Goal: Task Accomplishment & Management: Manage account settings

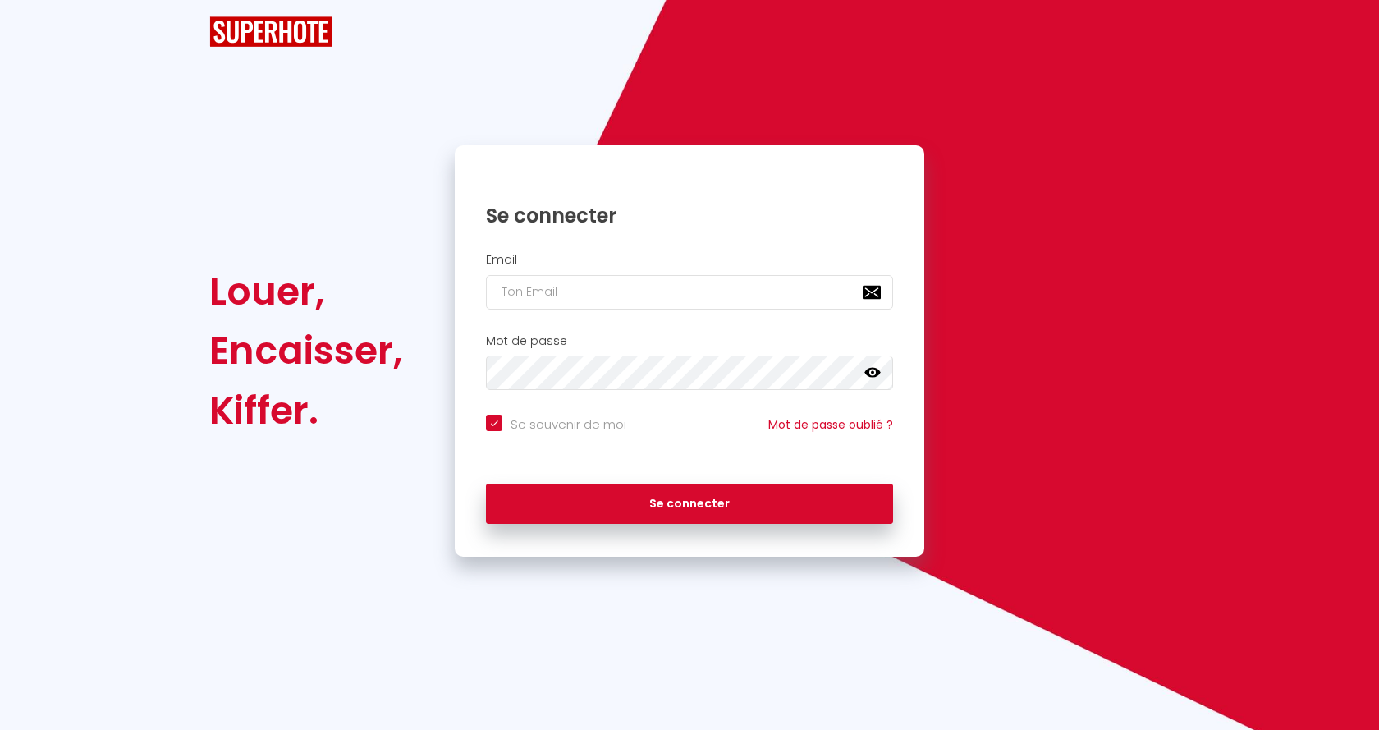
checkbox input "true"
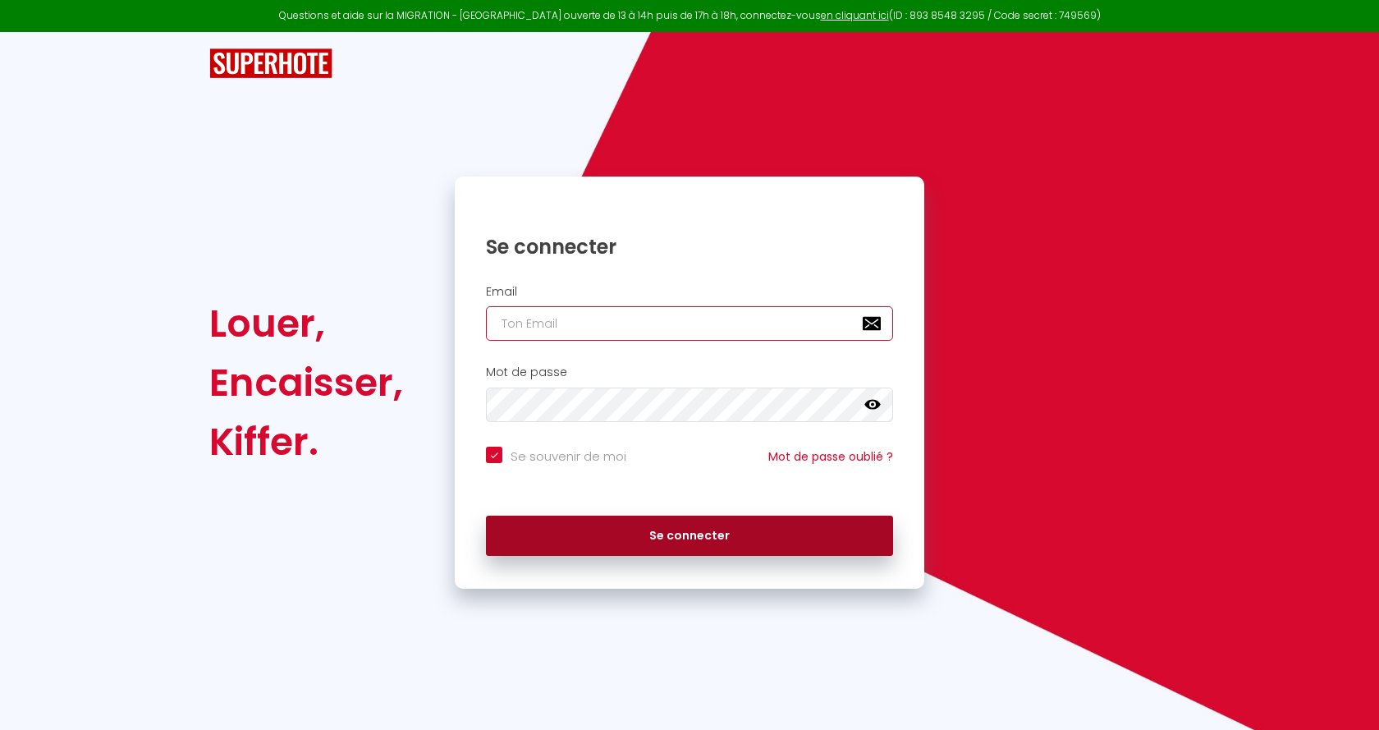
type input "[EMAIL_ADDRESS][DOMAIN_NAME]"
click at [686, 539] on button "Se connecter" at bounding box center [689, 535] width 407 height 41
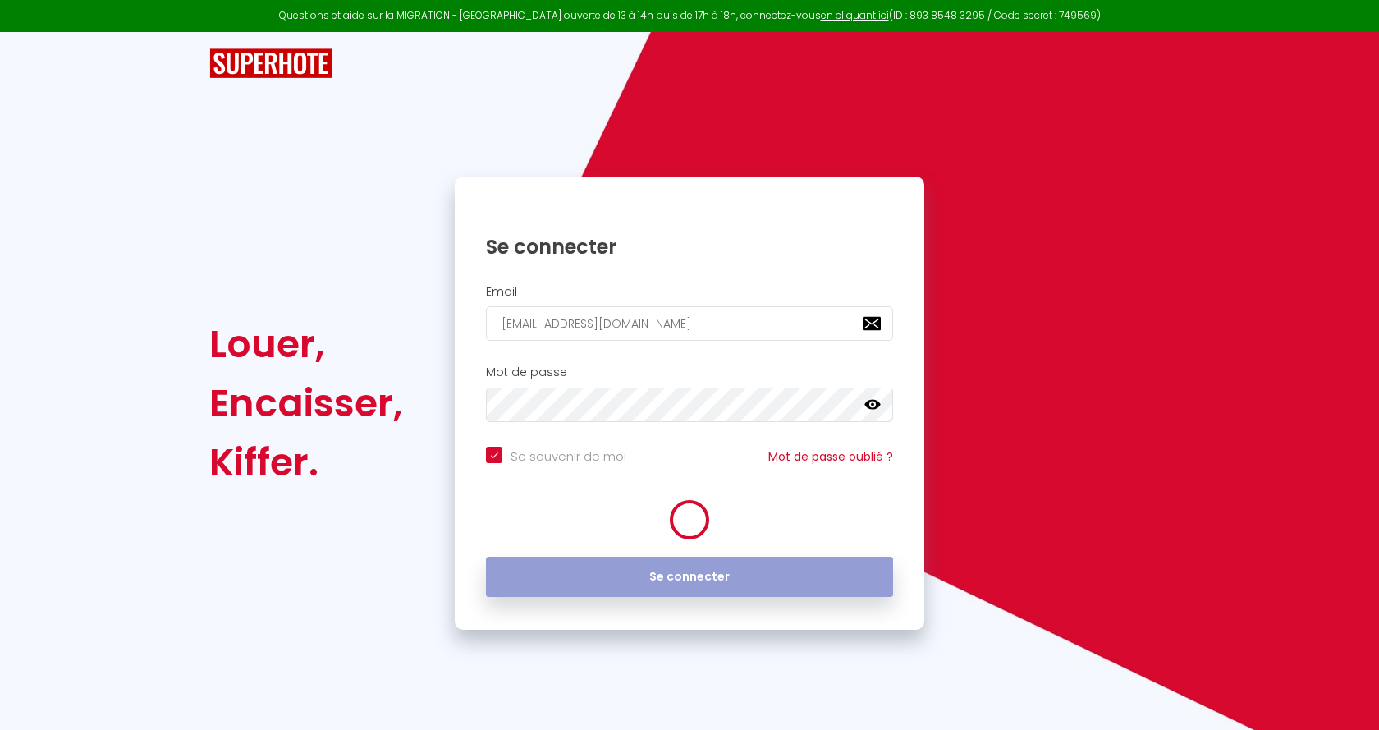
checkbox input "true"
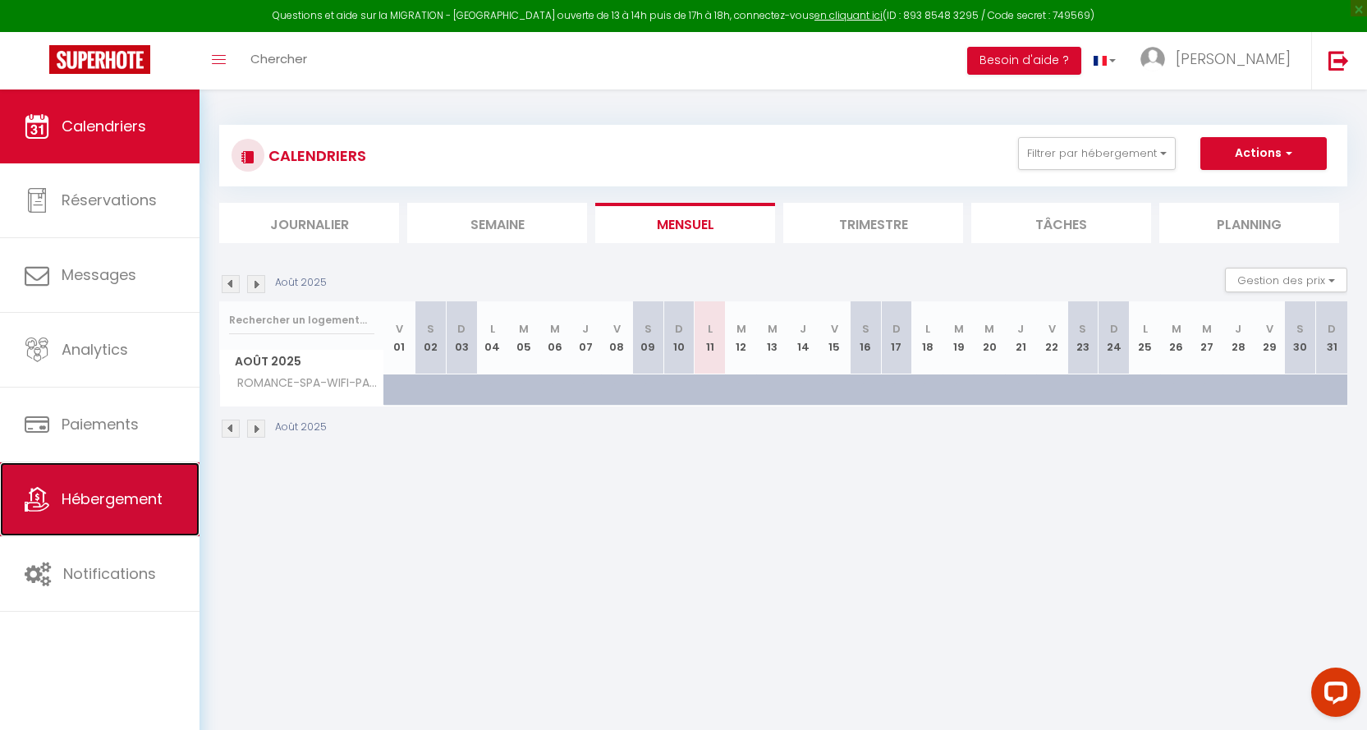
click at [86, 503] on span "Hébergement" at bounding box center [112, 498] width 101 height 21
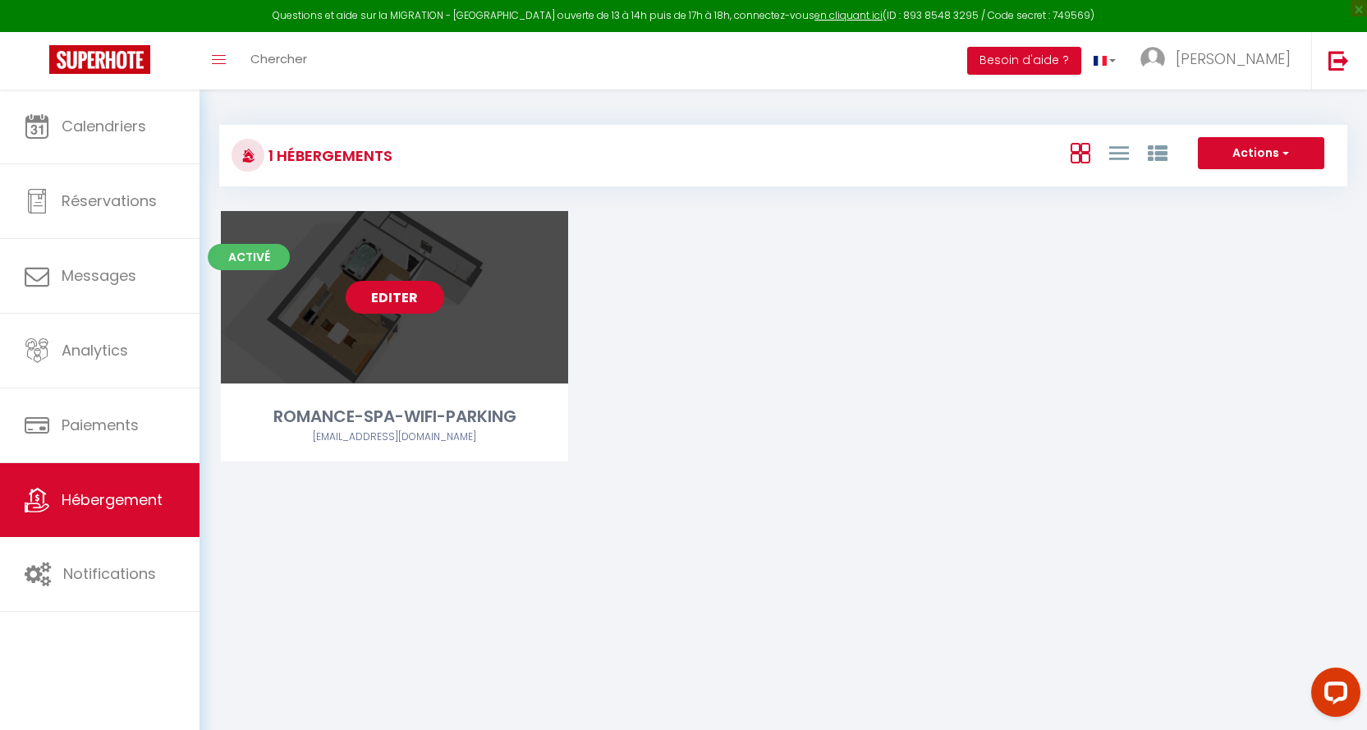
click at [399, 295] on link "Editer" at bounding box center [395, 297] width 98 height 33
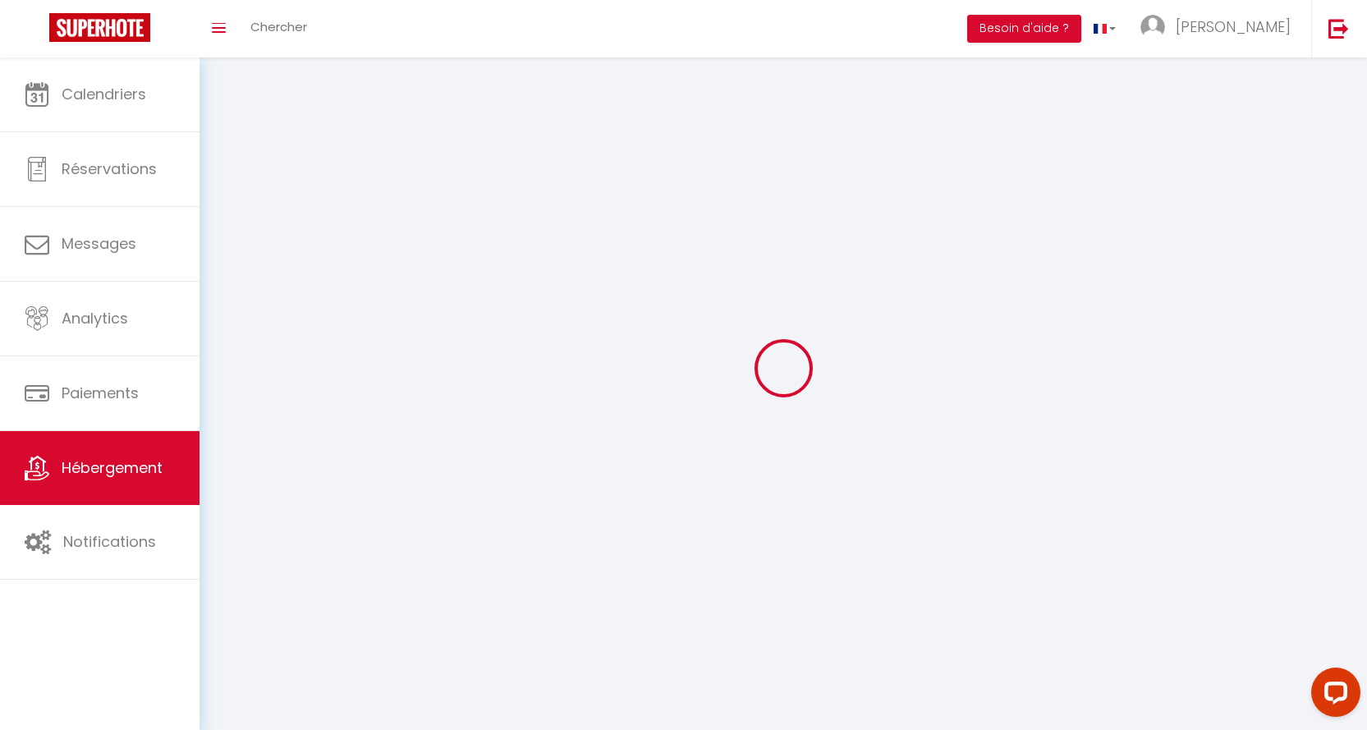
select select "1"
select select "28"
select select
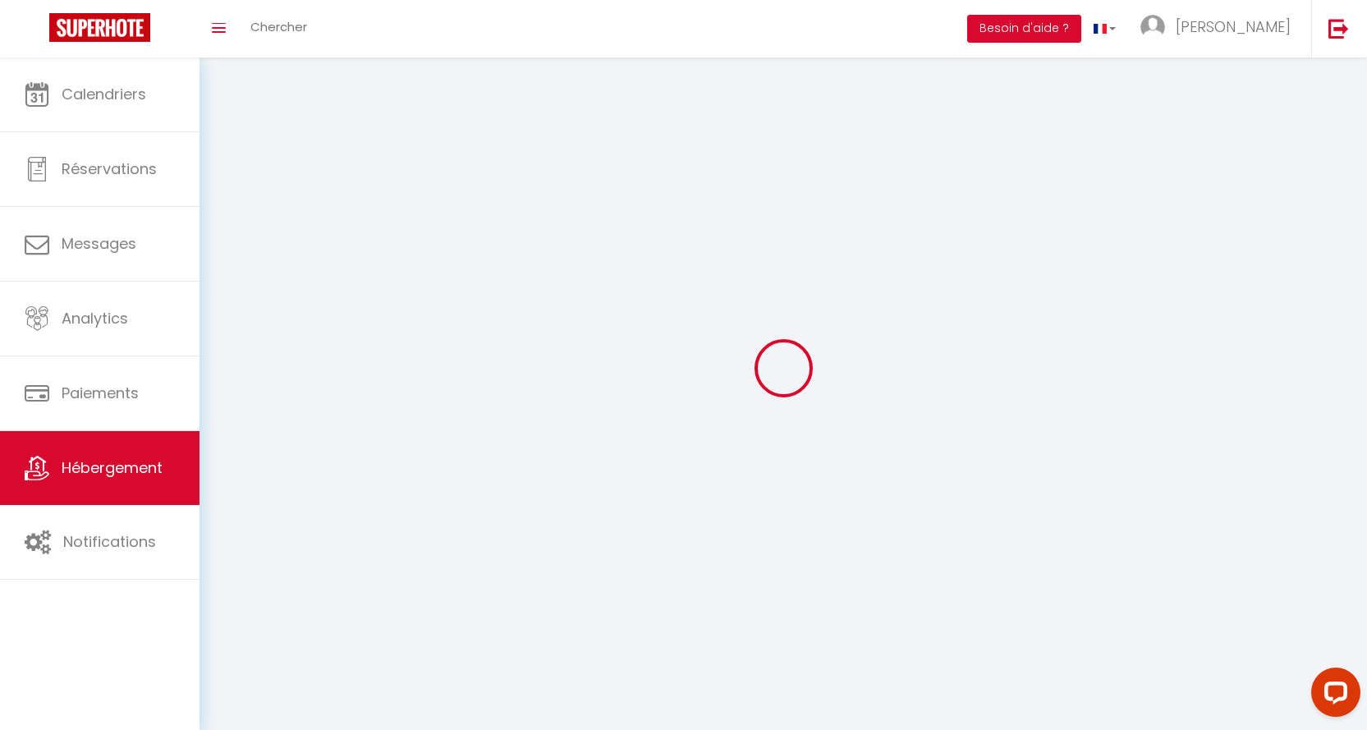
select select
checkbox input "false"
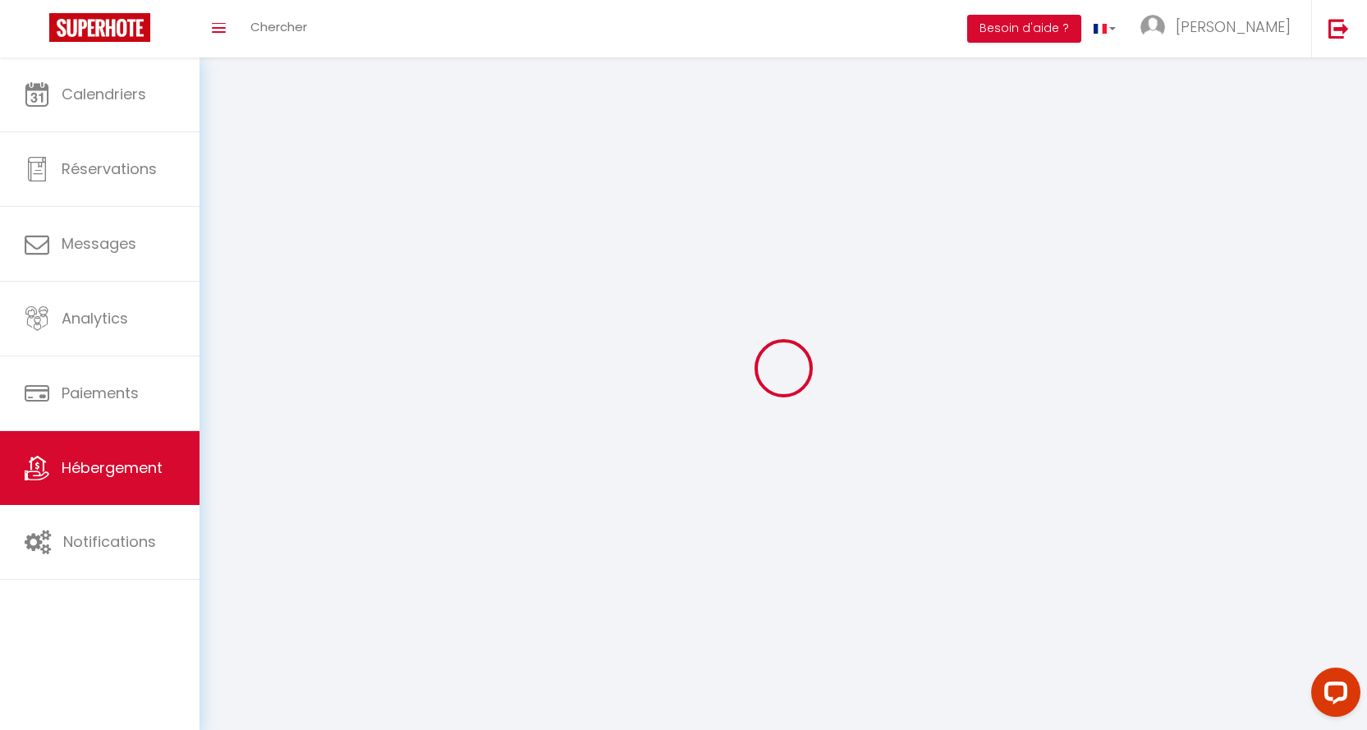
checkbox input "false"
select select
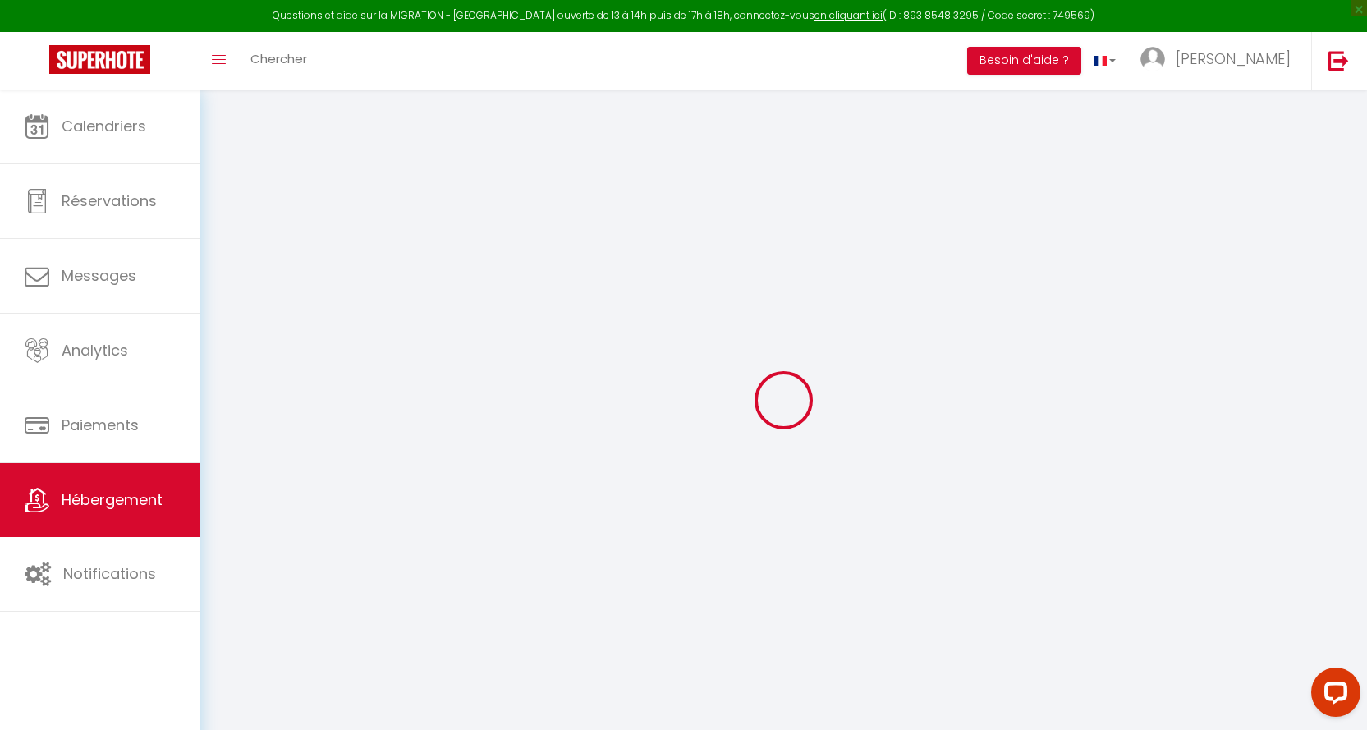
select select
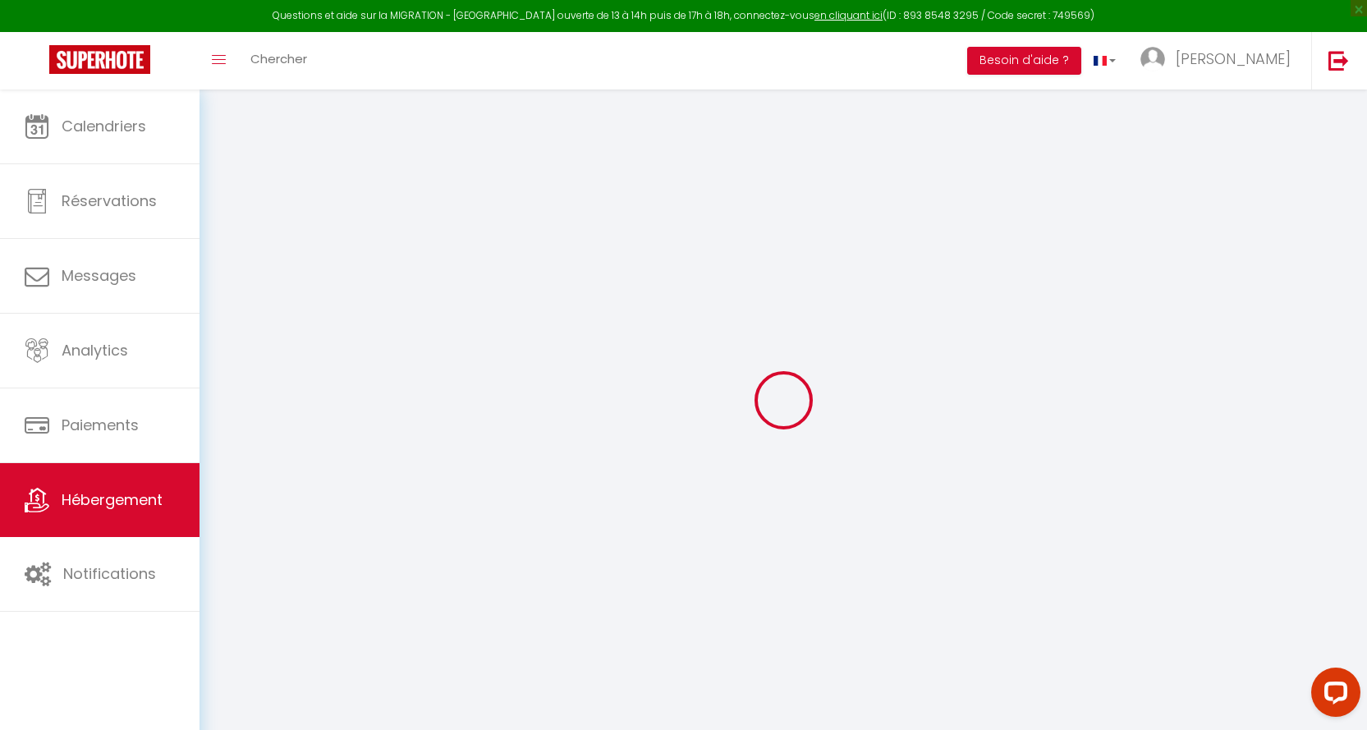
select select
checkbox input "false"
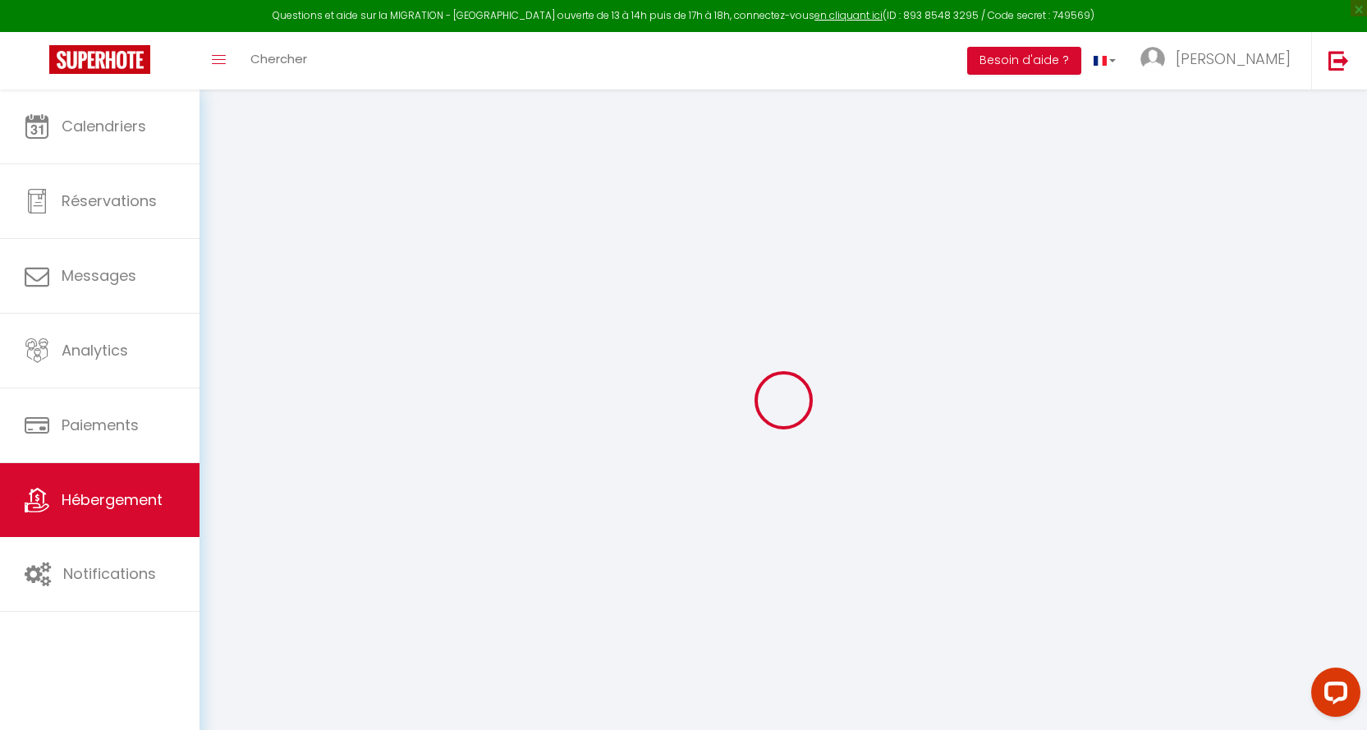
select select
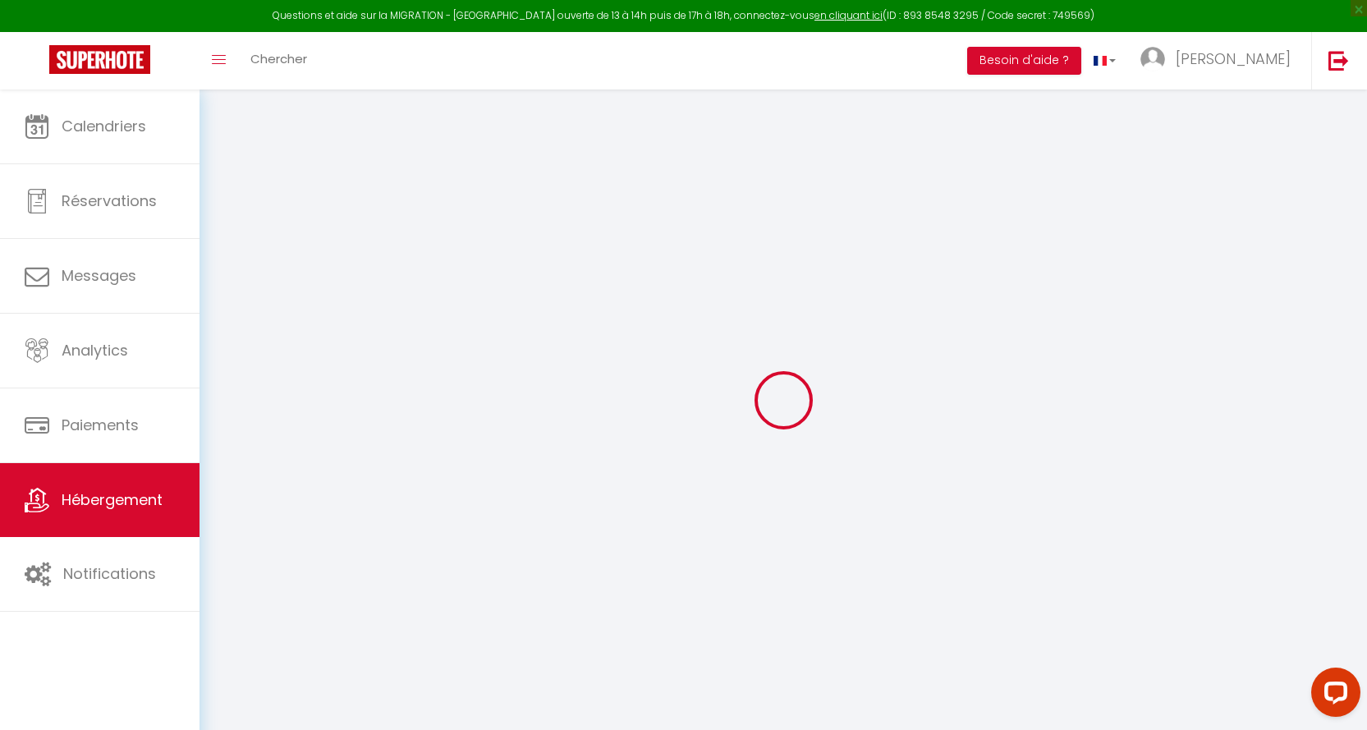
select select
checkbox input "false"
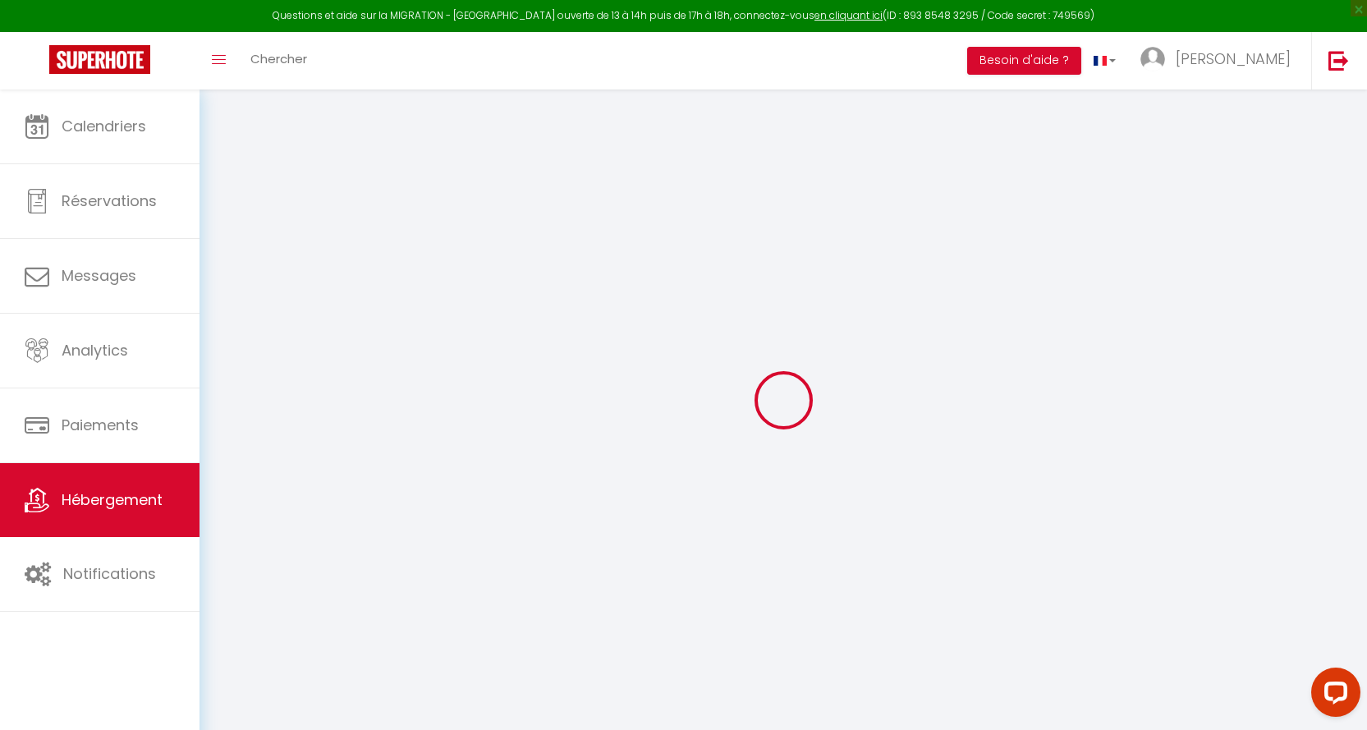
checkbox input "false"
select select
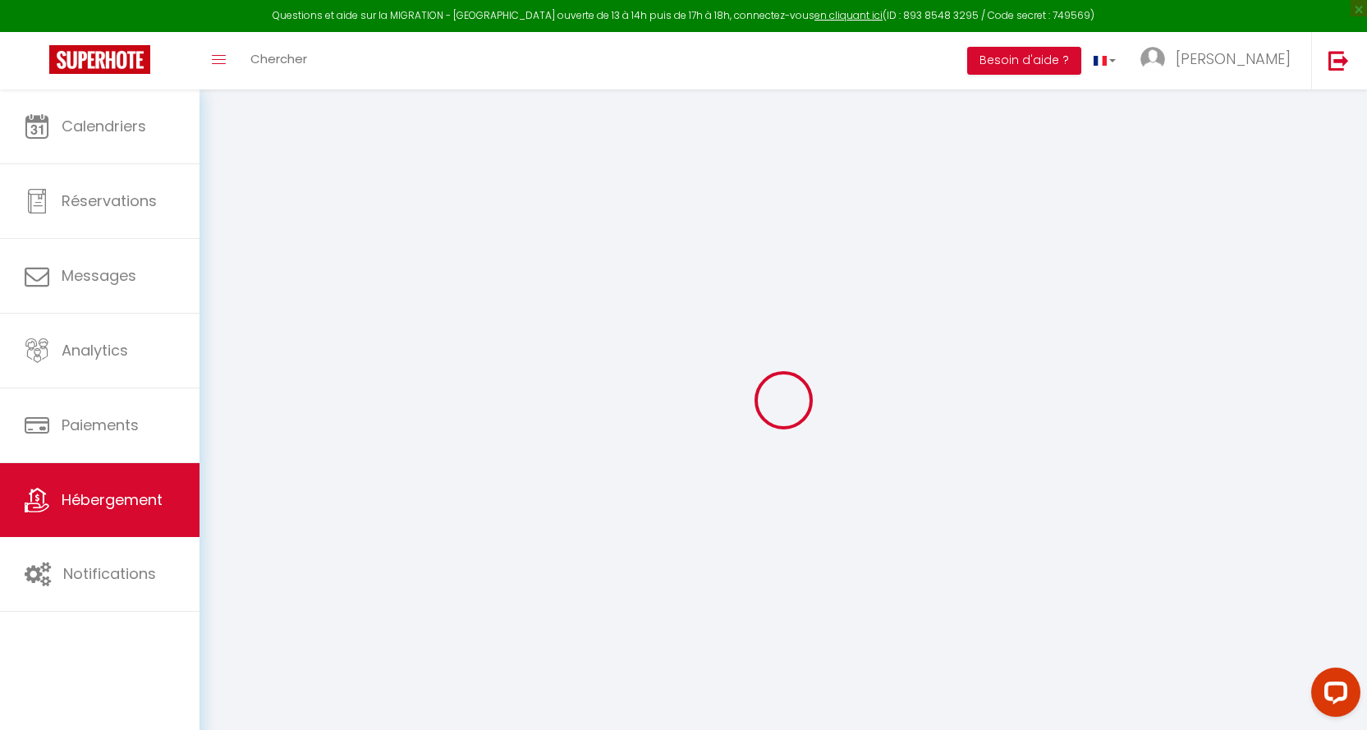
select select
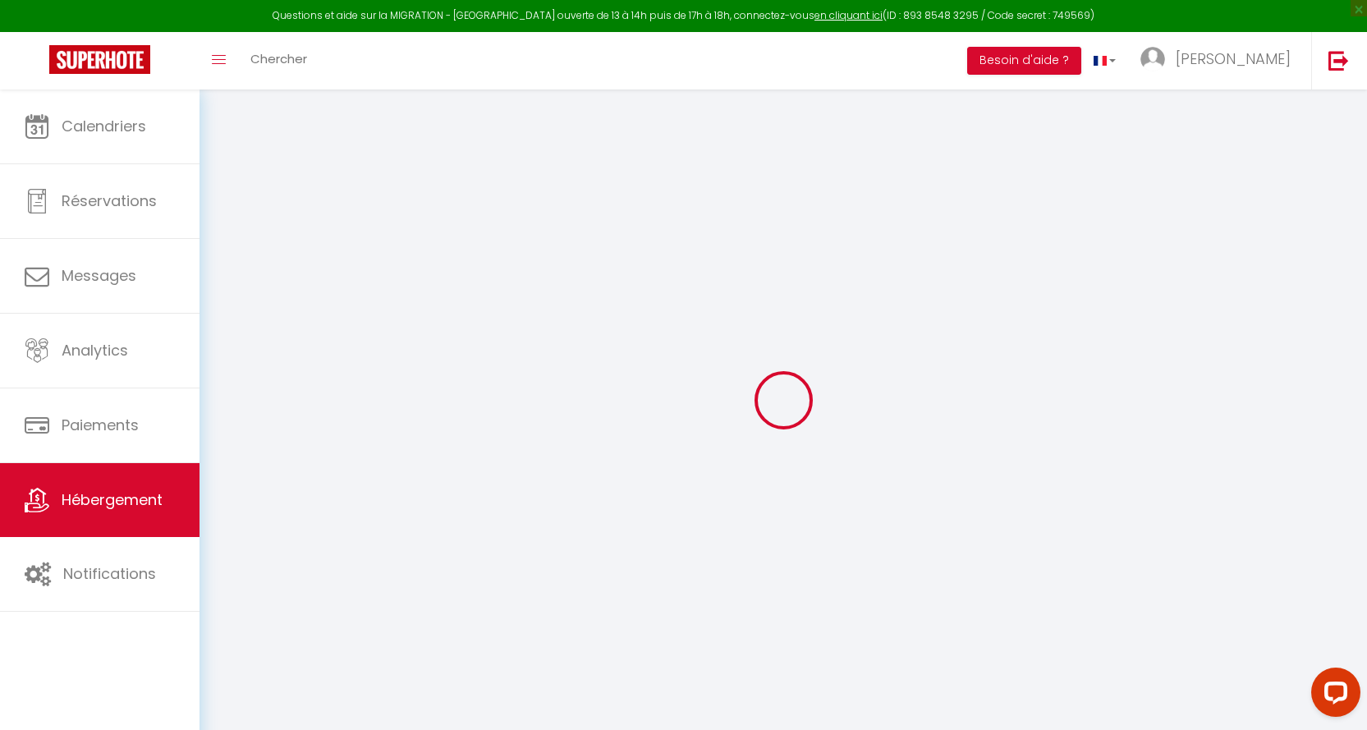
checkbox input "false"
select select
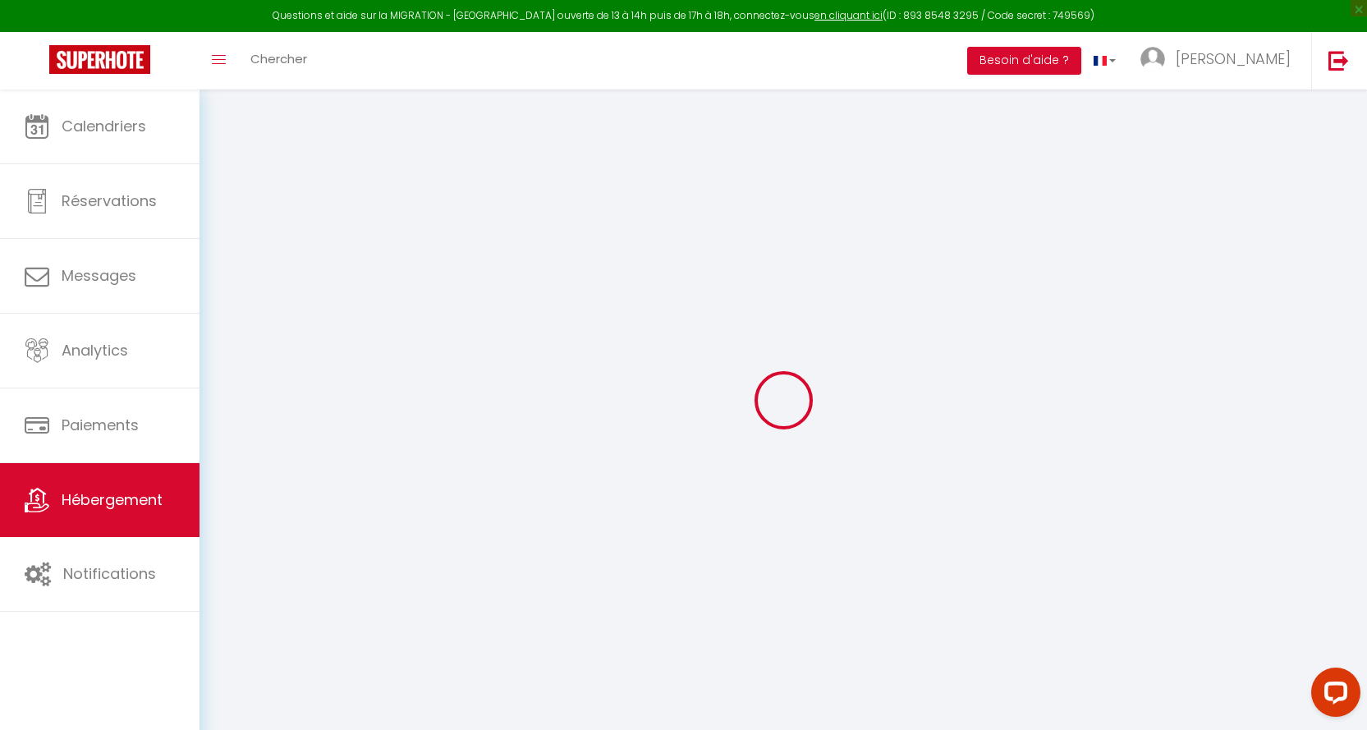
select select
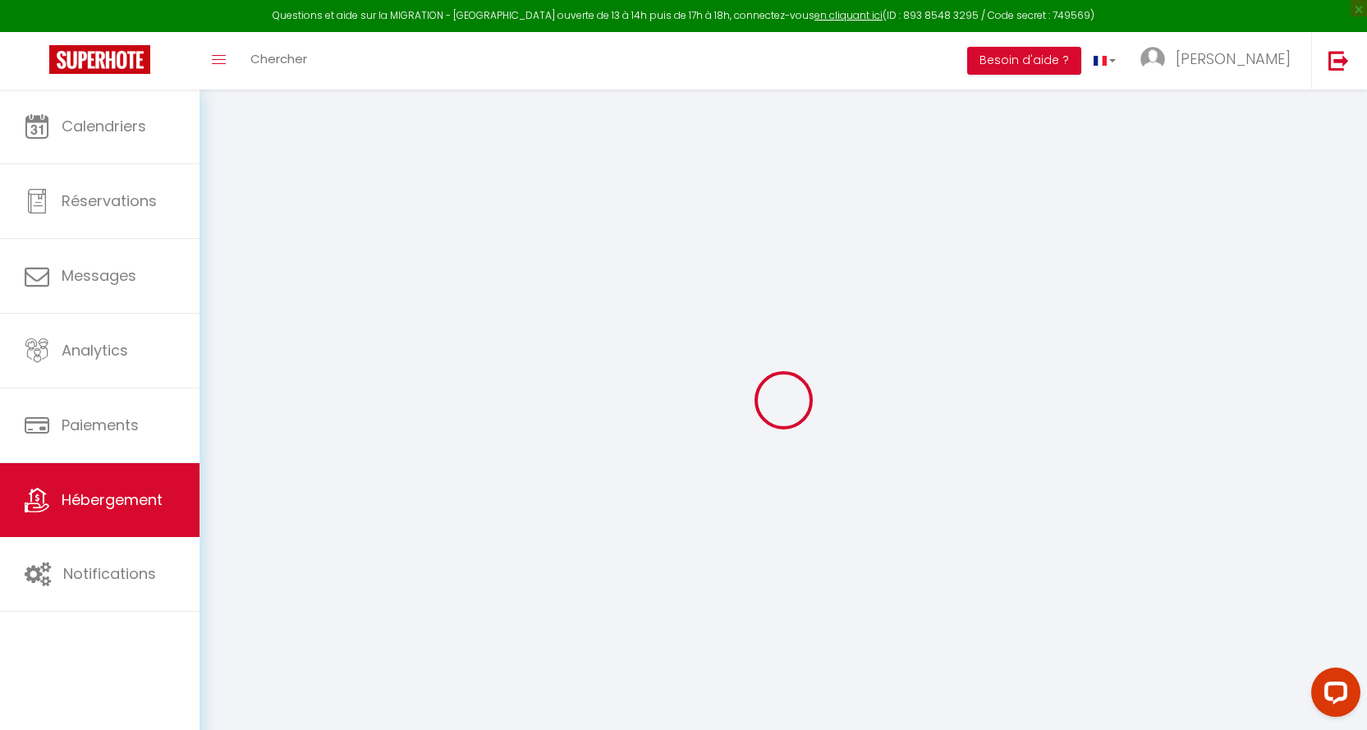
select select
checkbox input "false"
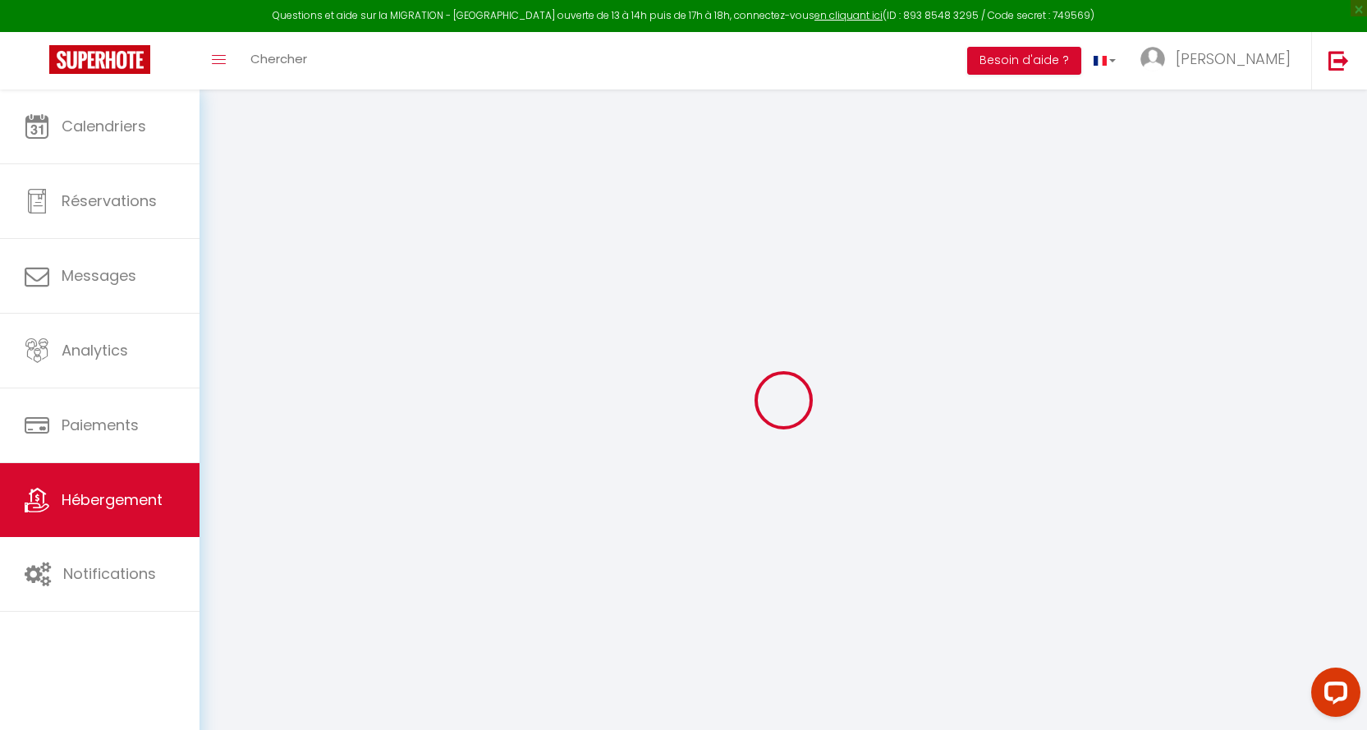
checkbox input "false"
select select
type input "ROMANCE-SPA-WIFI-PARKING"
type input "[PERSON_NAME]"
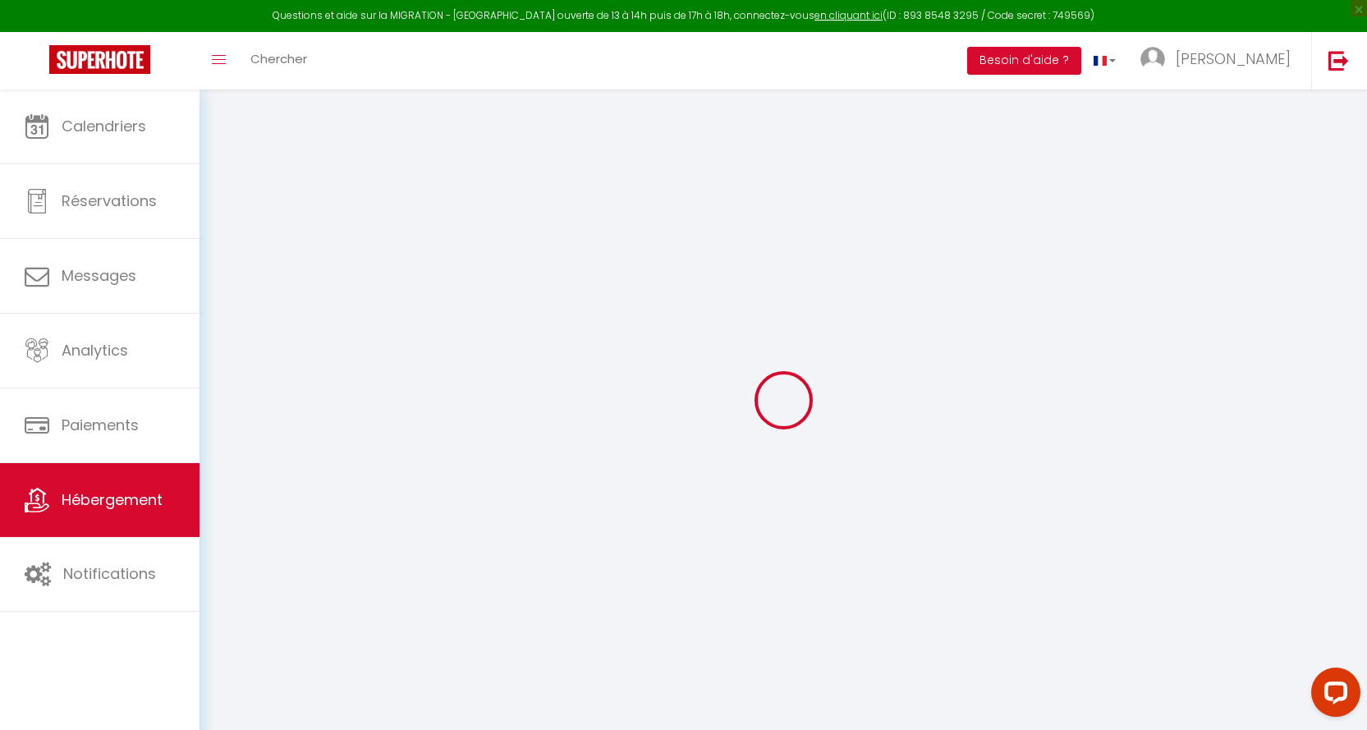
select select "2"
type input "90"
type input "30"
type input "200"
select select
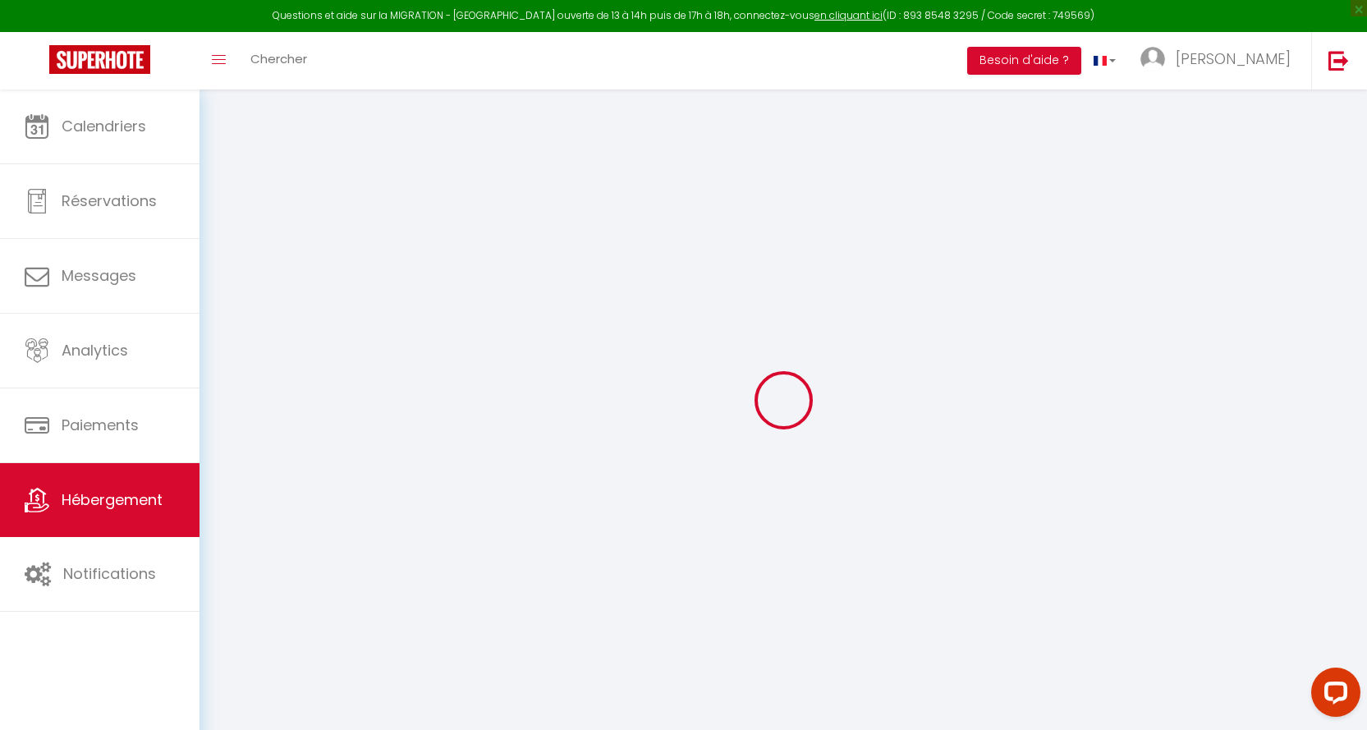
select select
type input "[STREET_ADDRESS][PERSON_NAME]"
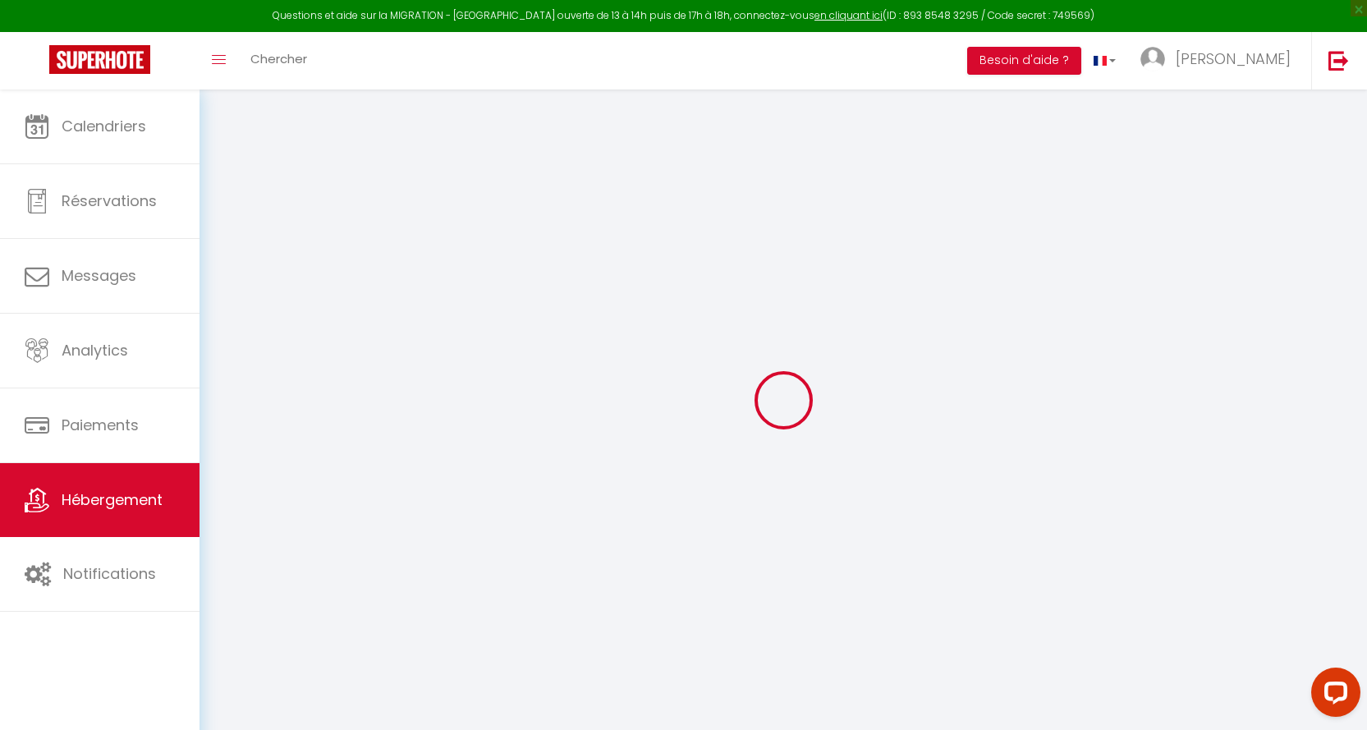
type input "03200"
type input "Vichy"
type input "[EMAIL_ADDRESS][DOMAIN_NAME]"
select select
checkbox input "false"
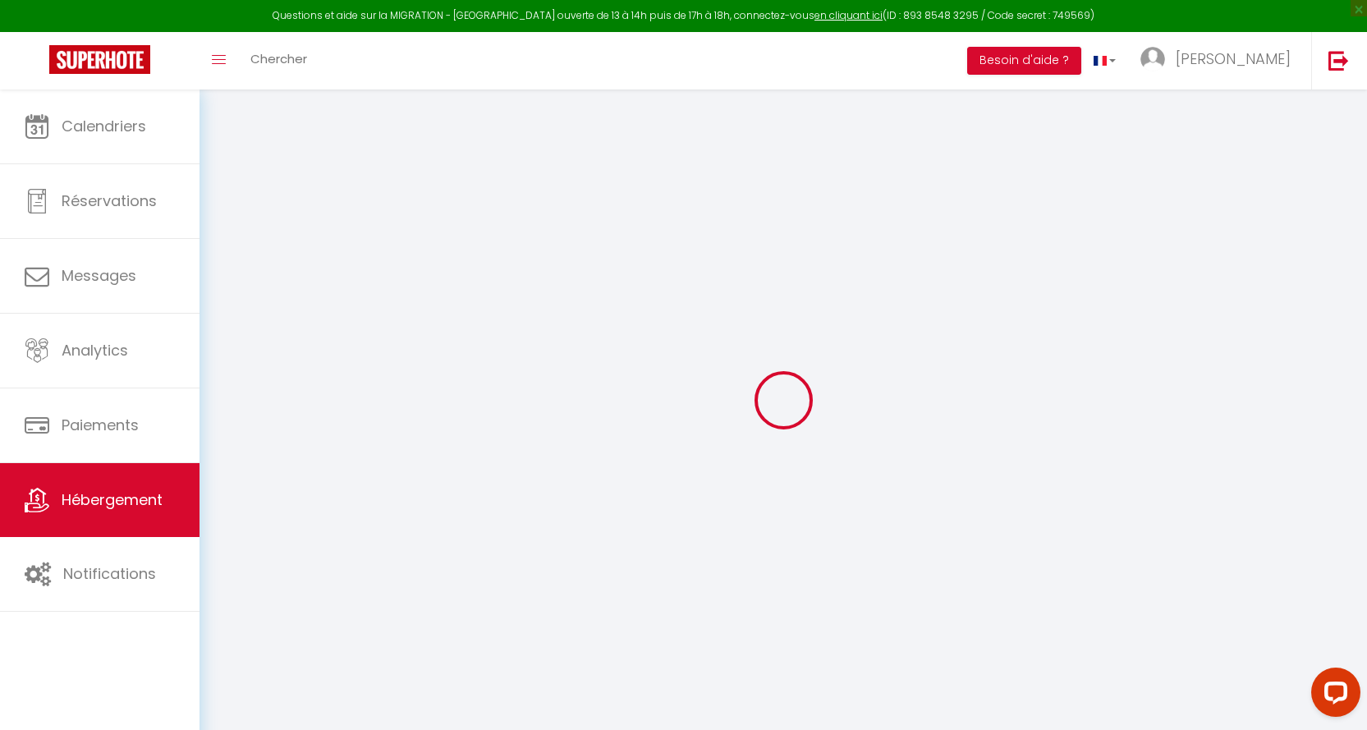
checkbox input "false"
select select
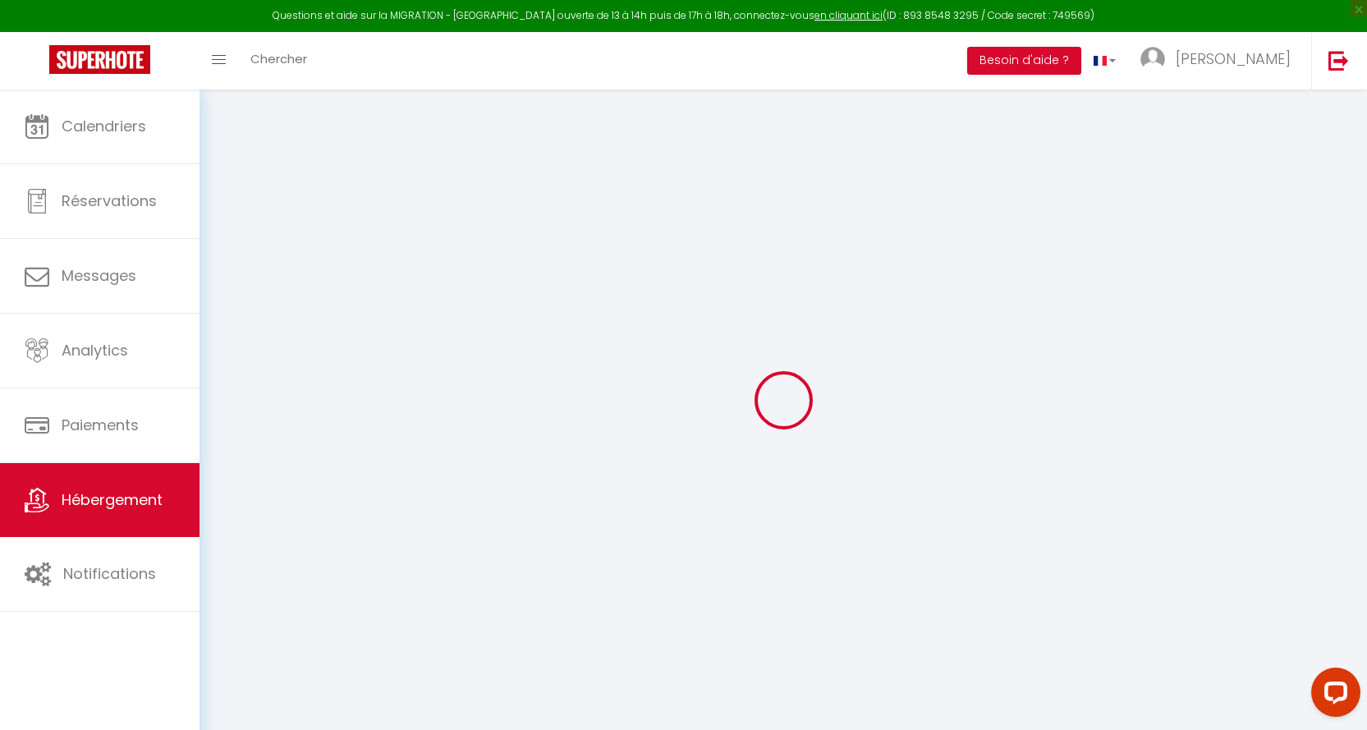
type input "0"
select select
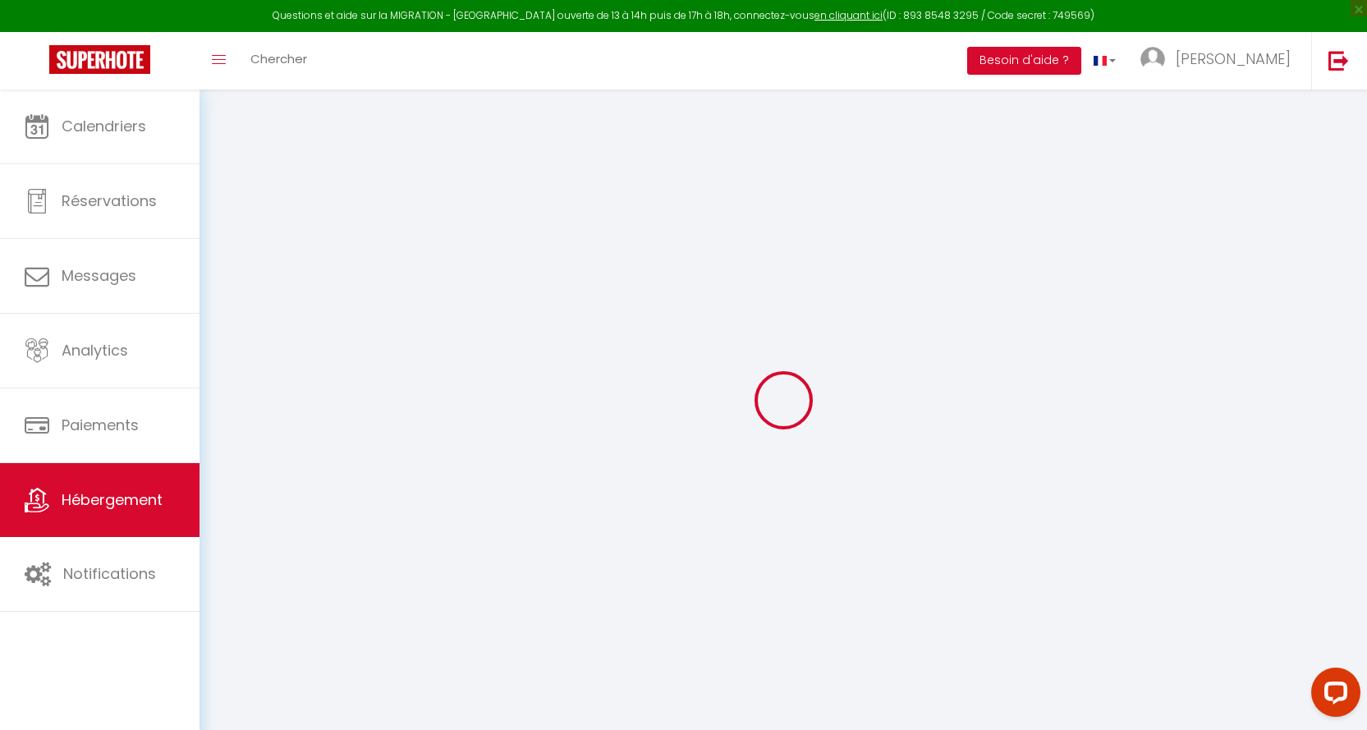
select select
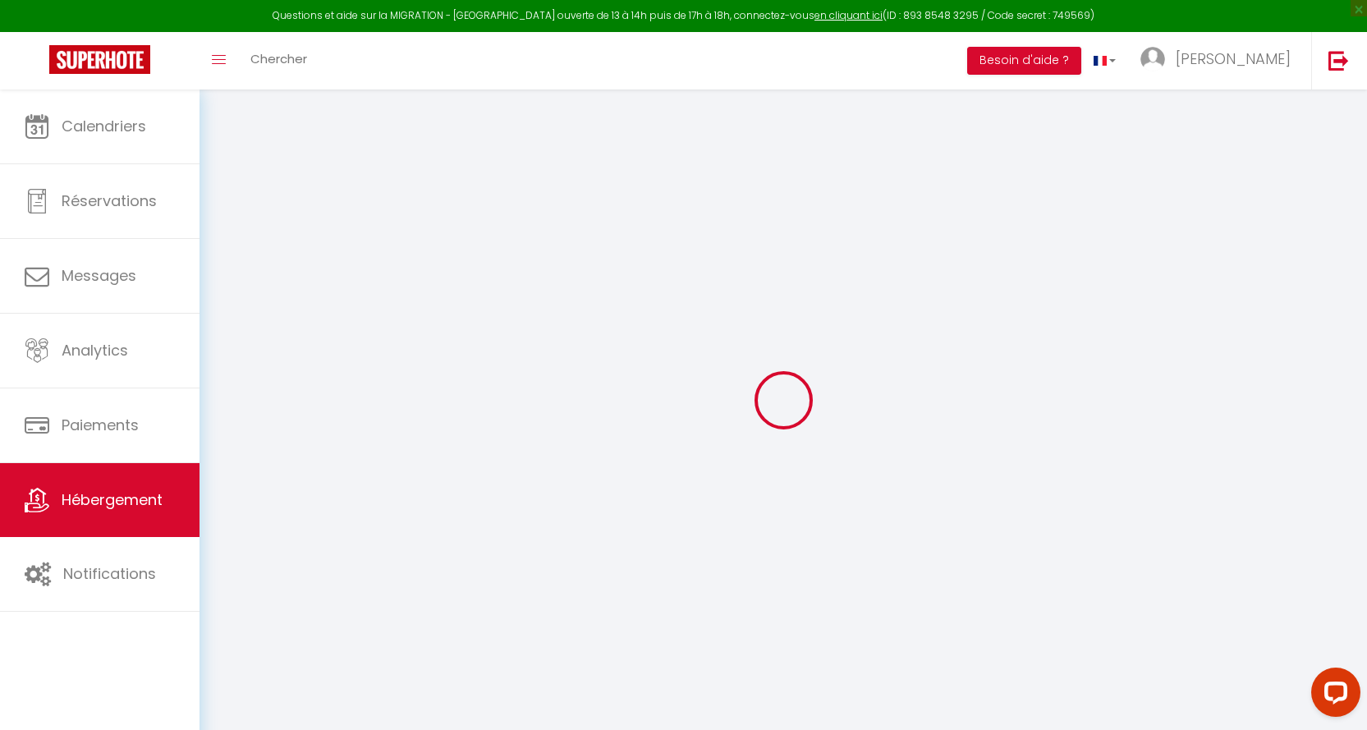
checkbox input "false"
select select
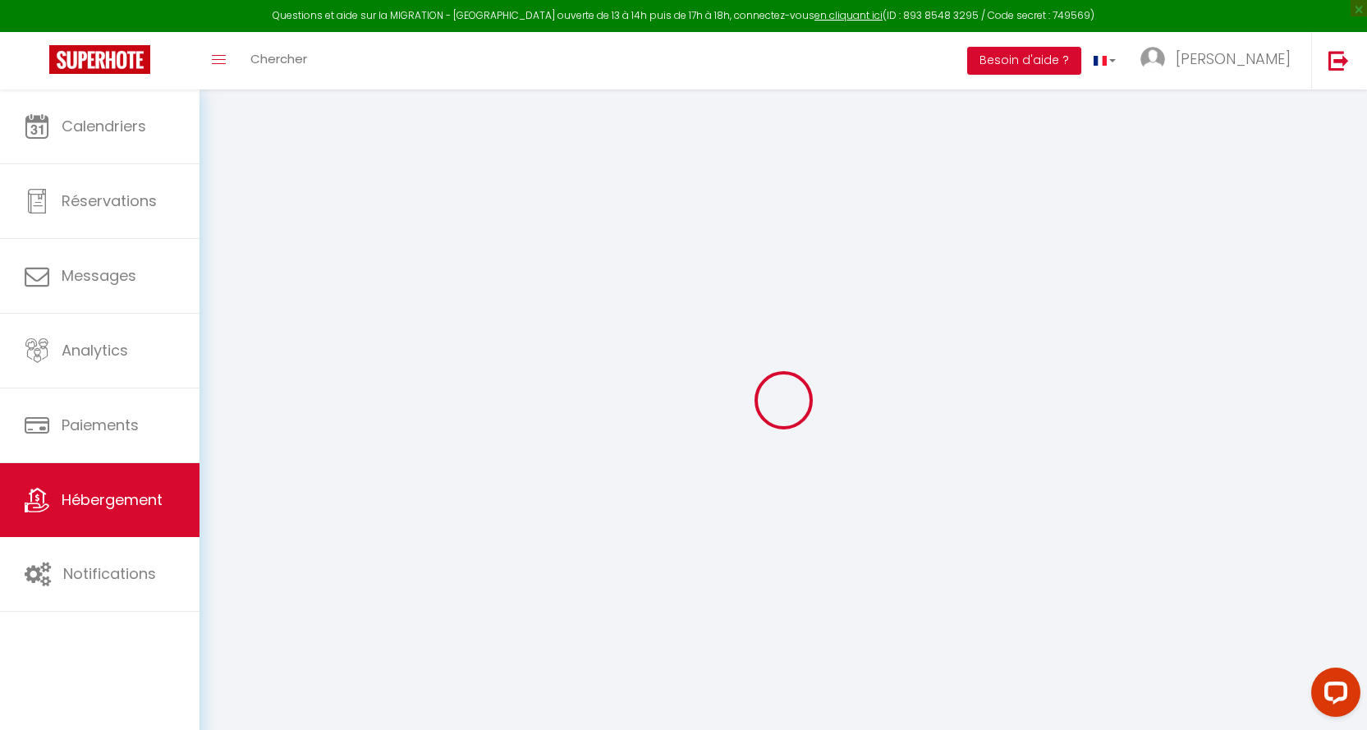
select select
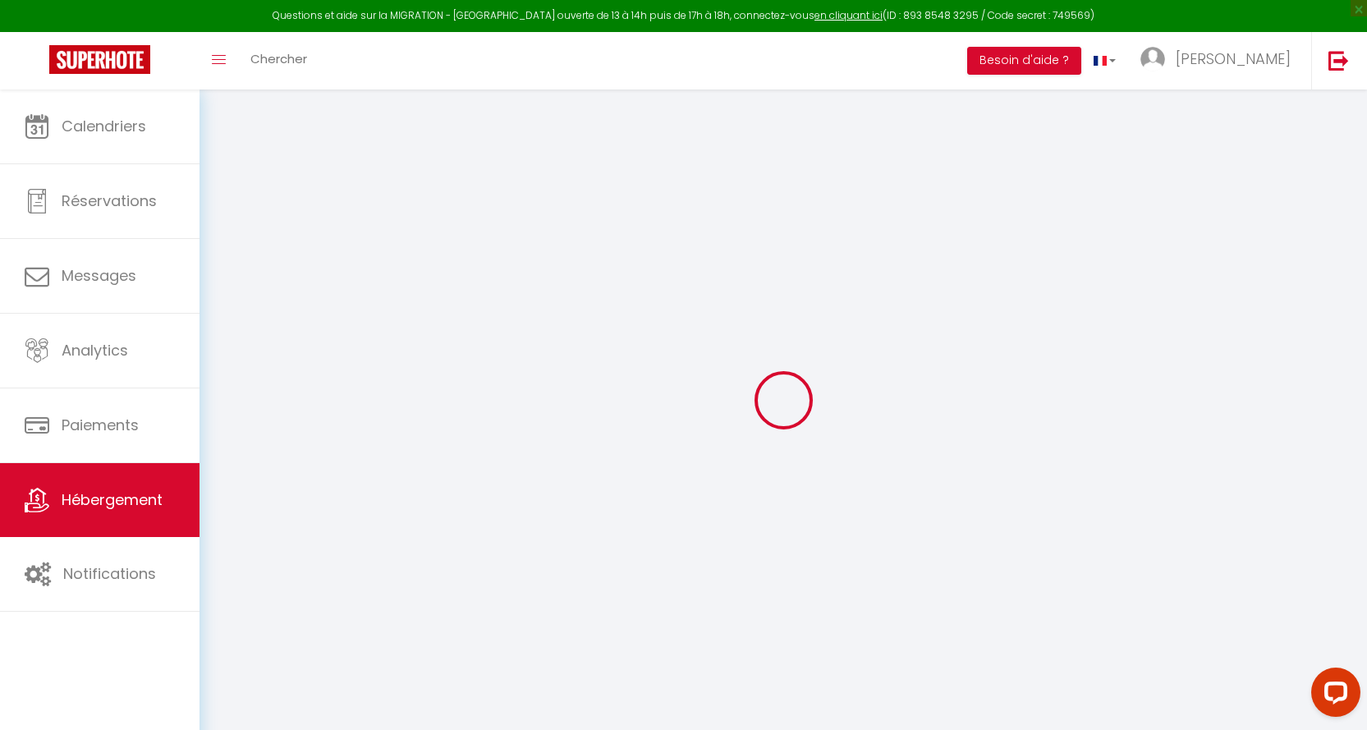
checkbox input "false"
select select
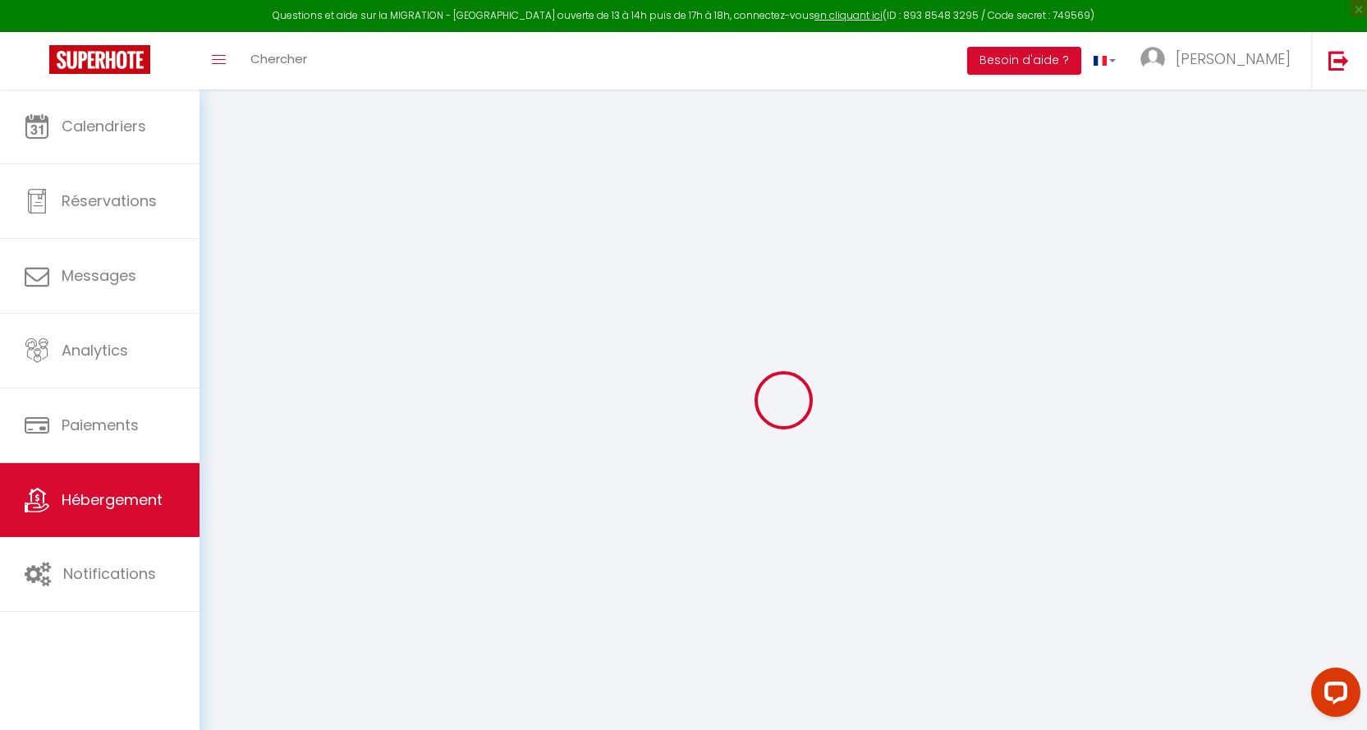
checkbox input "false"
select select "15:00"
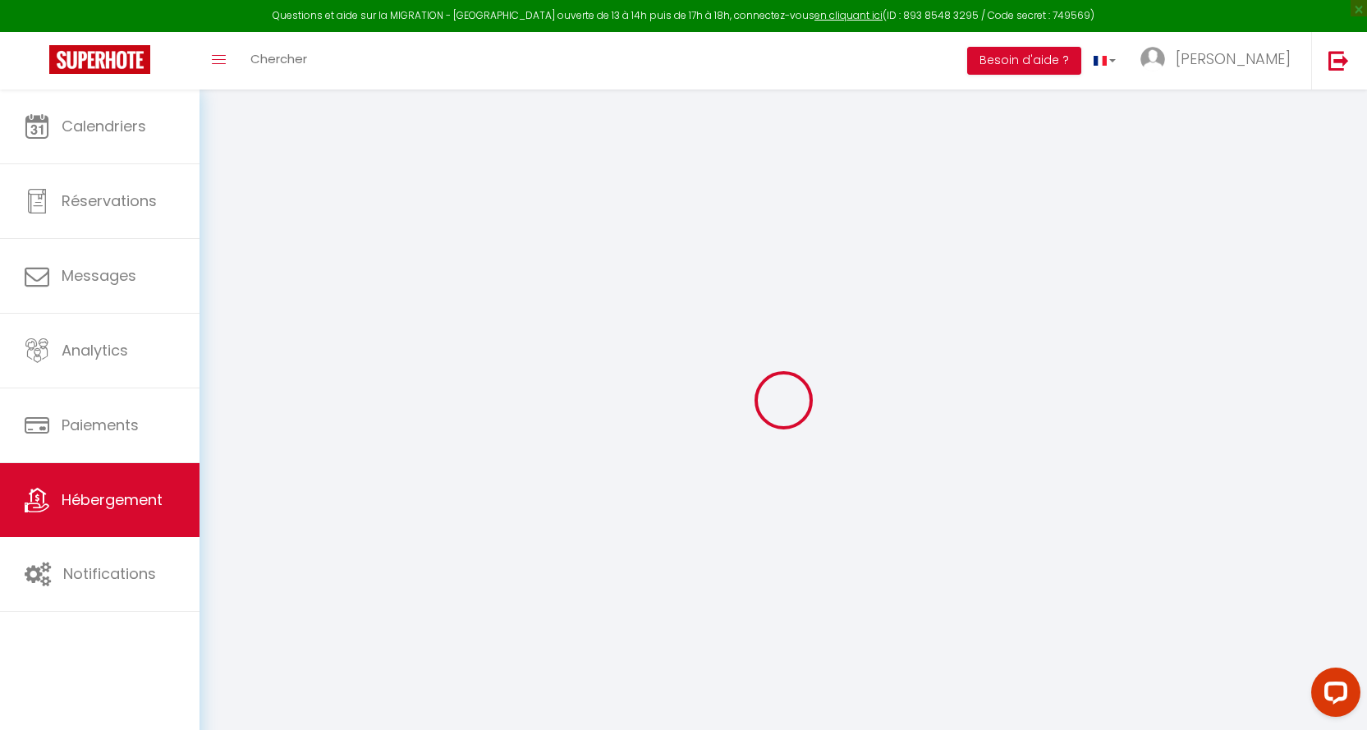
select select "23:45"
select select "11:00"
select select "30"
select select "120"
select select
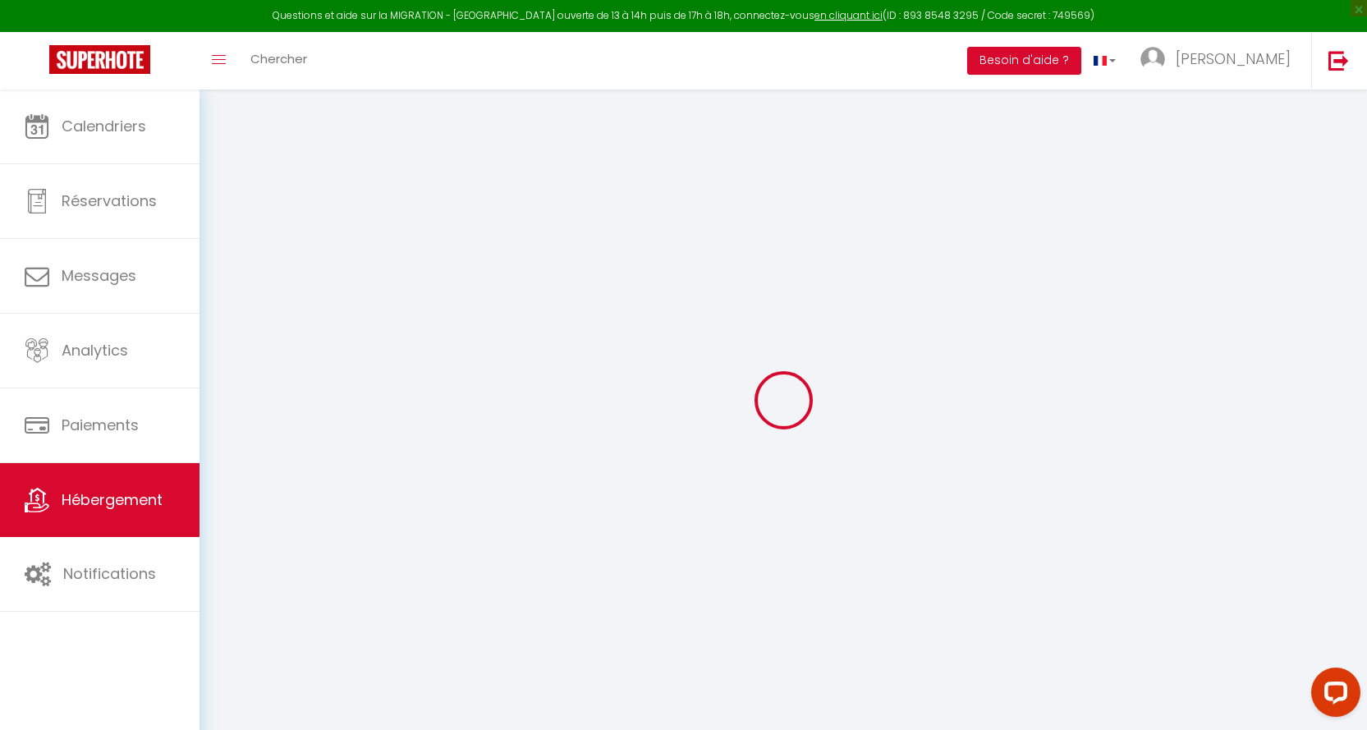
checkbox input "false"
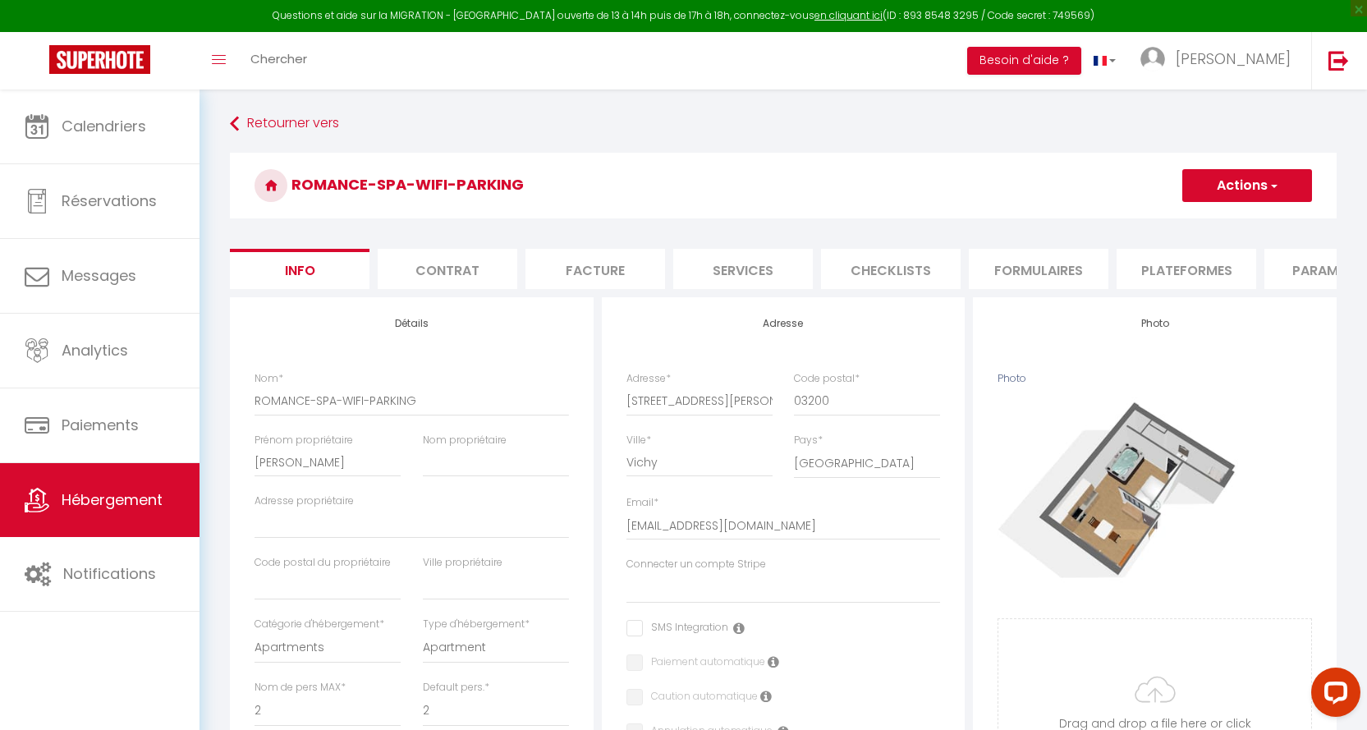
click at [475, 273] on li "Contrat" at bounding box center [448, 269] width 140 height 40
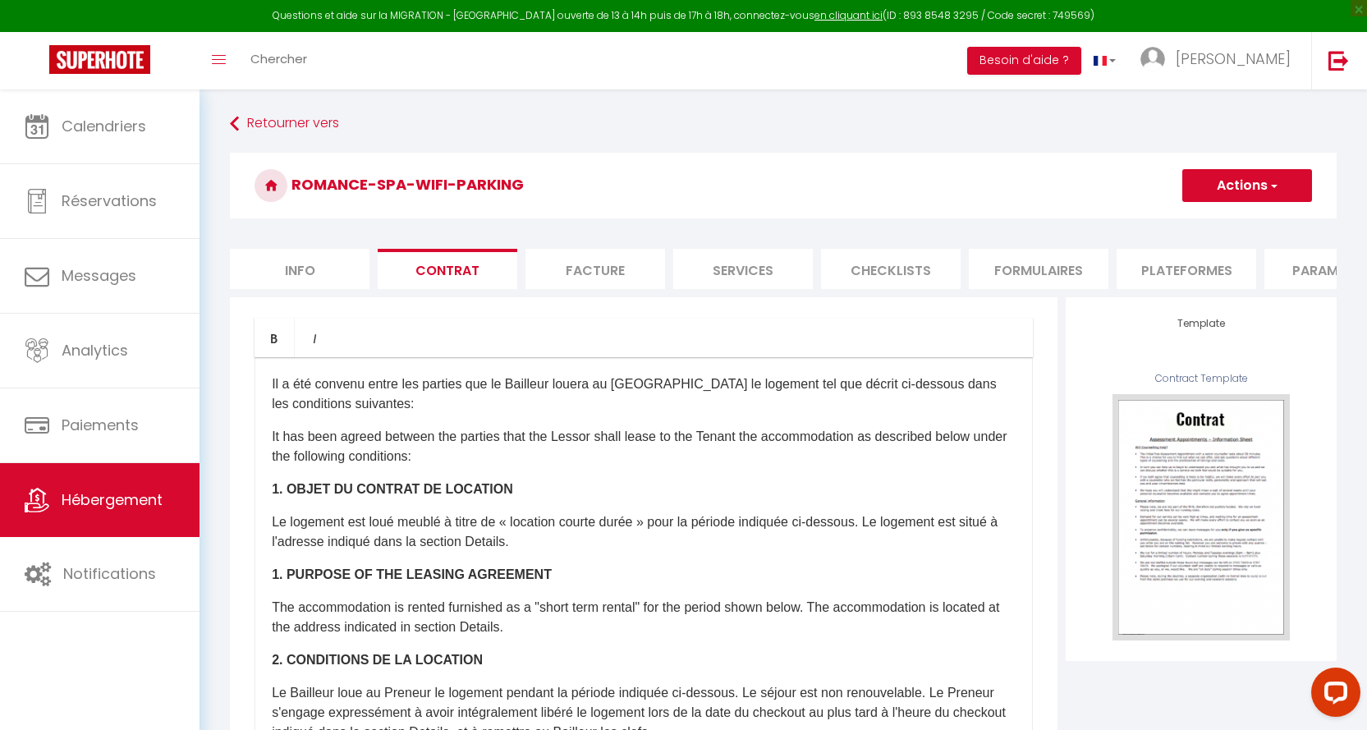
click at [603, 268] on li "Facture" at bounding box center [595, 269] width 140 height 40
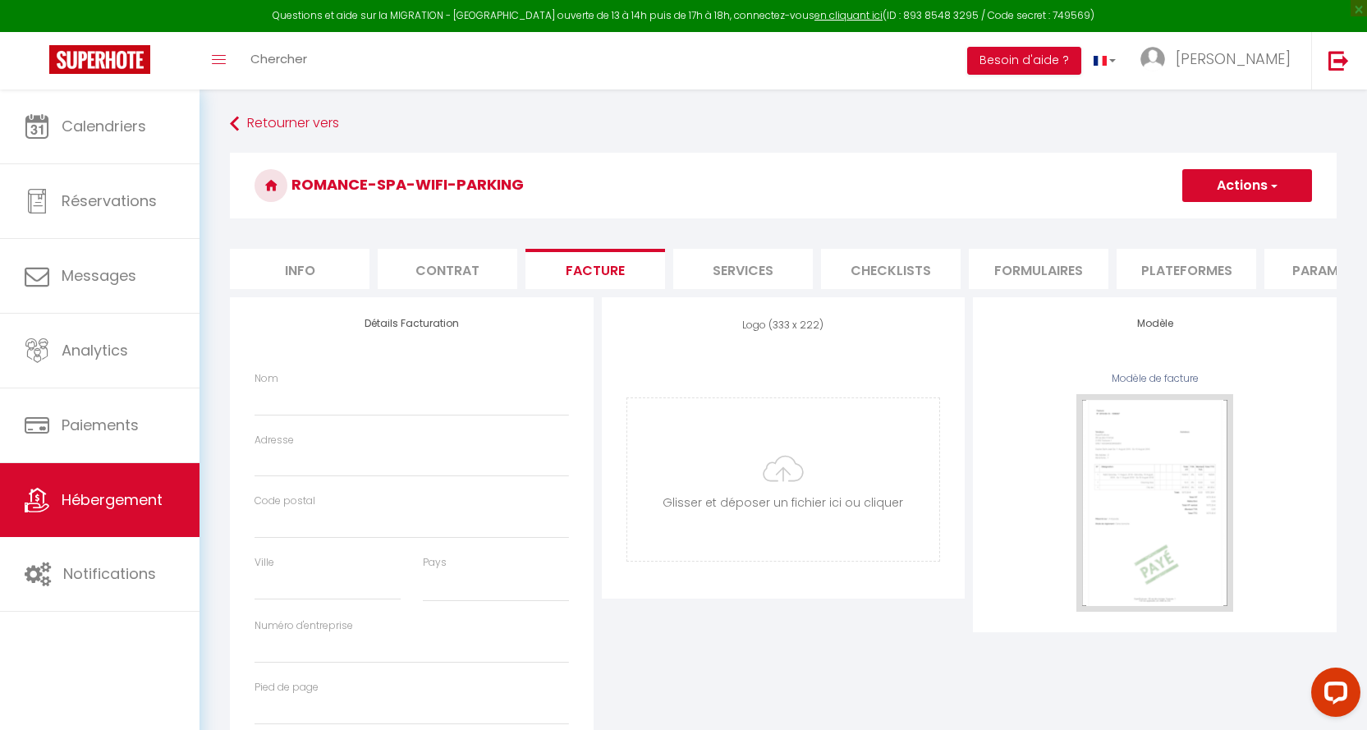
select select
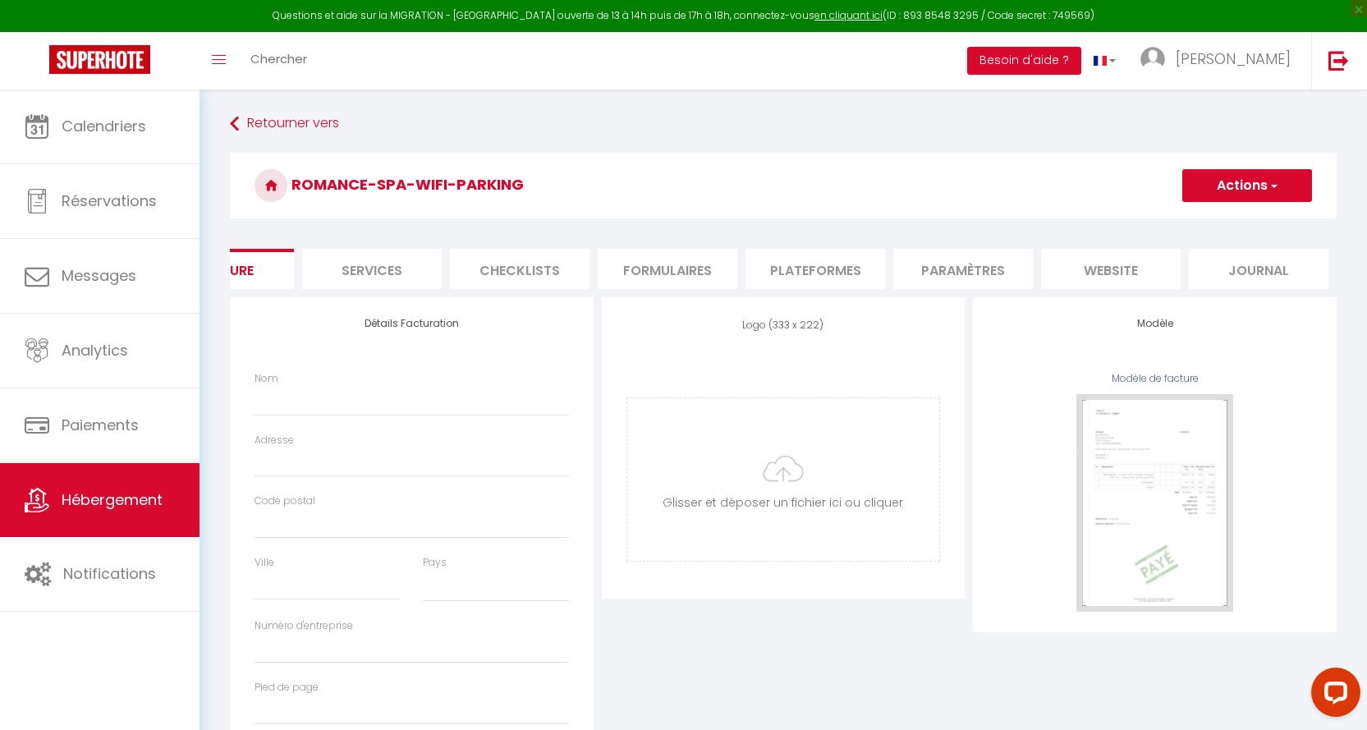
click at [1141, 268] on li "website" at bounding box center [1111, 269] width 140 height 40
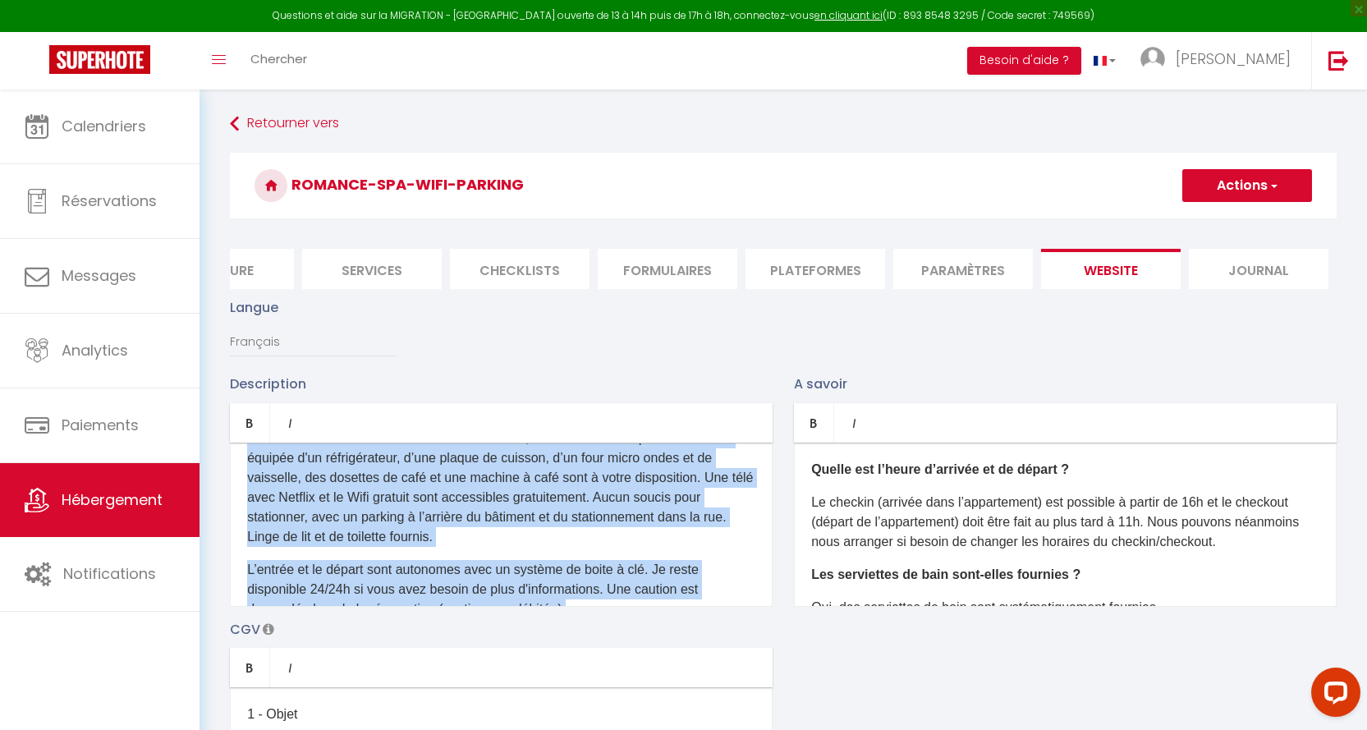
scroll to position [169, 0]
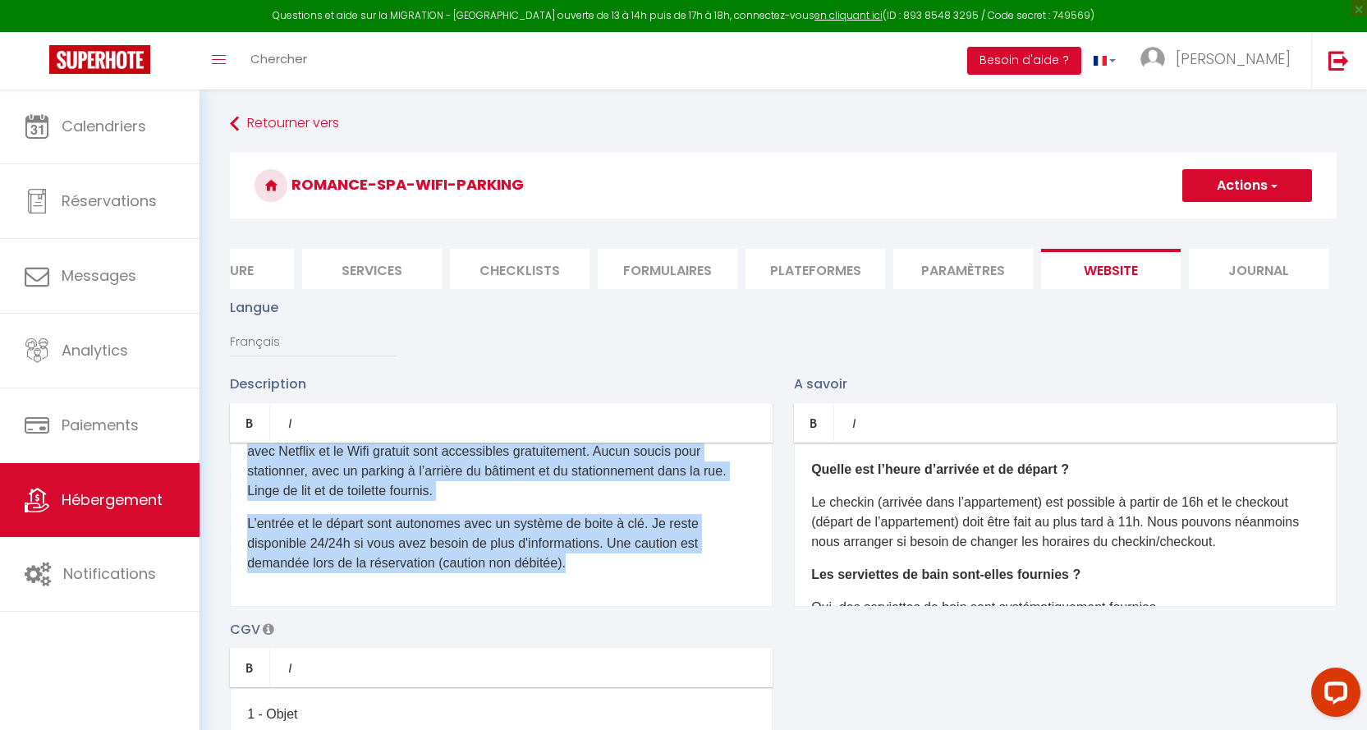
drag, startPoint x: 244, startPoint y: 476, endPoint x: 695, endPoint y: 613, distance: 471.8
click at [695, 607] on div "D'un accès aisé depuis les autoroutes, via la A2 , vous pourrez profiter de la …" at bounding box center [501, 524] width 543 height 164
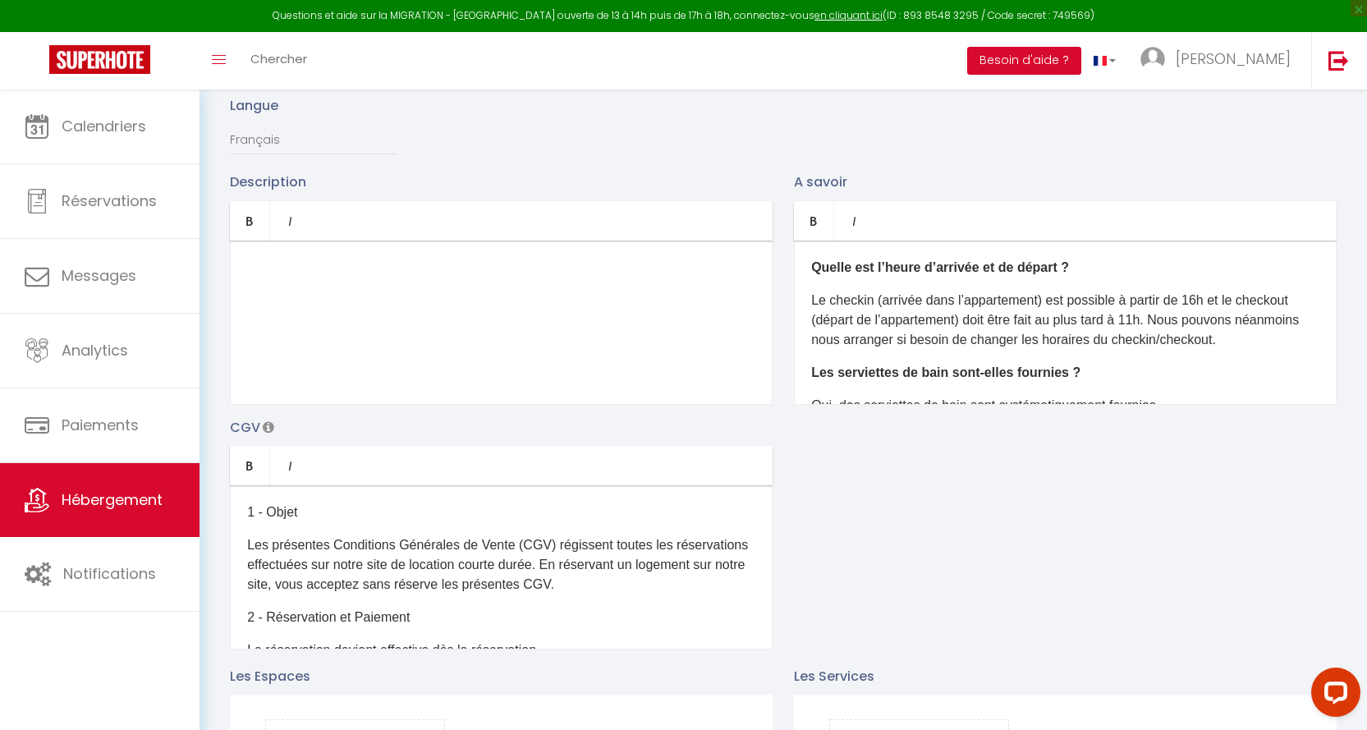
scroll to position [164, 0]
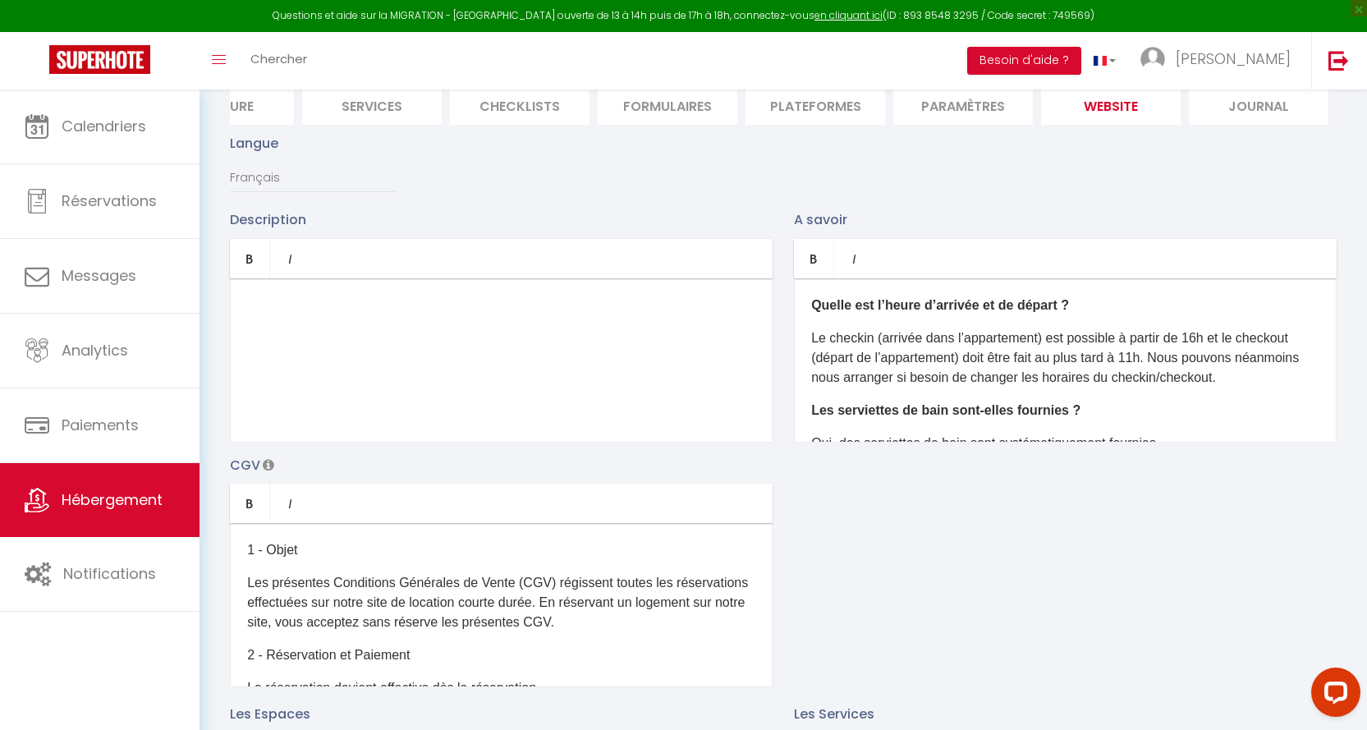
click at [350, 378] on div "​" at bounding box center [501, 360] width 543 height 164
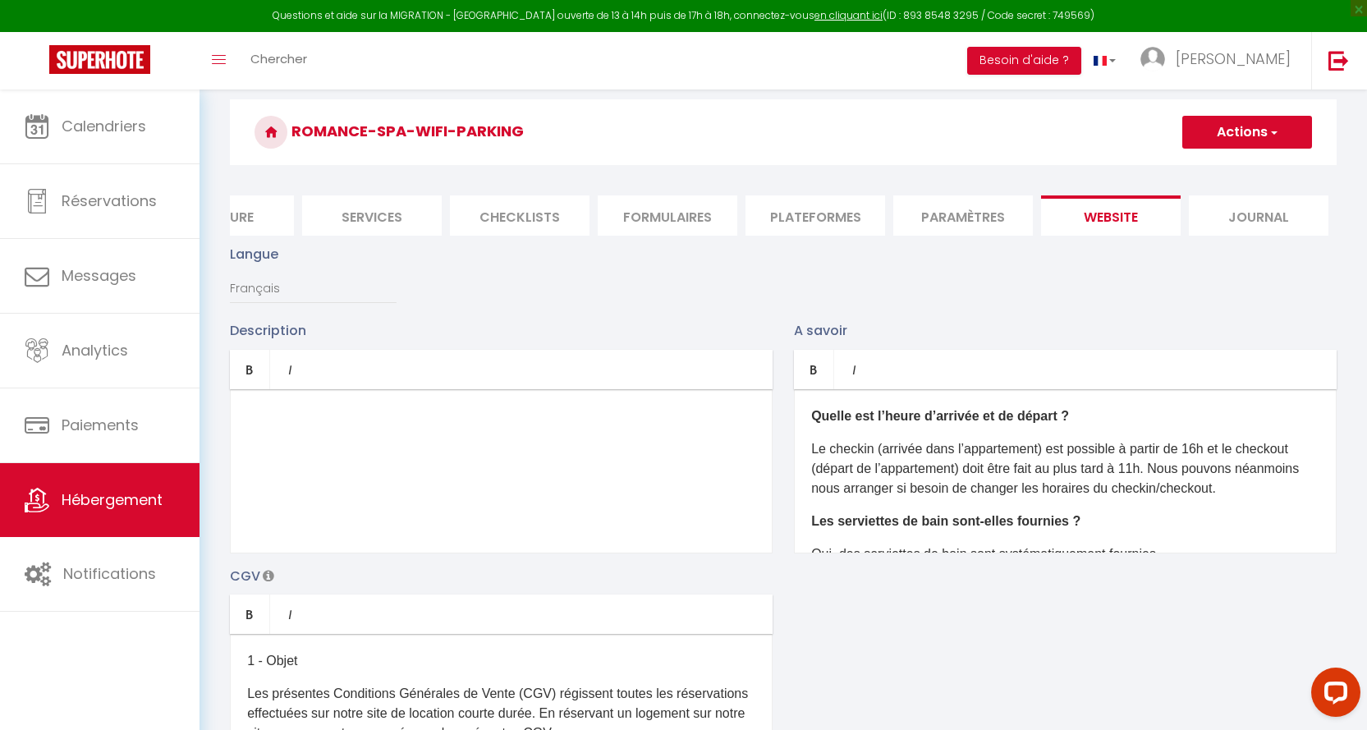
scroll to position [82, 0]
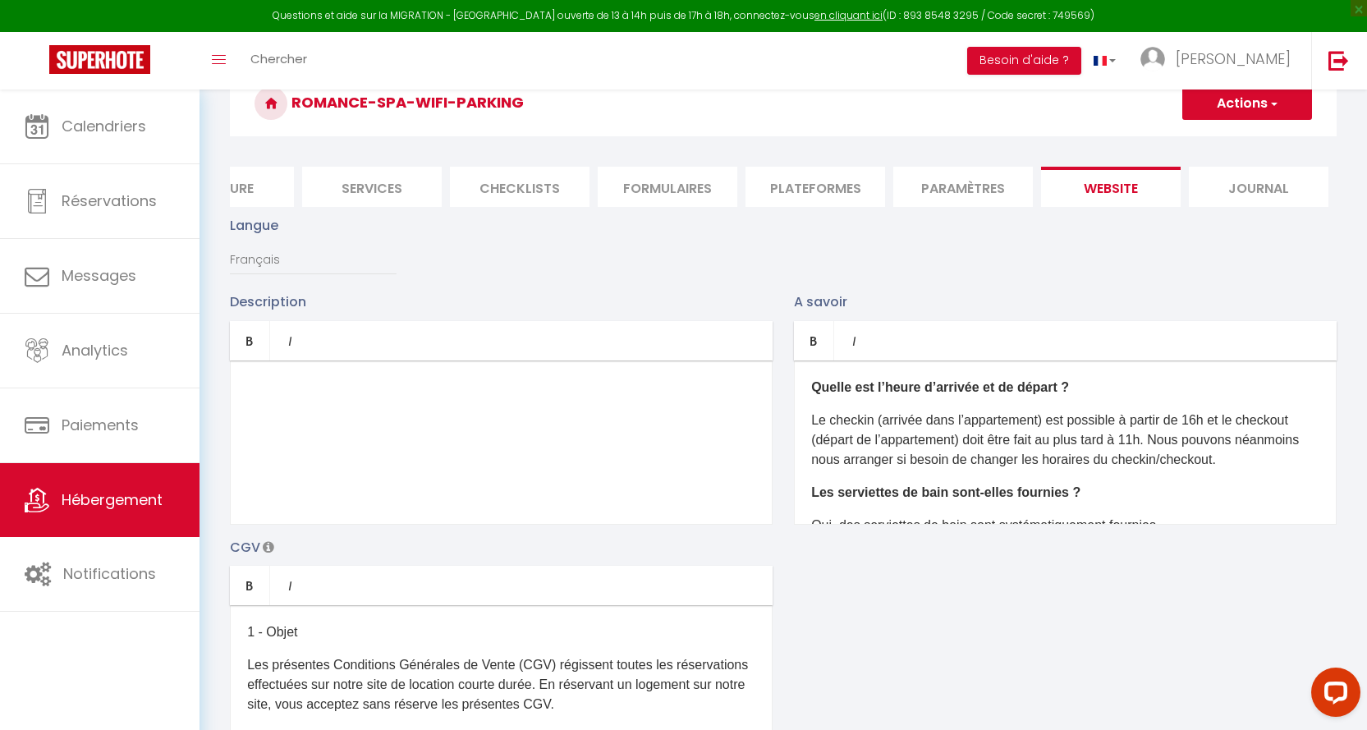
click at [961, 187] on li "Paramètres" at bounding box center [963, 187] width 140 height 40
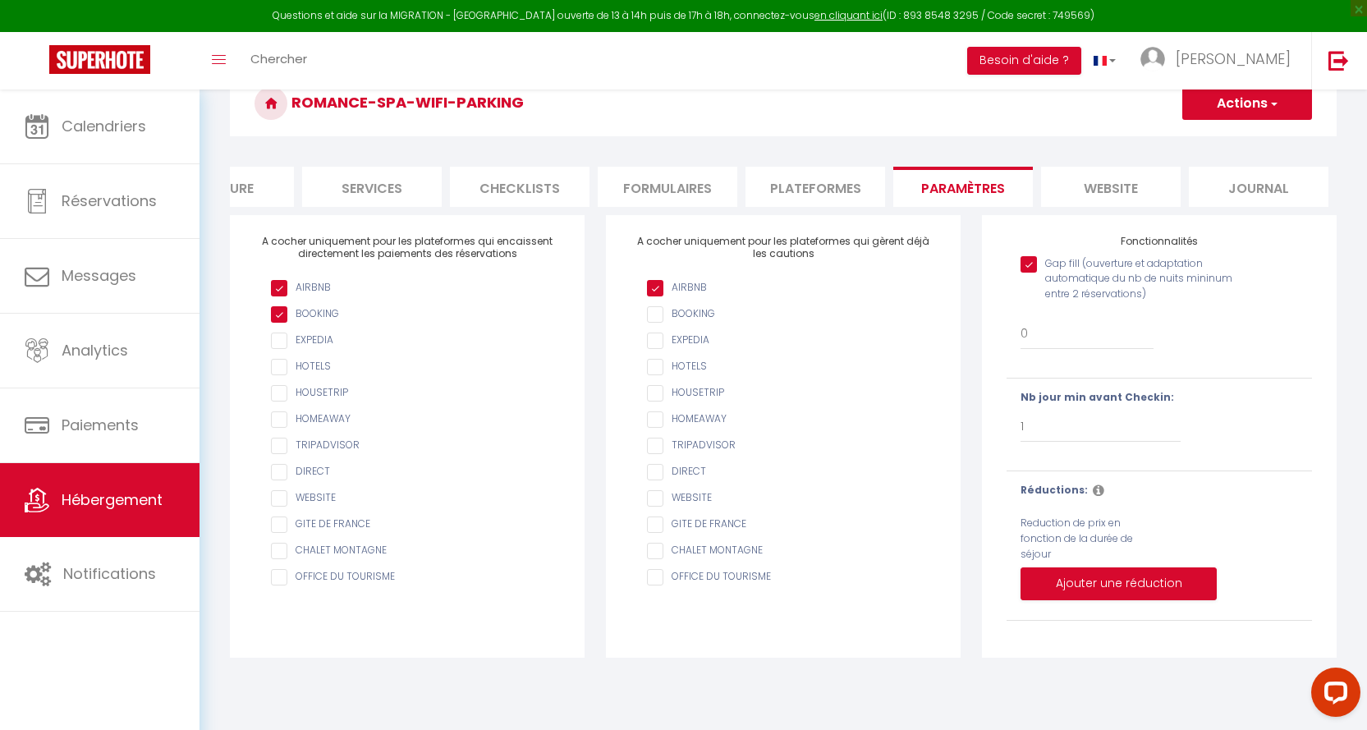
click at [1092, 188] on li "website" at bounding box center [1111, 187] width 140 height 40
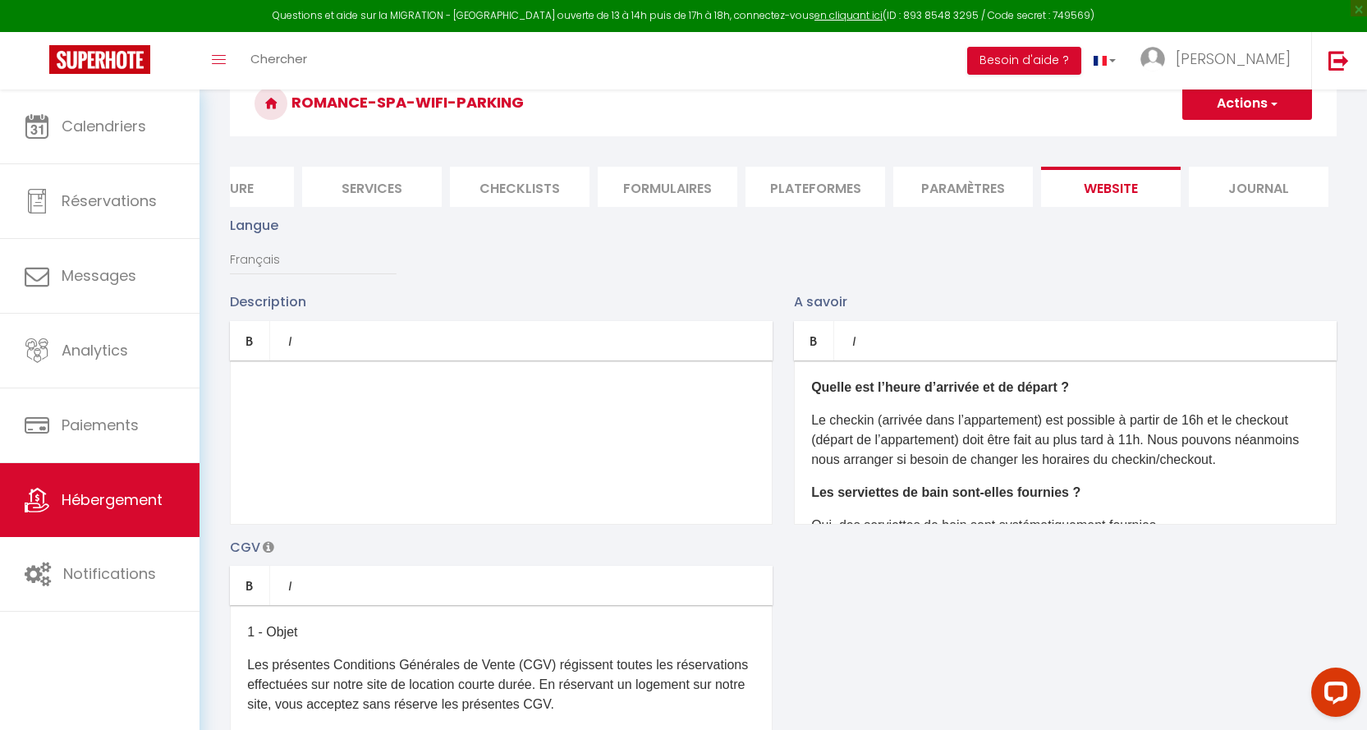
click at [1278, 102] on button "Actions" at bounding box center [1247, 103] width 130 height 33
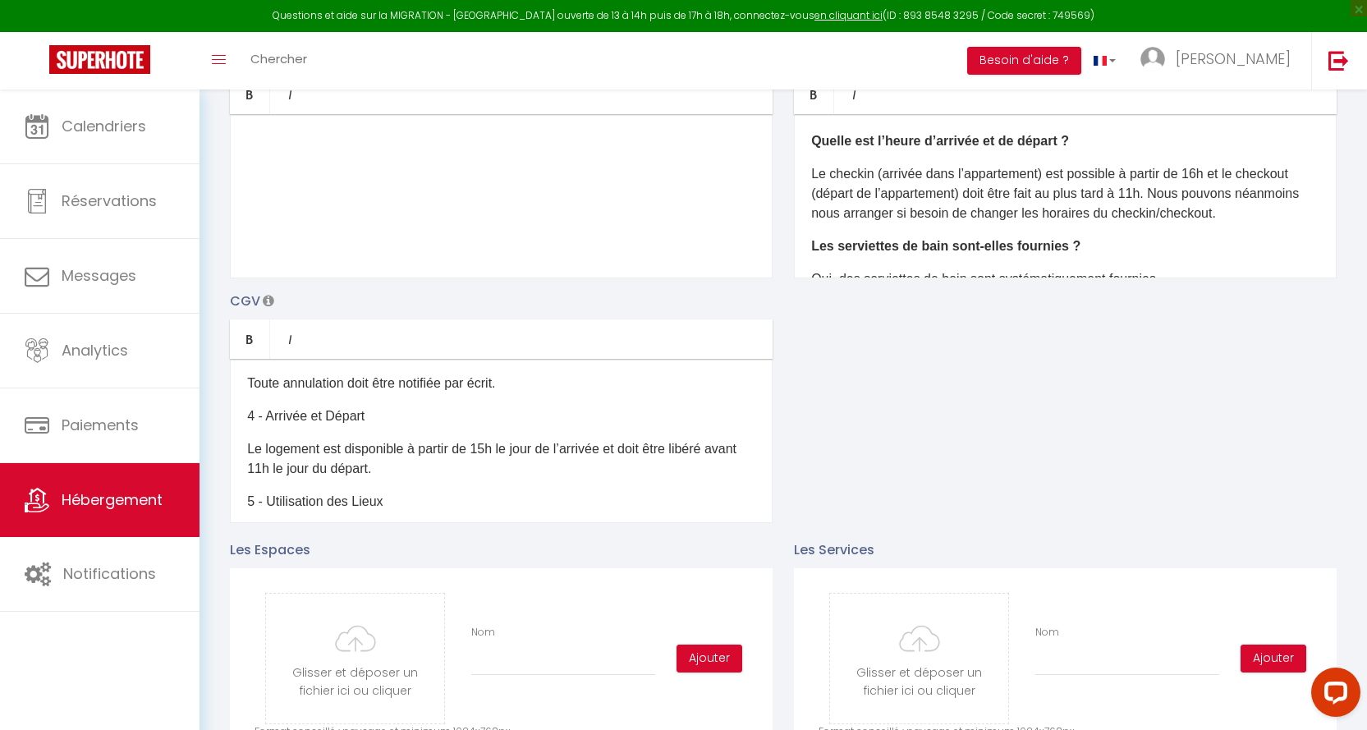
scroll to position [246, 0]
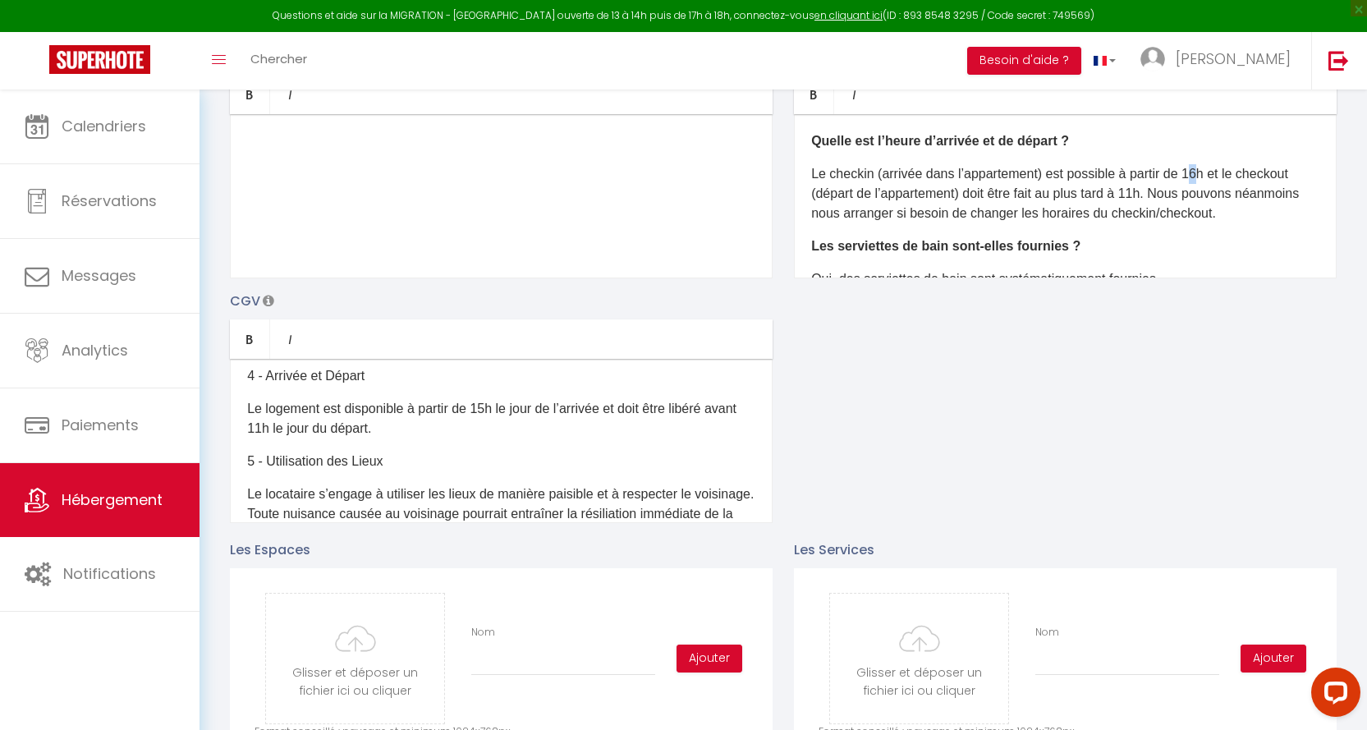
click at [1204, 181] on p "Le checkin (arrivée dans l’appartement) est possible à partir de 16h et le chec…" at bounding box center [1065, 193] width 508 height 59
click at [1177, 252] on p "Les serviettes de bain sont-elles fournies ?" at bounding box center [1065, 246] width 508 height 20
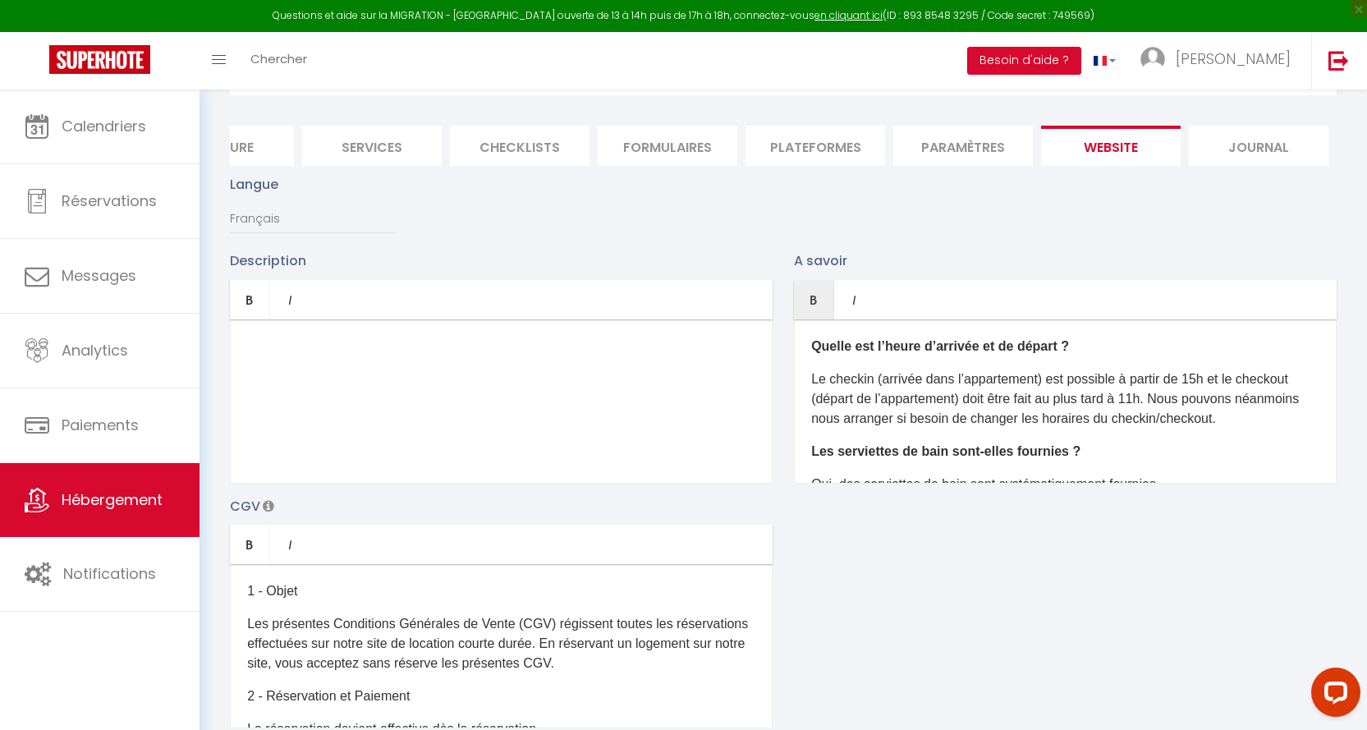
scroll to position [0, 0]
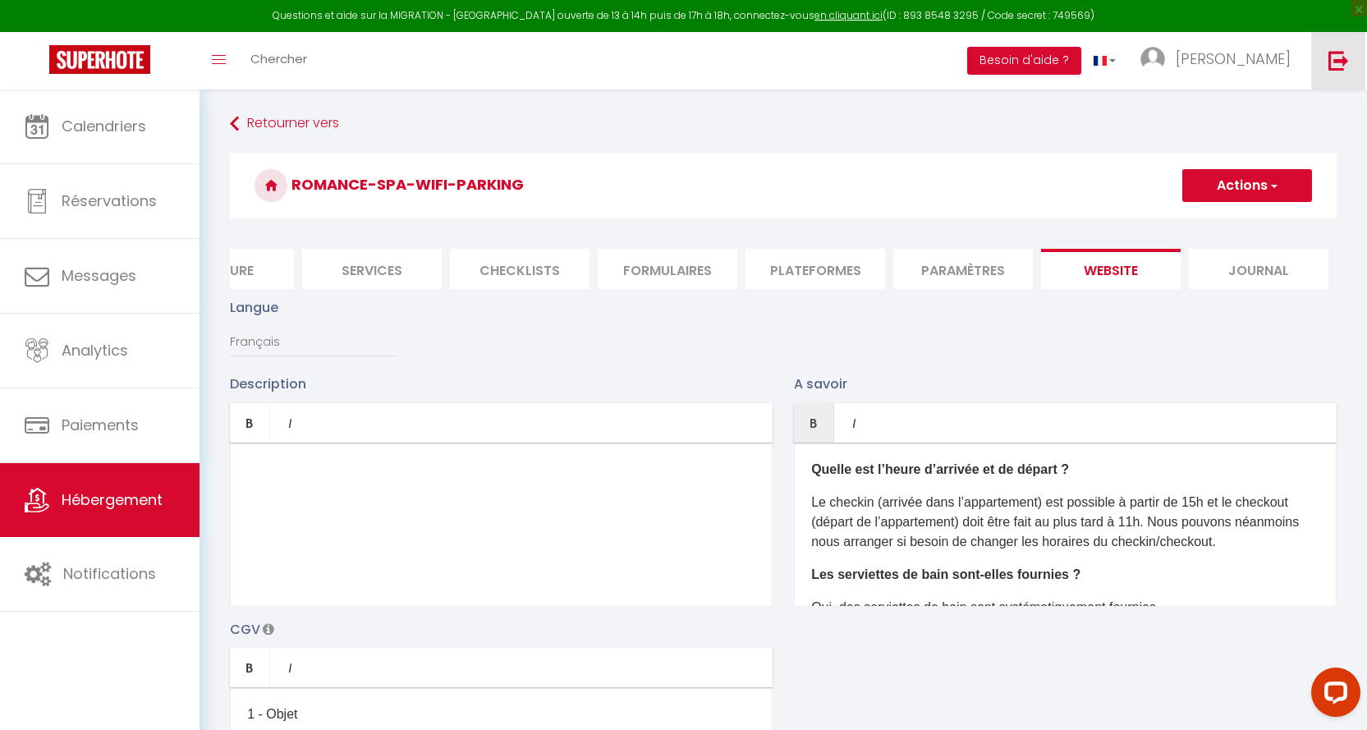
click at [1340, 50] on img at bounding box center [1338, 60] width 21 height 21
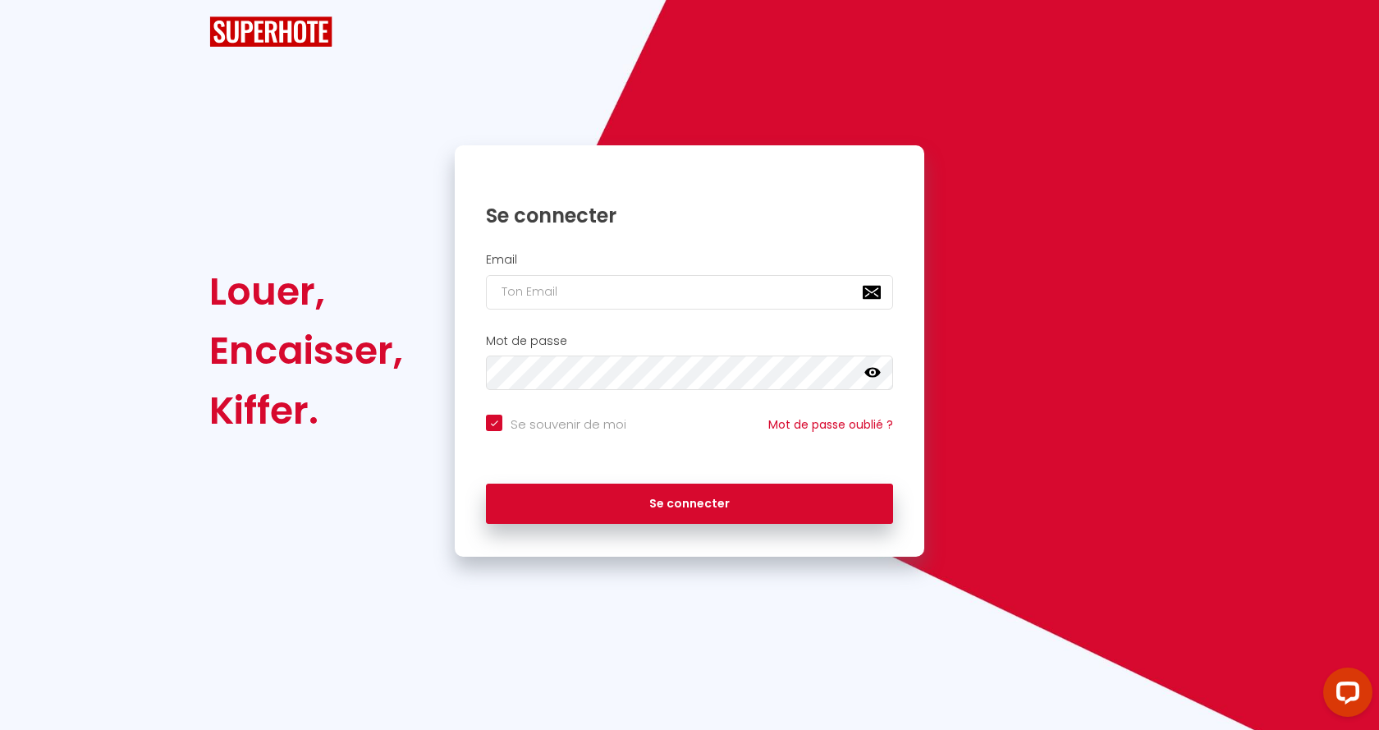
checkbox input "true"
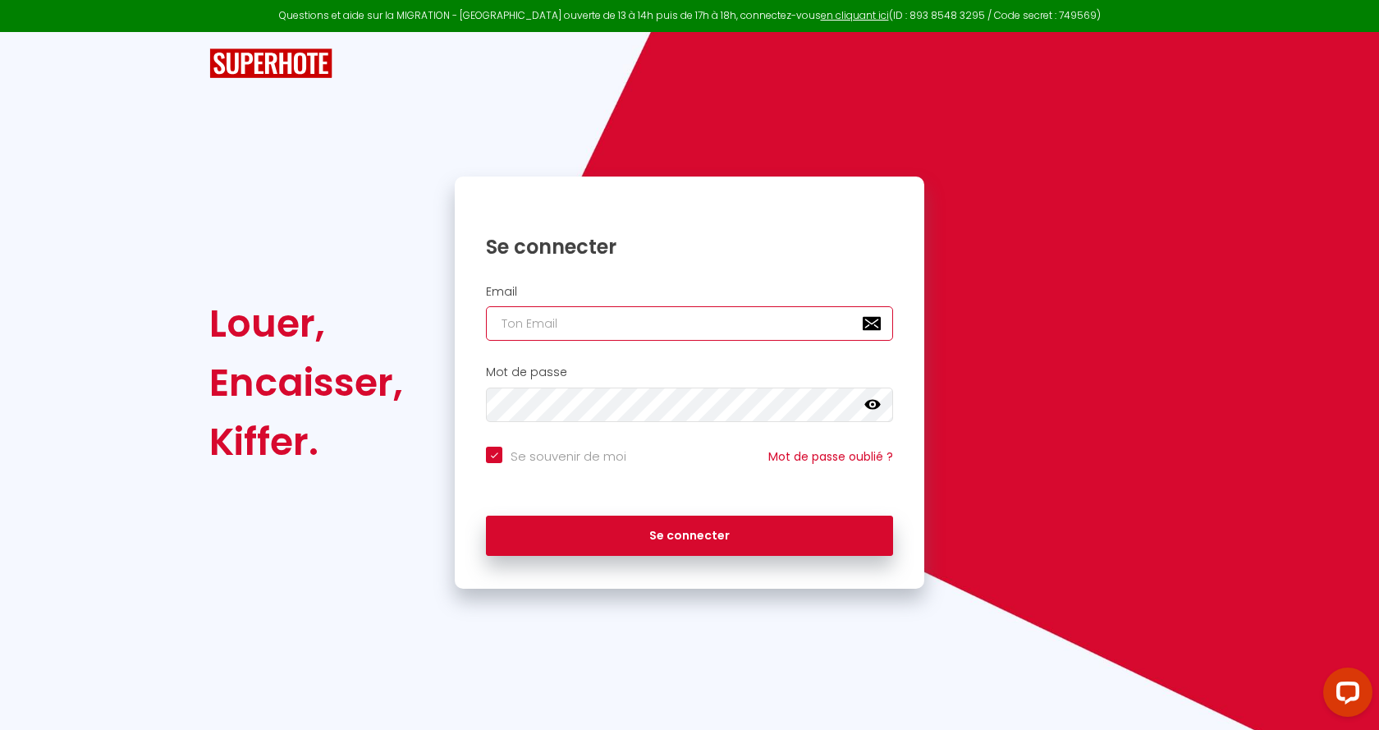
type input "[EMAIL_ADDRESS][DOMAIN_NAME]"
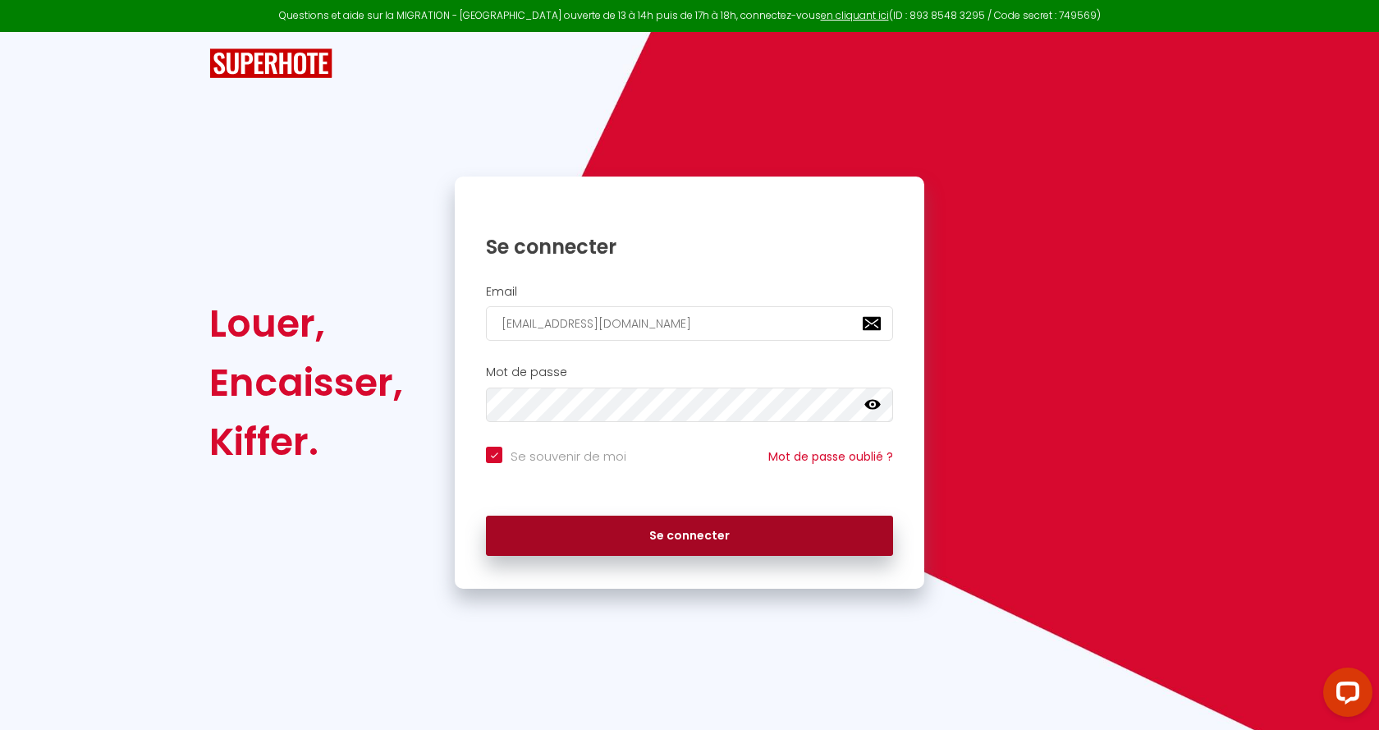
click at [655, 539] on button "Se connecter" at bounding box center [689, 535] width 407 height 41
checkbox input "true"
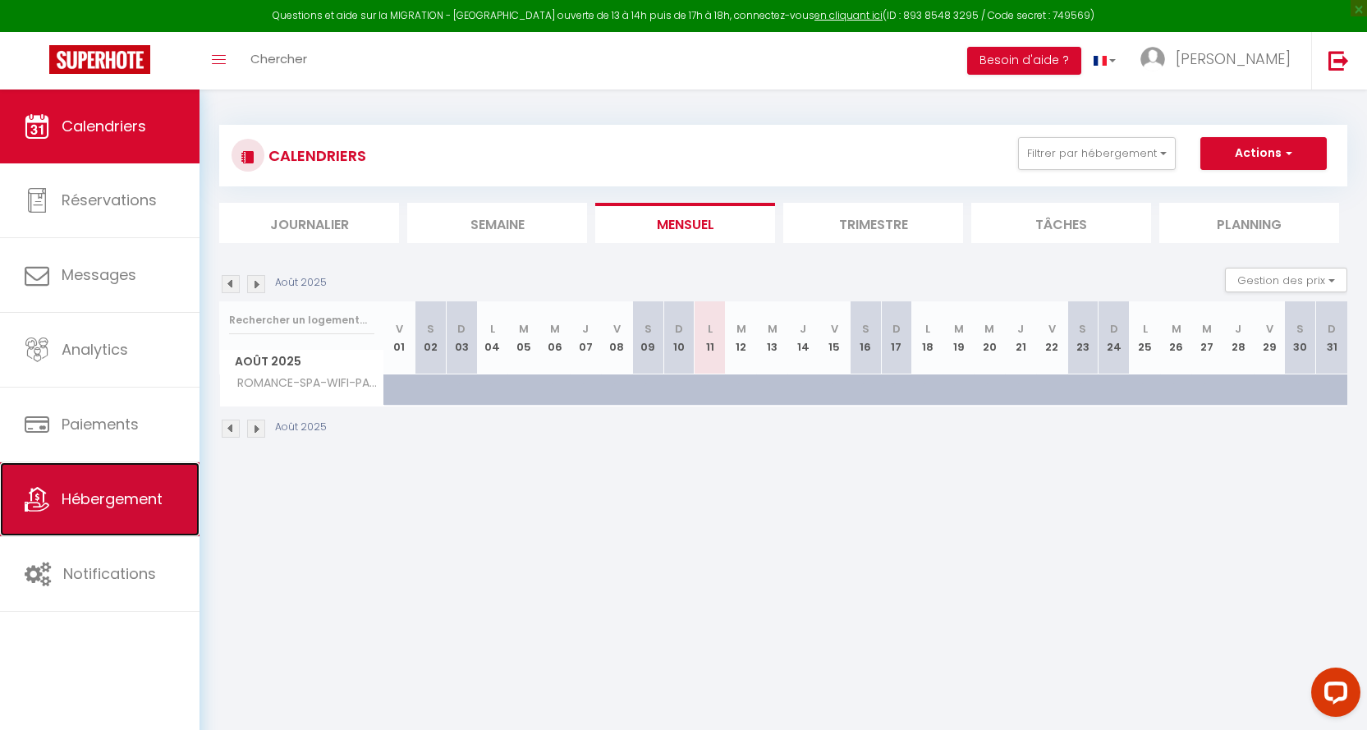
click at [103, 499] on span "Hébergement" at bounding box center [112, 498] width 101 height 21
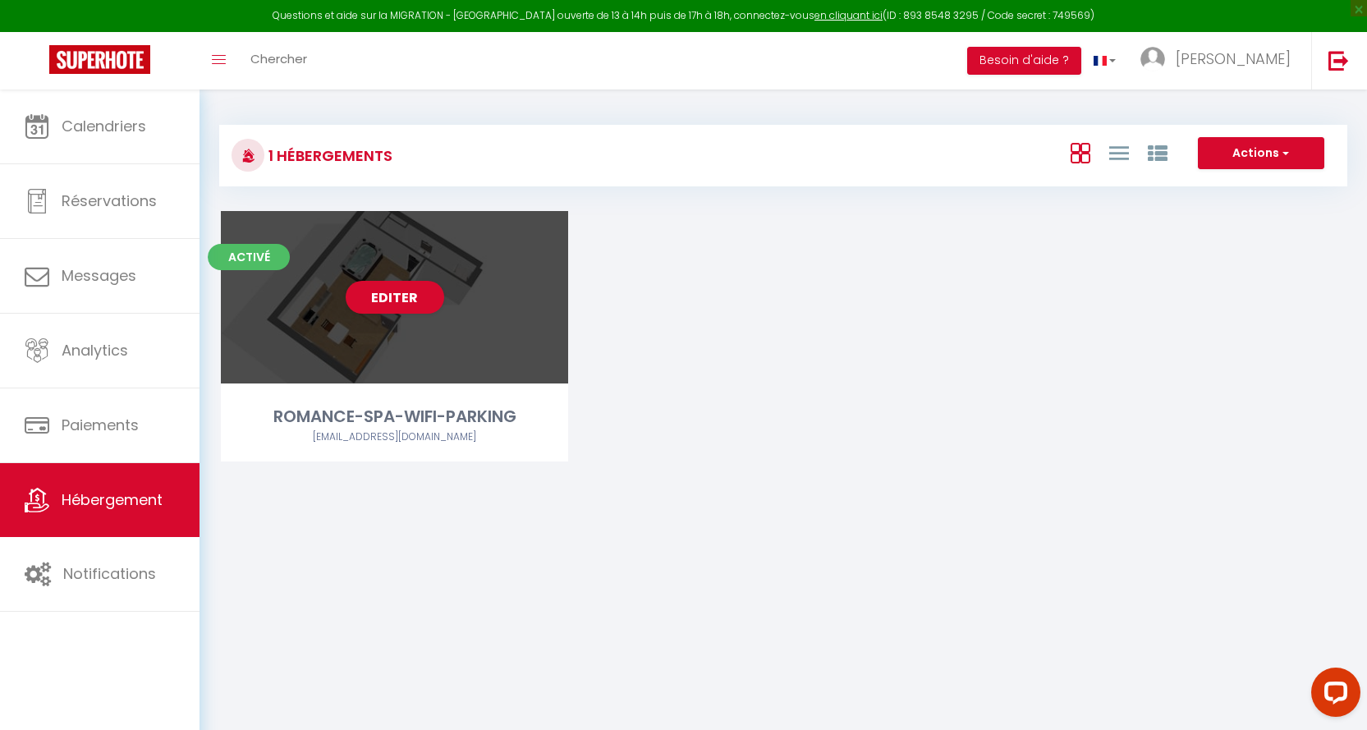
click at [385, 272] on div "Editer" at bounding box center [394, 297] width 347 height 172
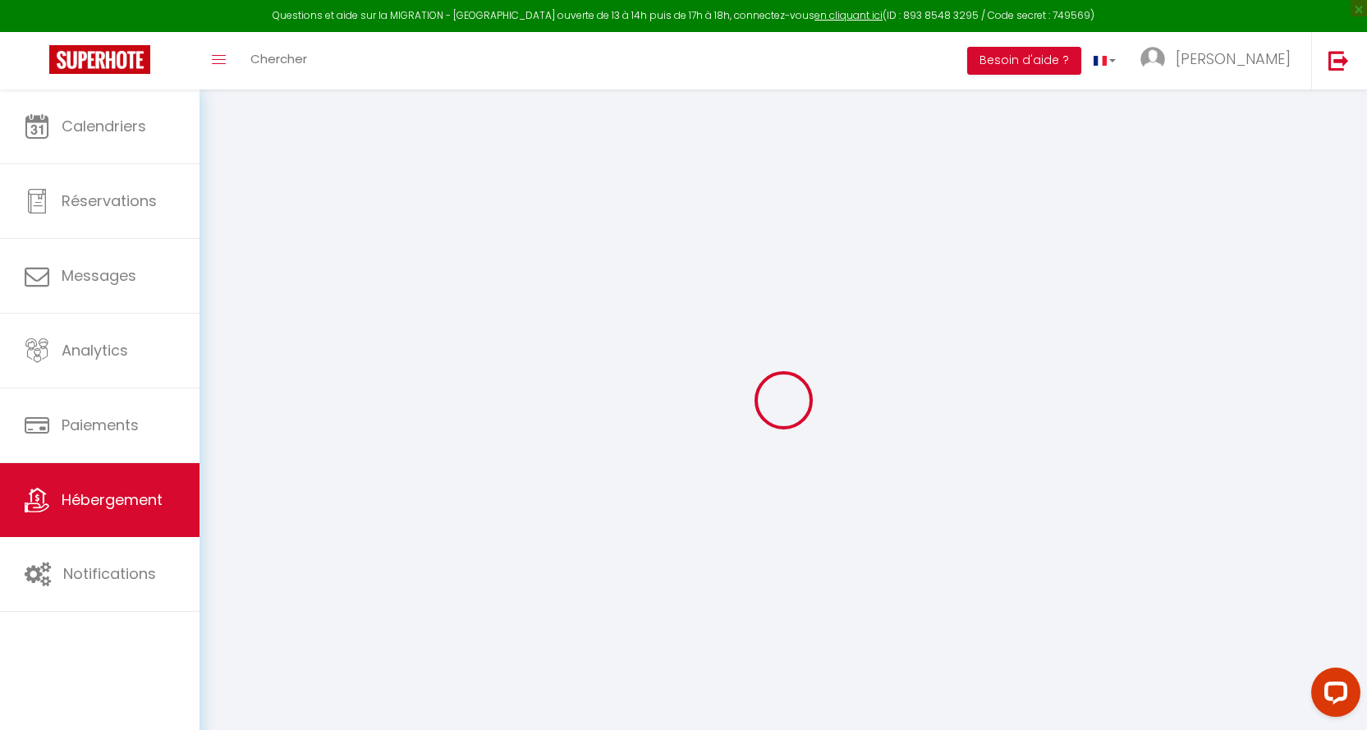
select select
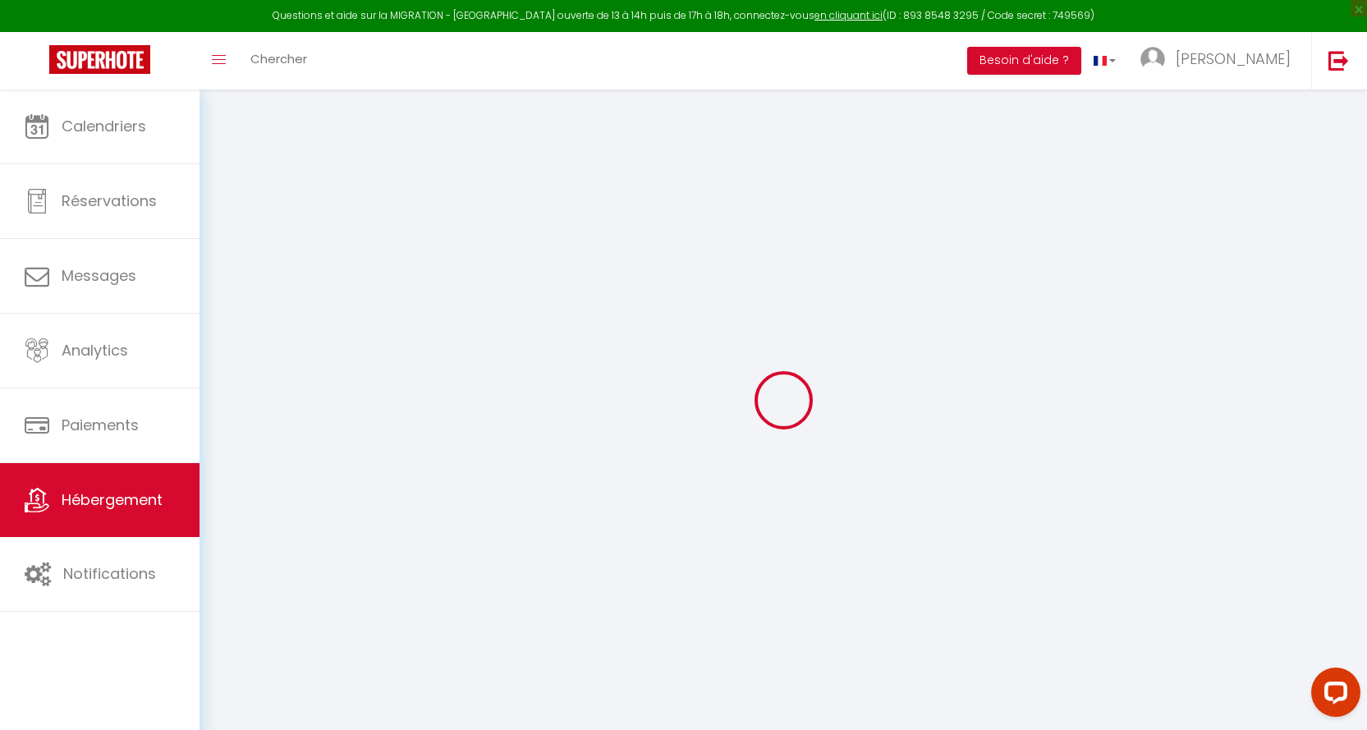
select select
checkbox input "false"
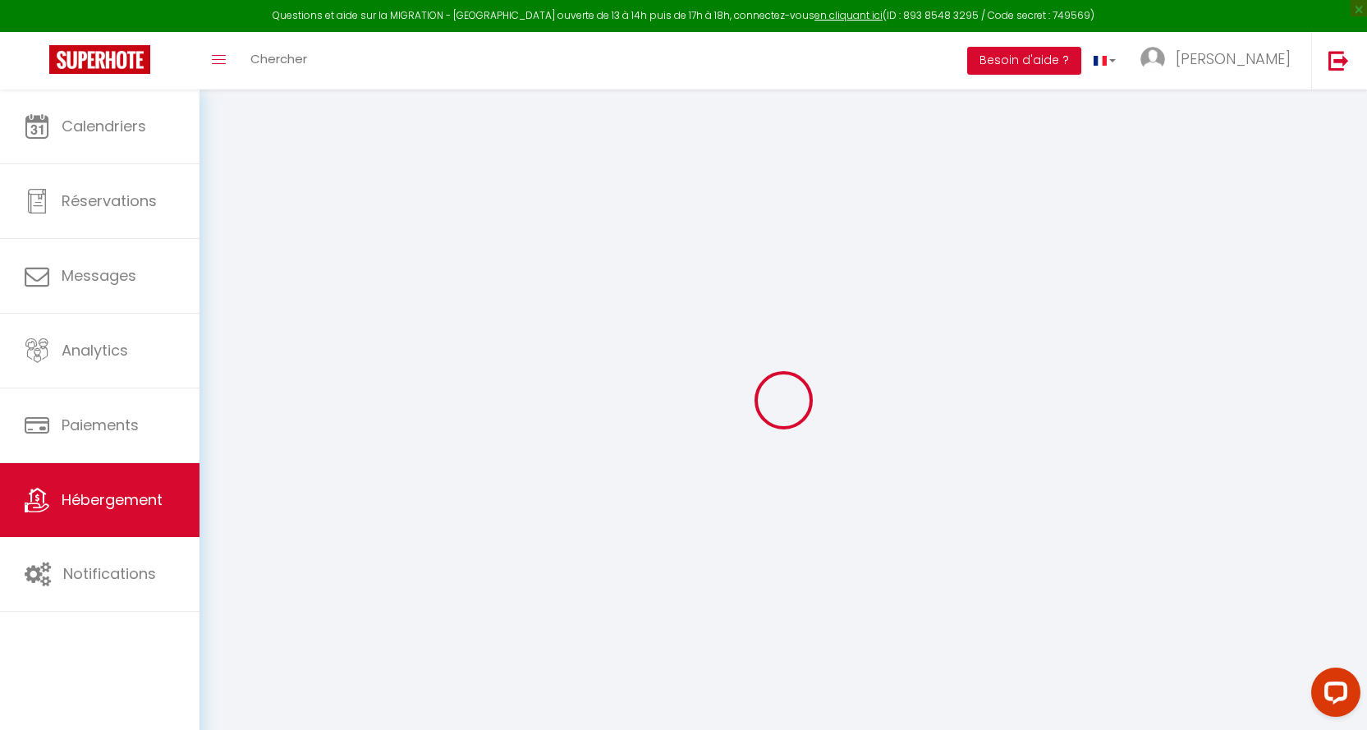
select select
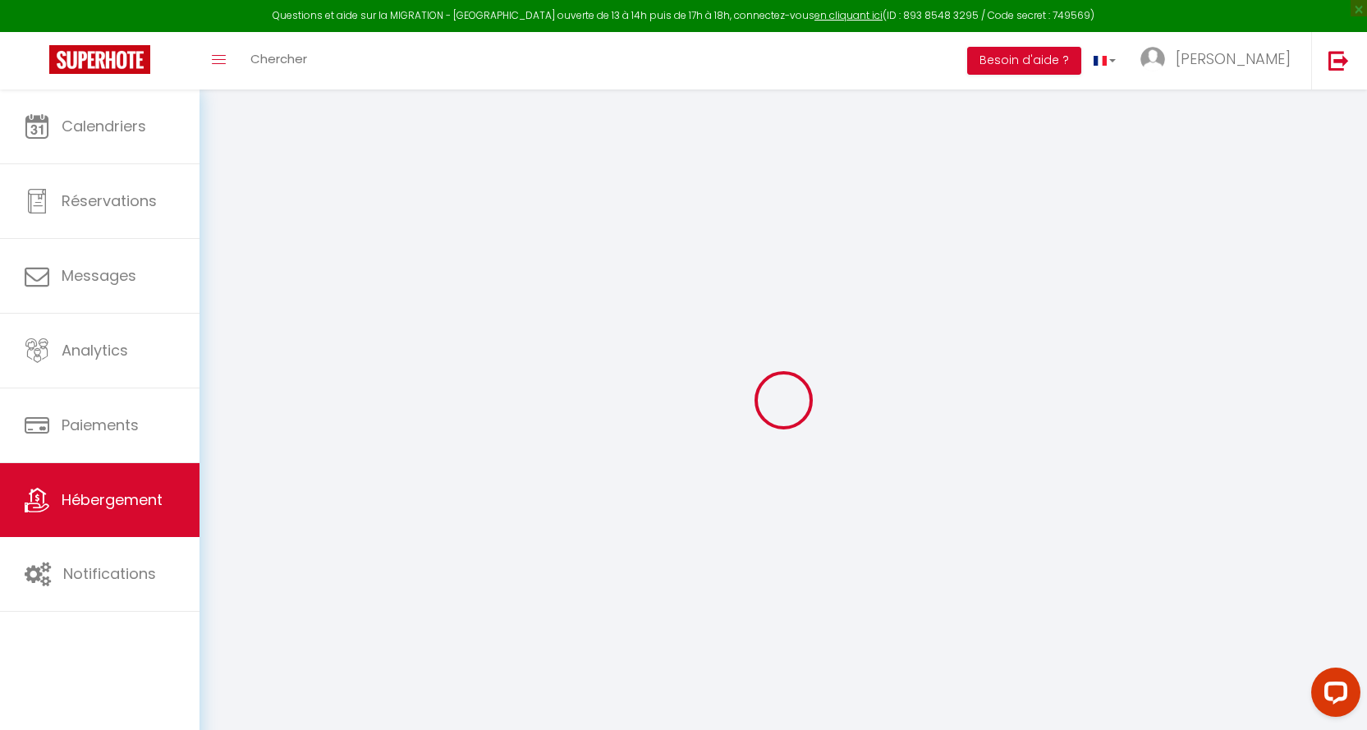
select select
checkbox input "false"
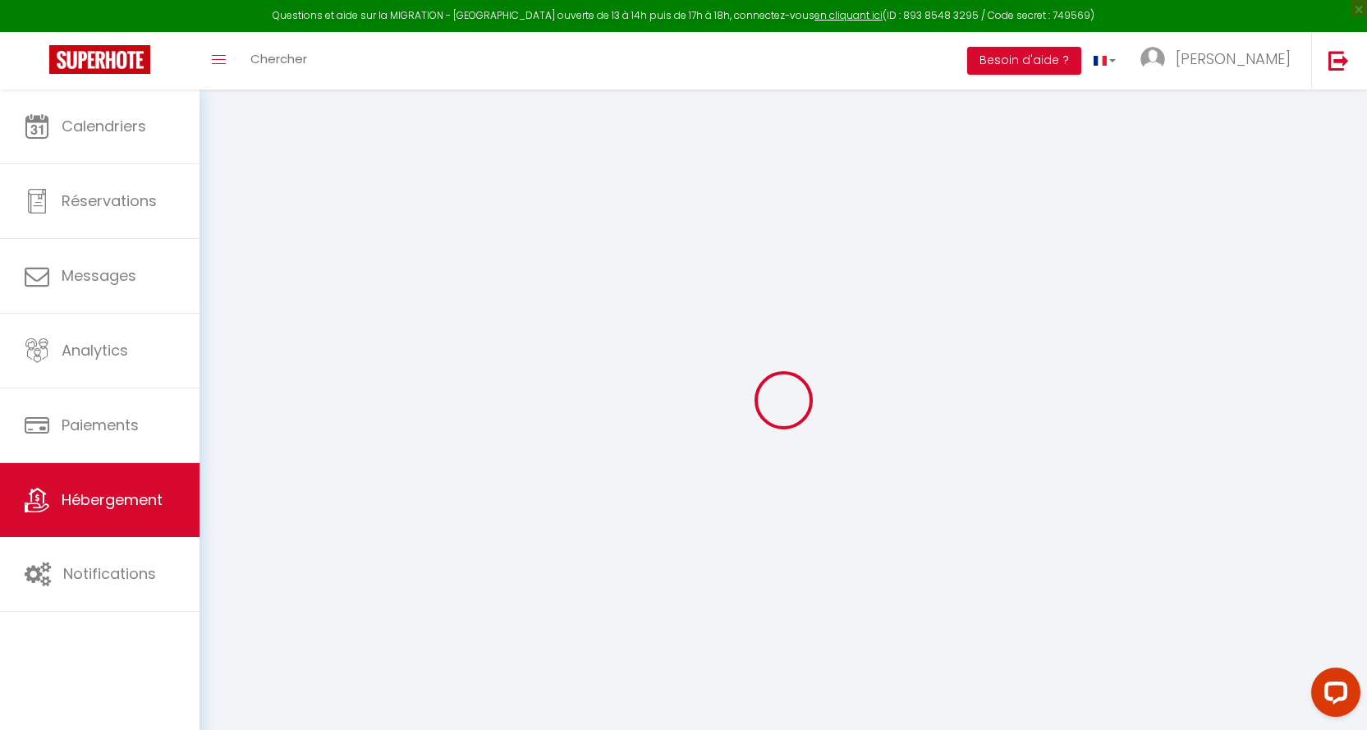
checkbox input "false"
select select
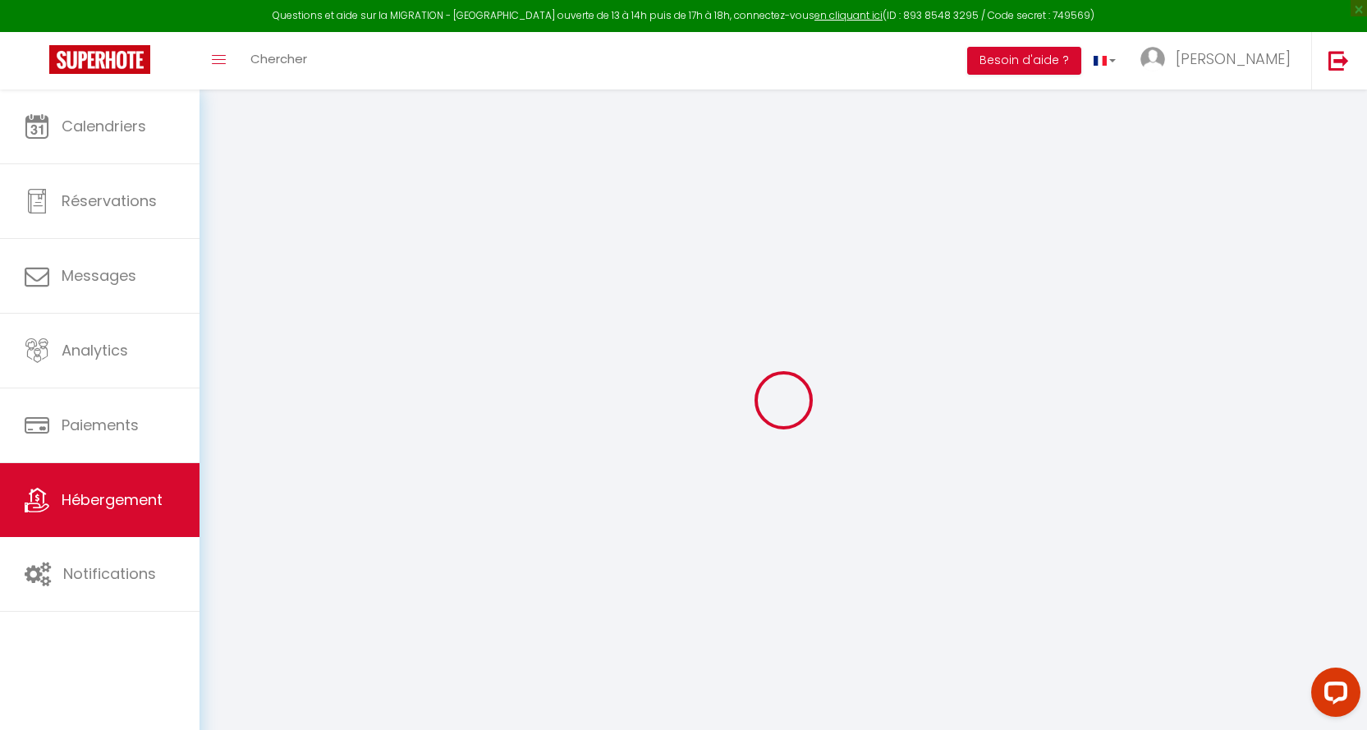
select select
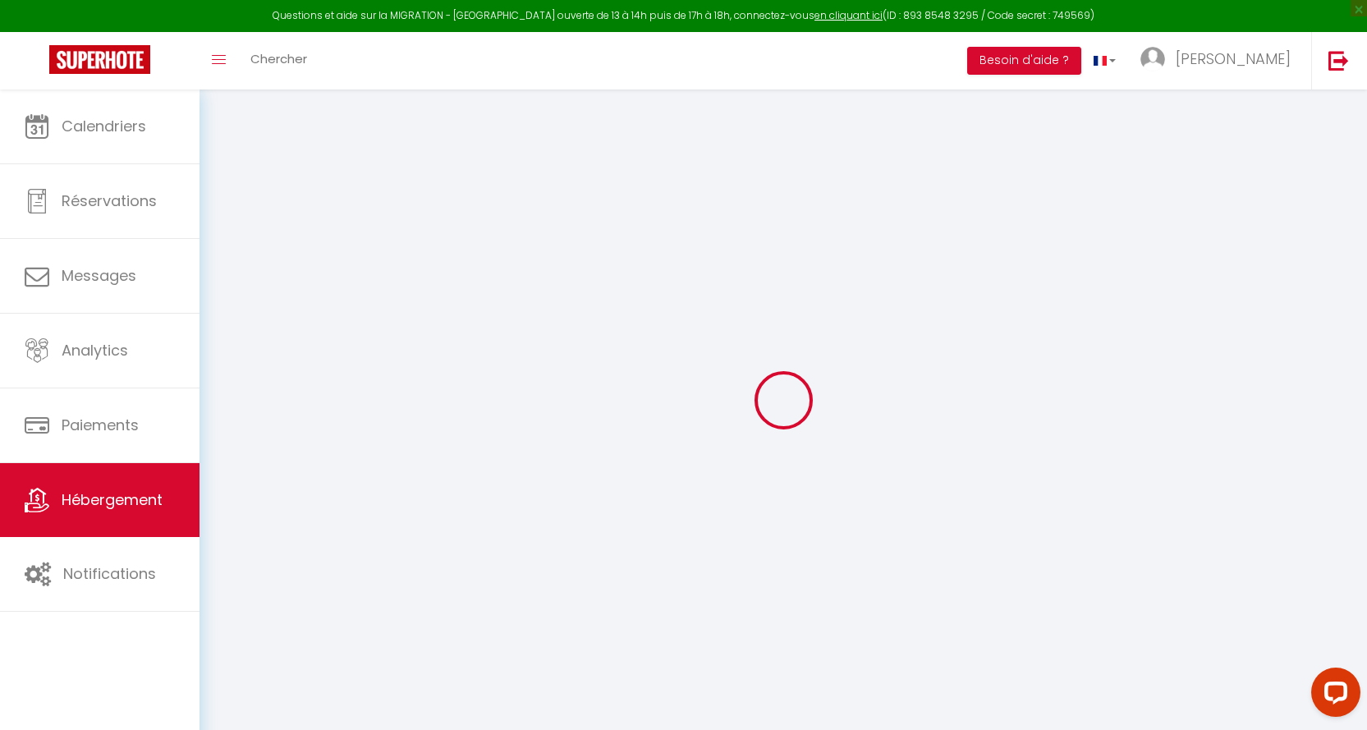
checkbox input "false"
select select
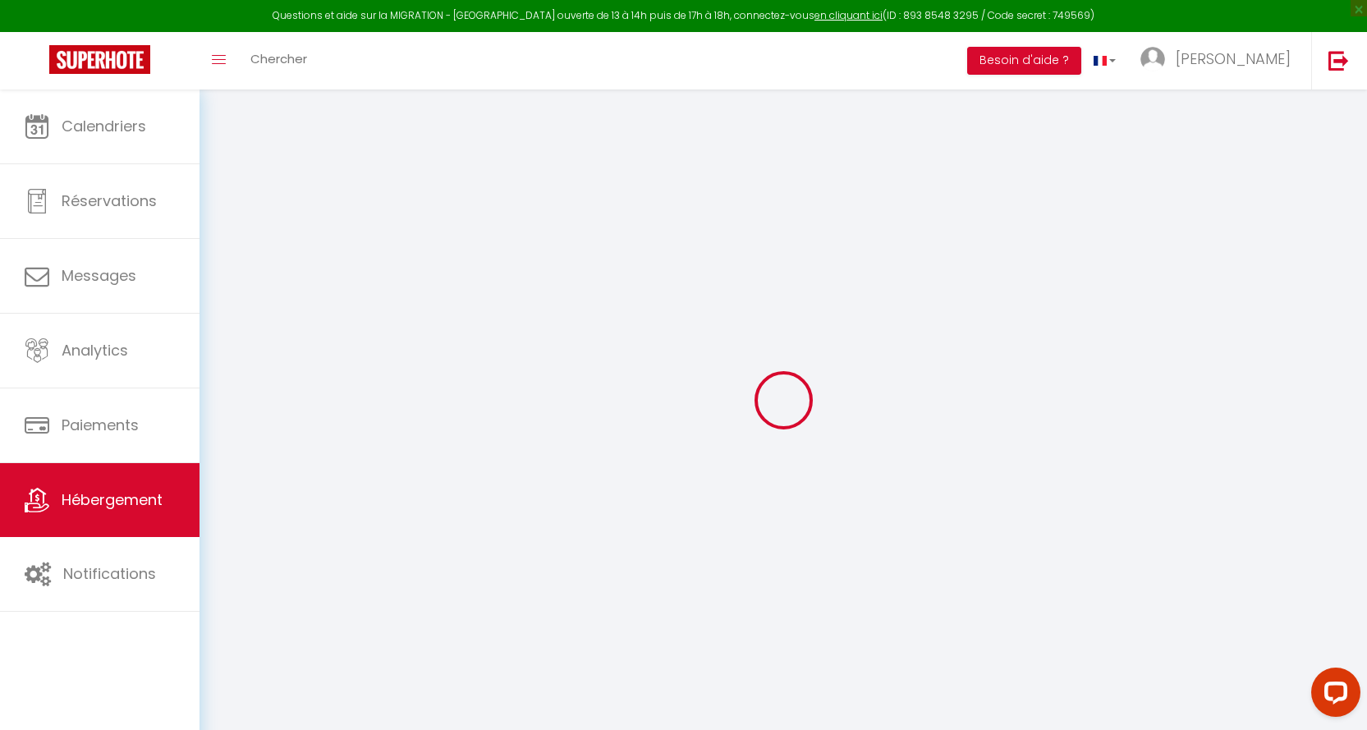
select select
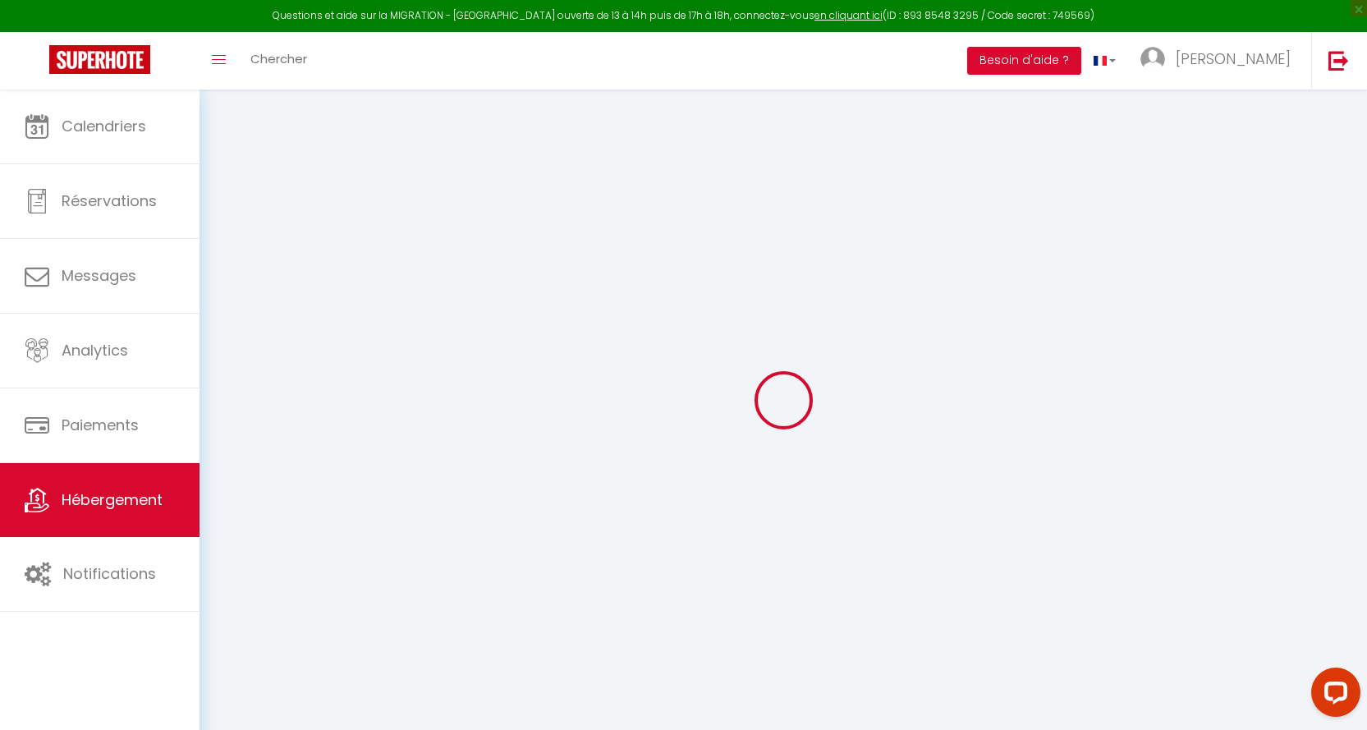
select select
checkbox input "false"
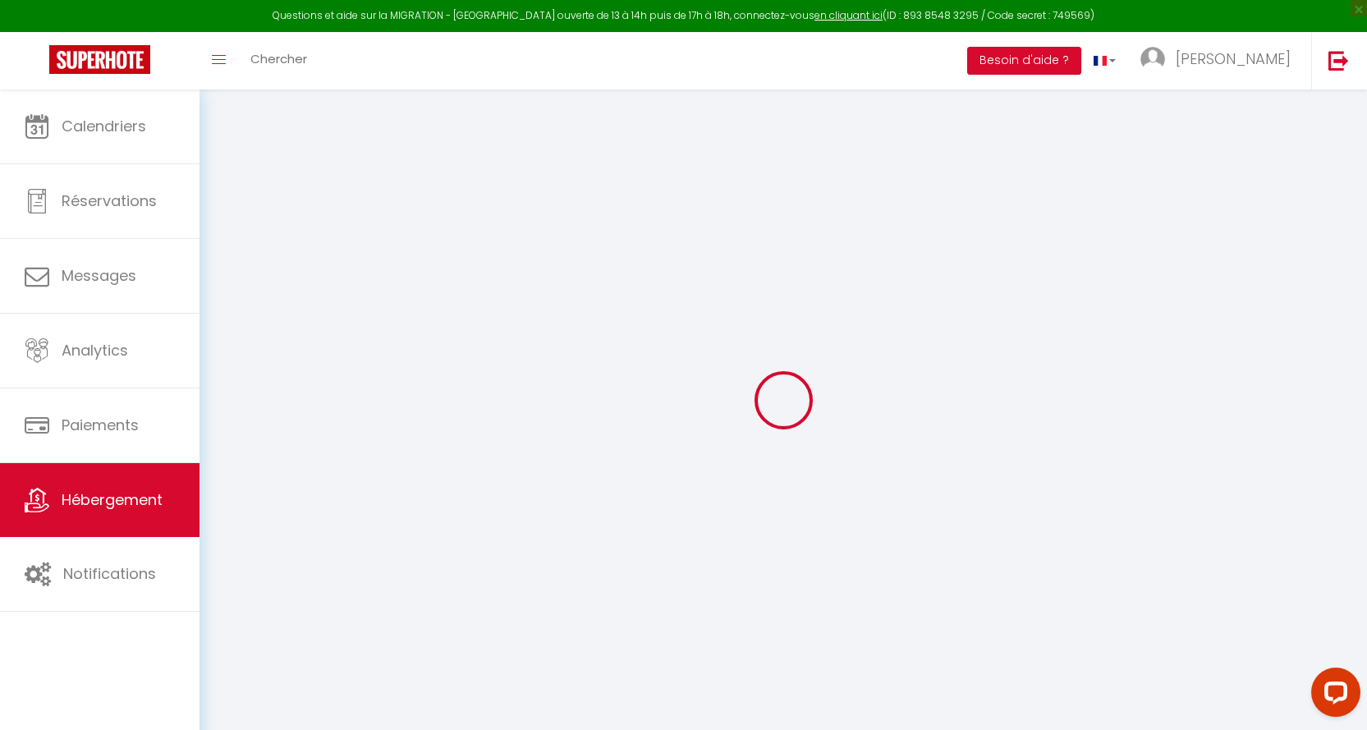
checkbox input "false"
select select
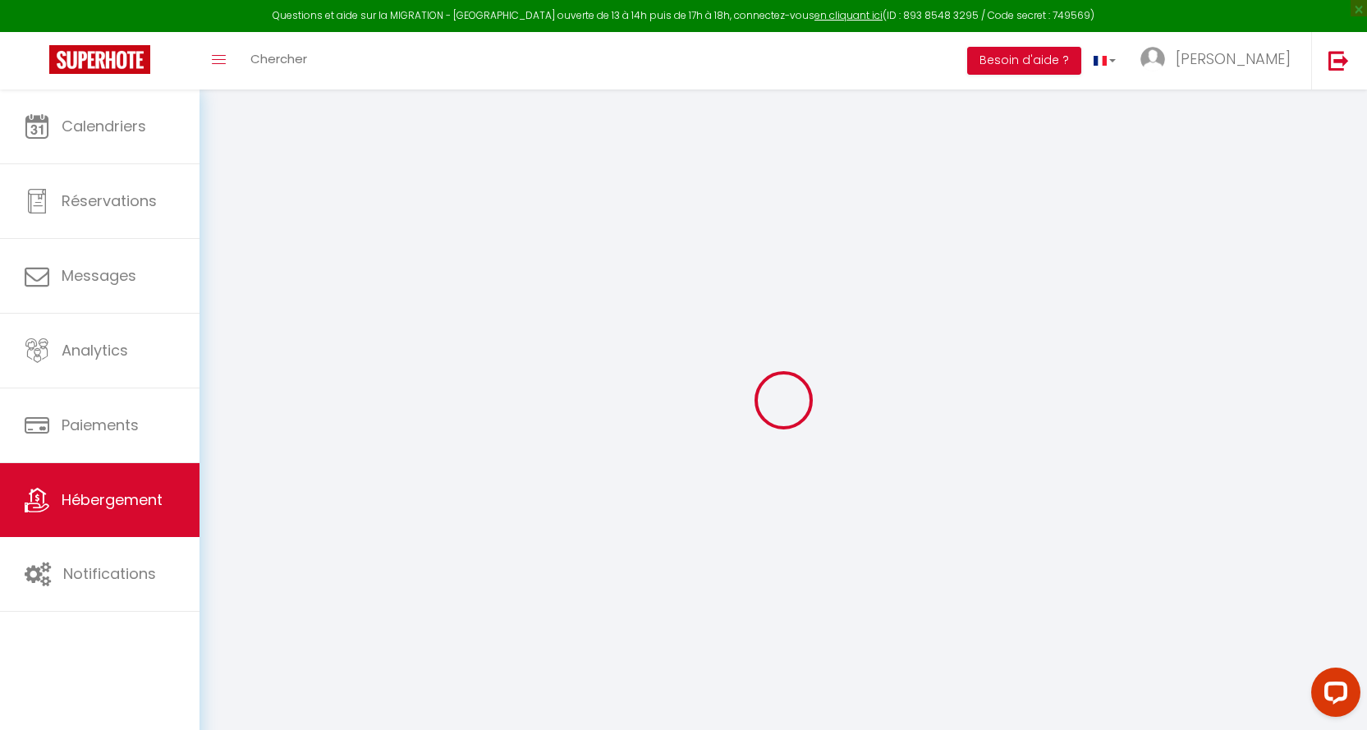
select select
checkbox input "false"
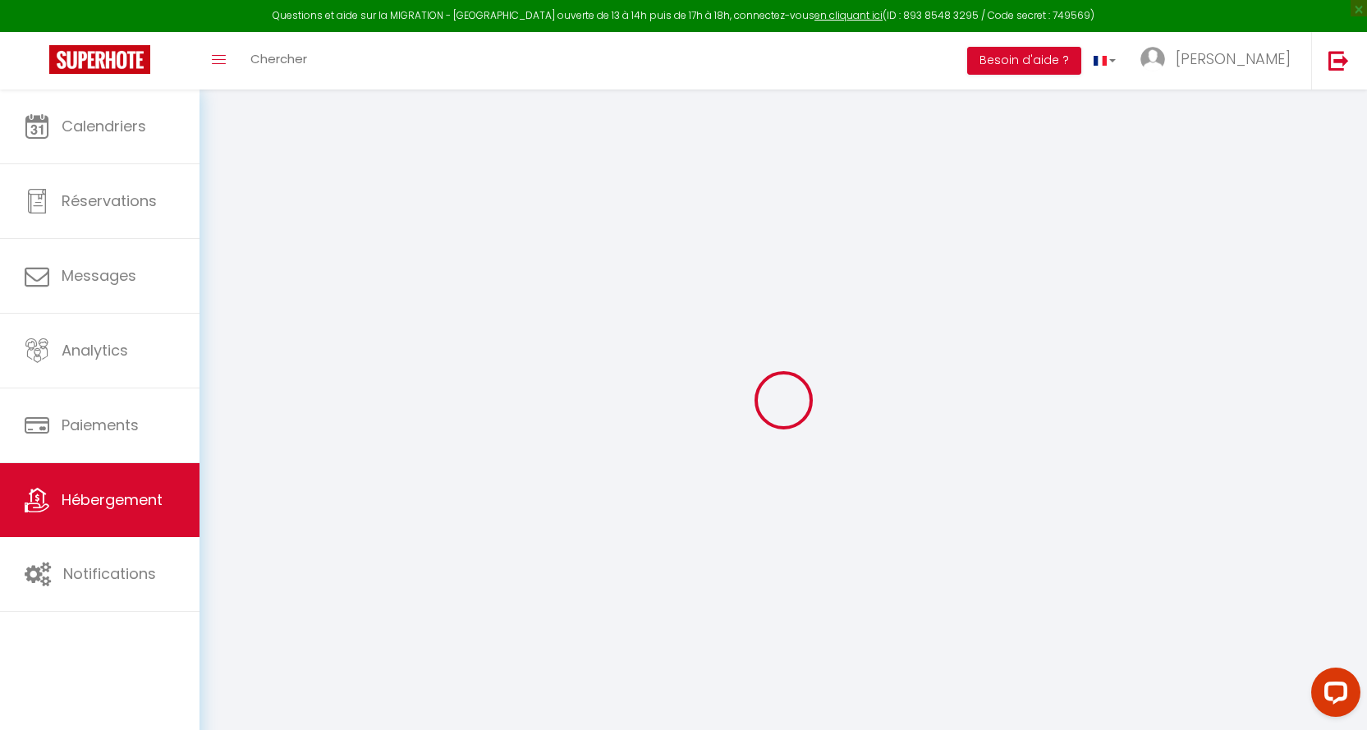
checkbox input "false"
select select
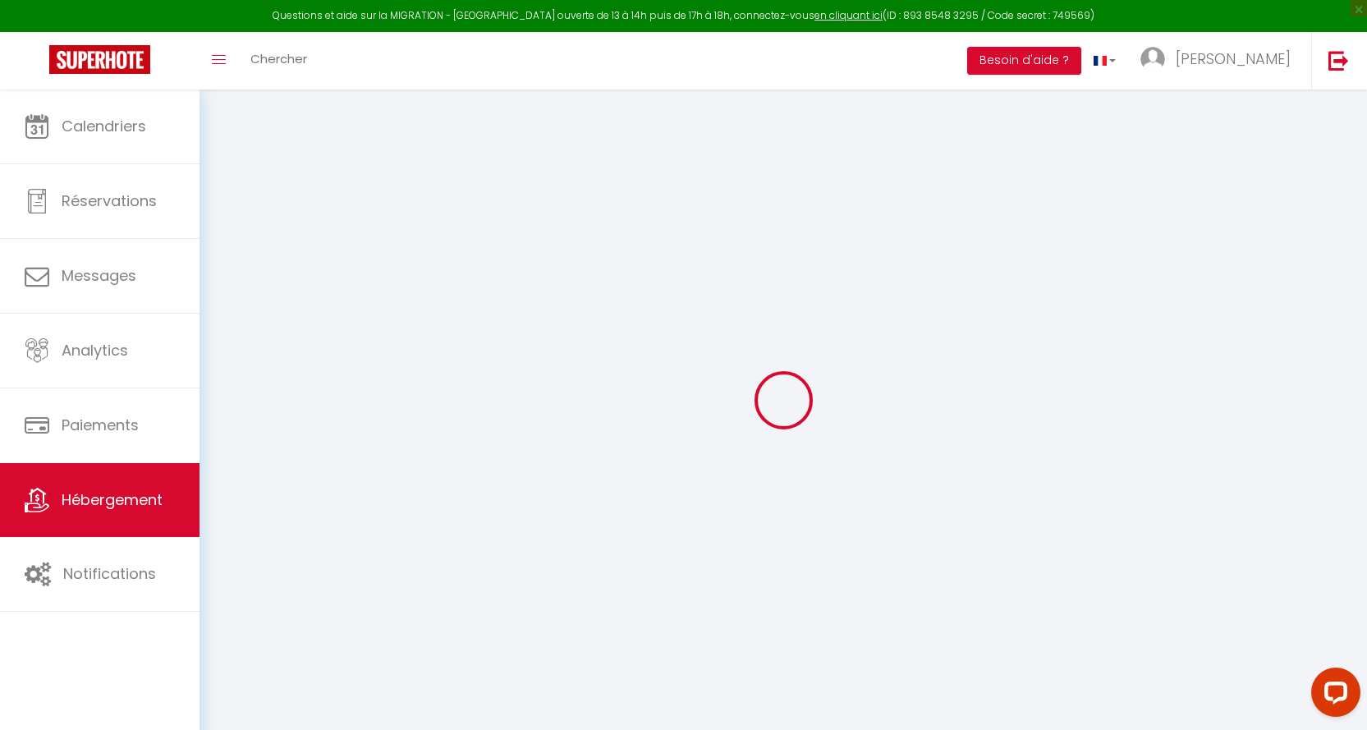
type input "ROMANCE-SPA-WIFI-PARKING"
type input "[PERSON_NAME]"
select select "2"
type input "90"
type input "30"
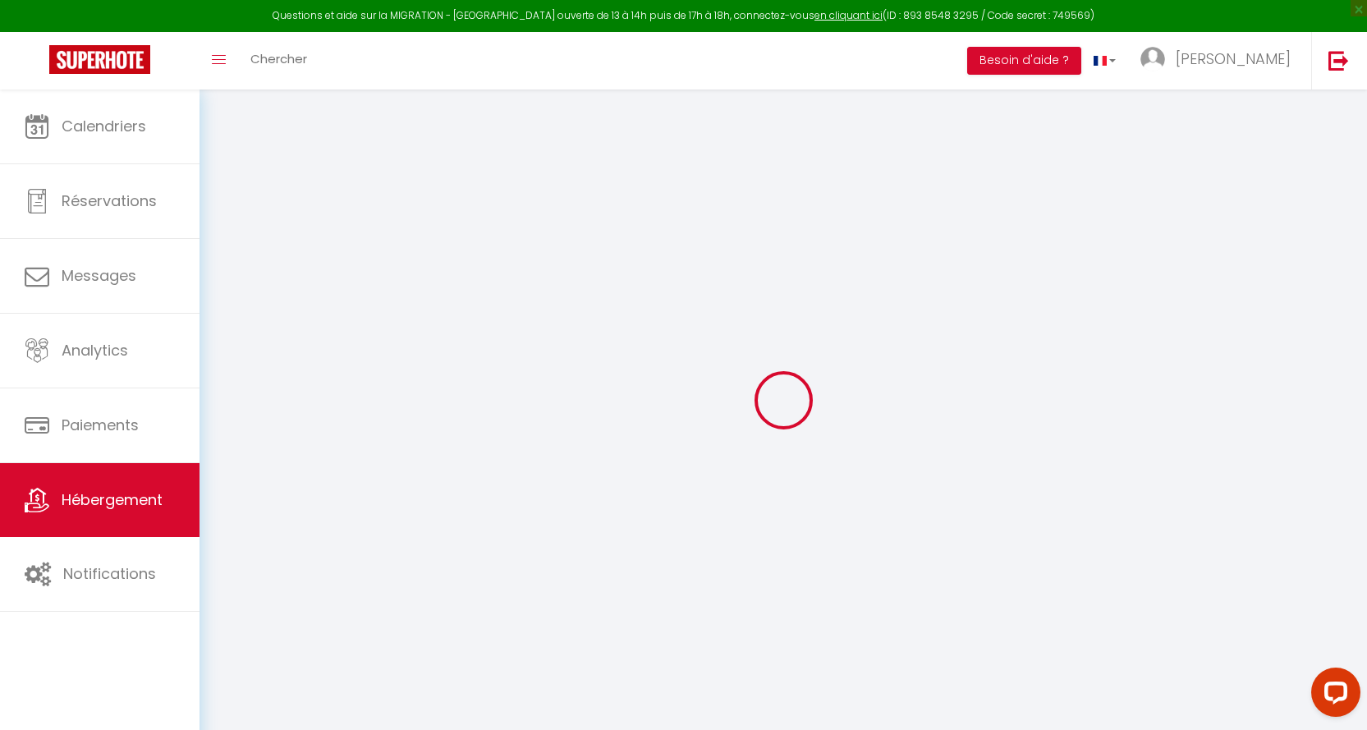
type input "200"
select select
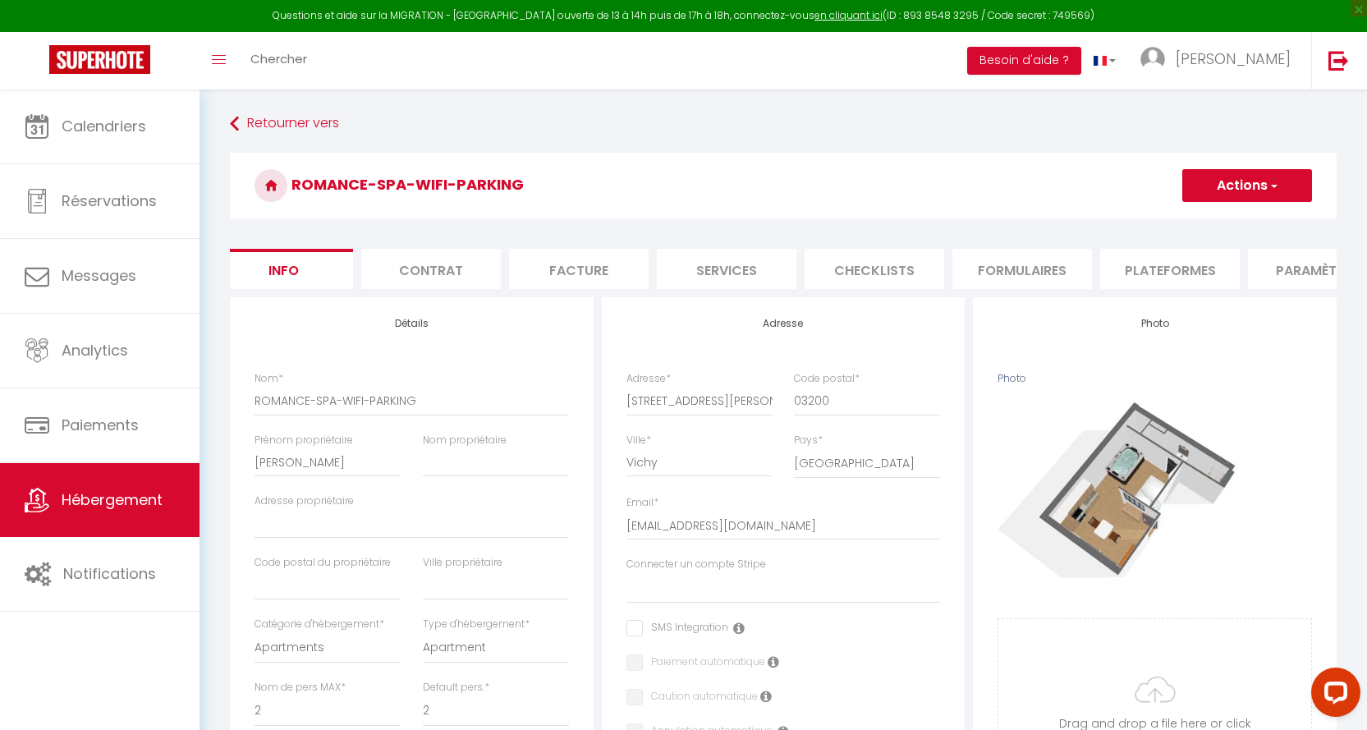
scroll to position [0, 33]
click at [1328, 289] on ul "Info Contrat Facture Services Checklists Formulaires Plateformes Paramètres web…" at bounding box center [783, 269] width 1106 height 40
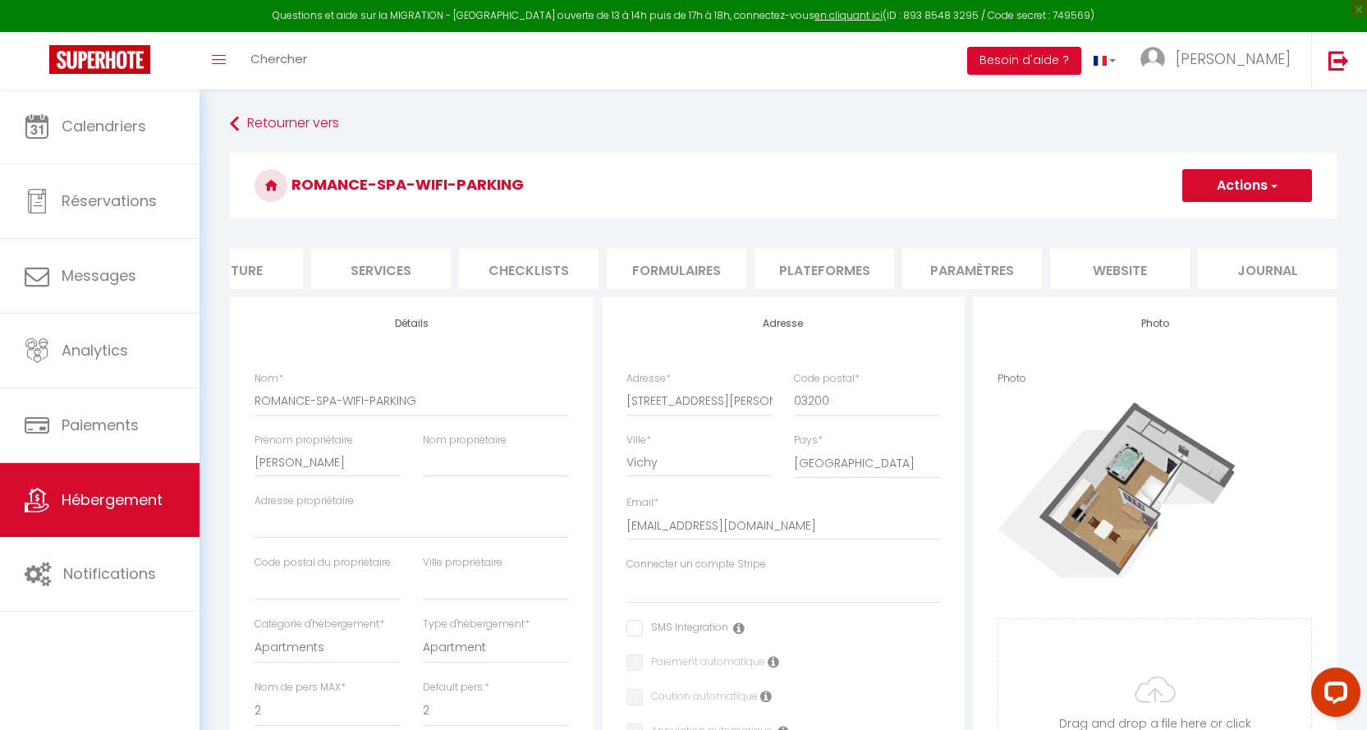
scroll to position [0, 371]
click at [1142, 266] on li "website" at bounding box center [1111, 269] width 140 height 40
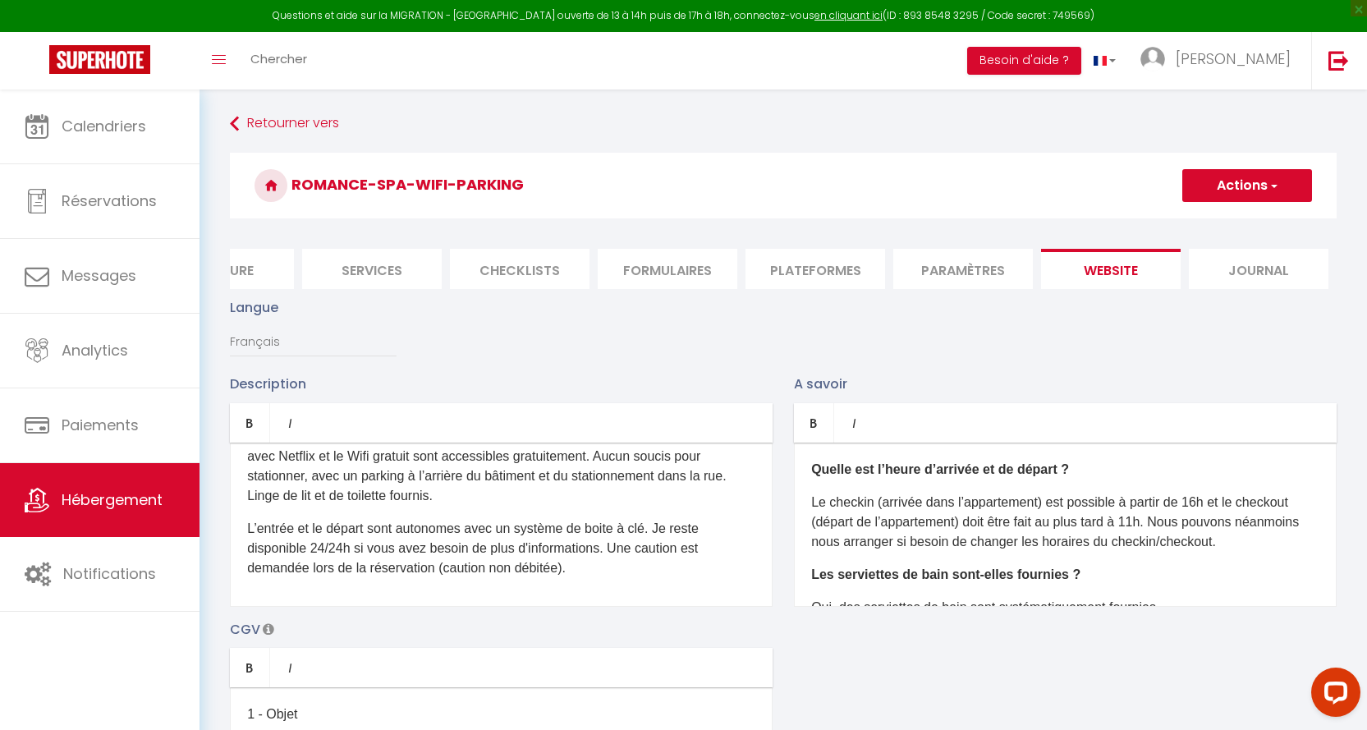
scroll to position [169, 0]
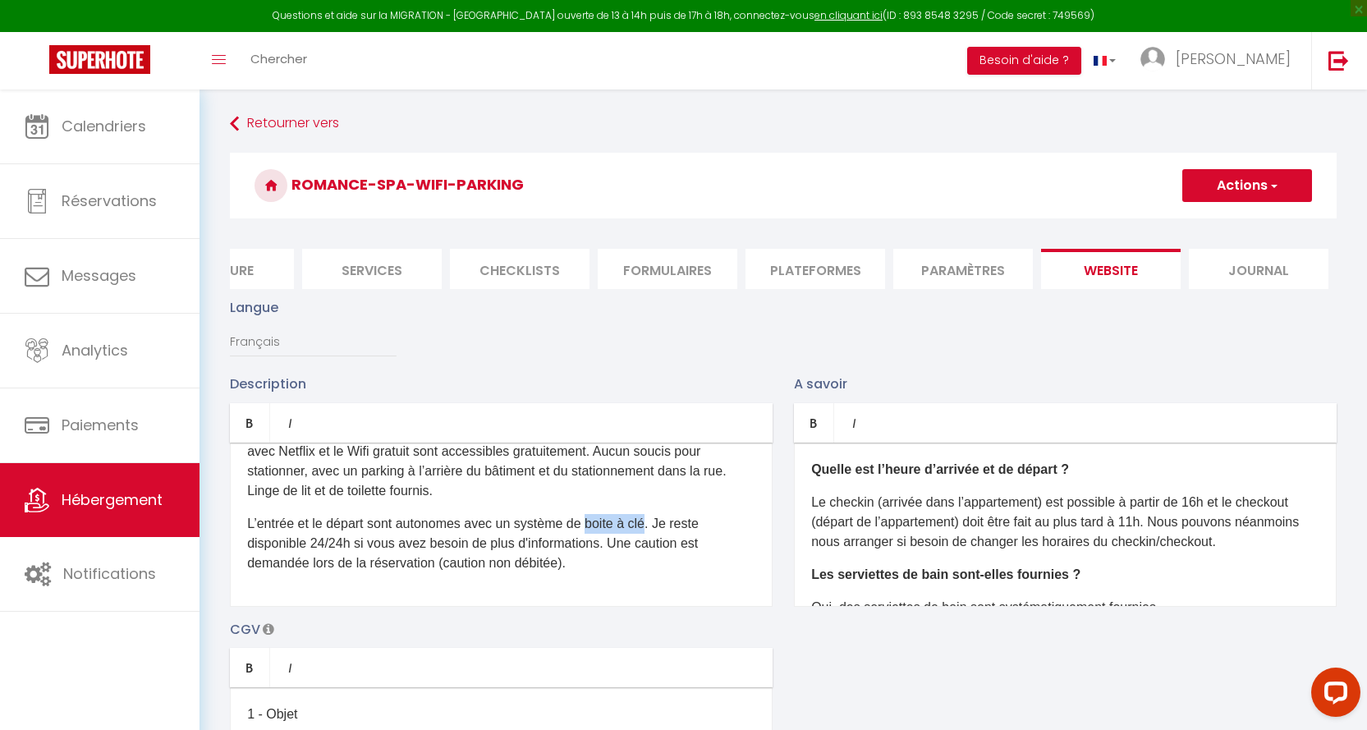
drag, startPoint x: 589, startPoint y: 535, endPoint x: 653, endPoint y: 533, distance: 63.3
click at [653, 533] on p "L’entrée et le départ sont autonomes avec un système de boite à clé. Je reste d…" at bounding box center [501, 543] width 508 height 59
click at [657, 516] on div "D'un accès aisé depuis les autoroutes, via la A2 , vous pourrez profiter de la …" at bounding box center [501, 524] width 543 height 164
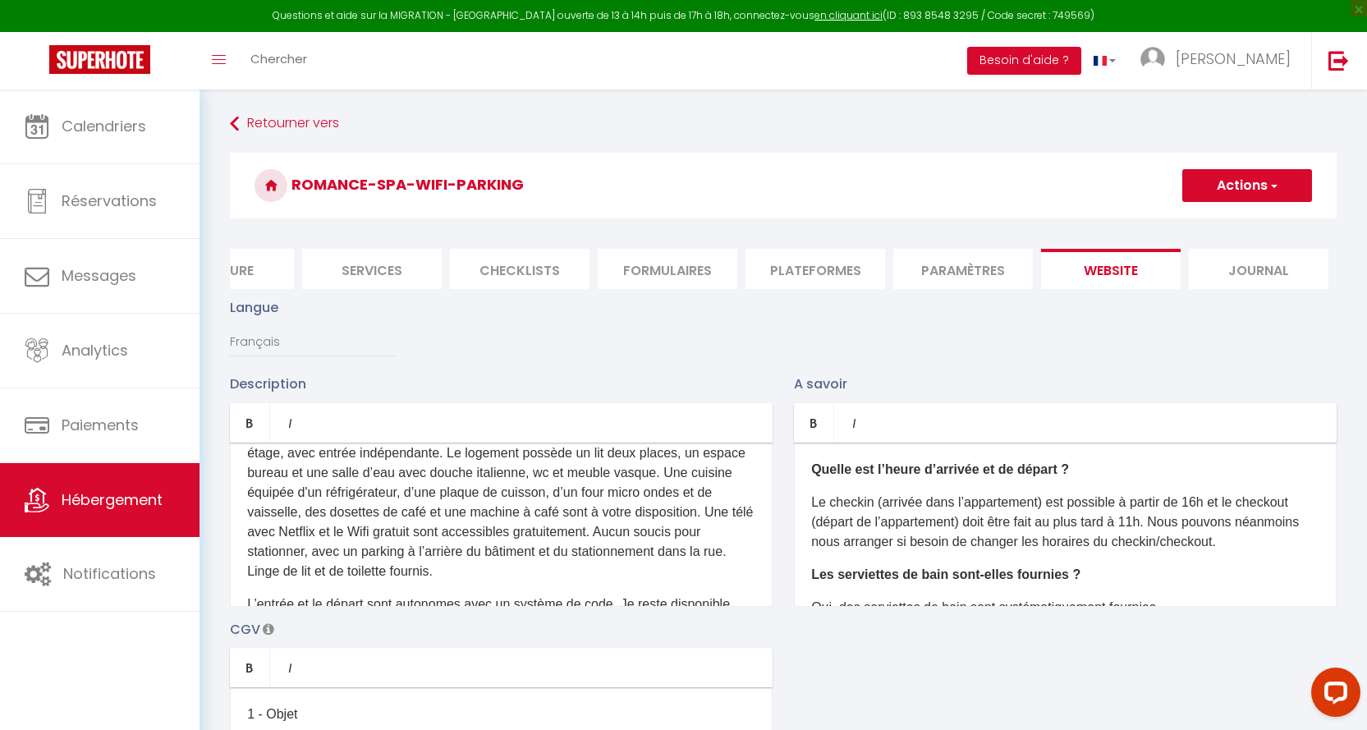
scroll to position [0, 0]
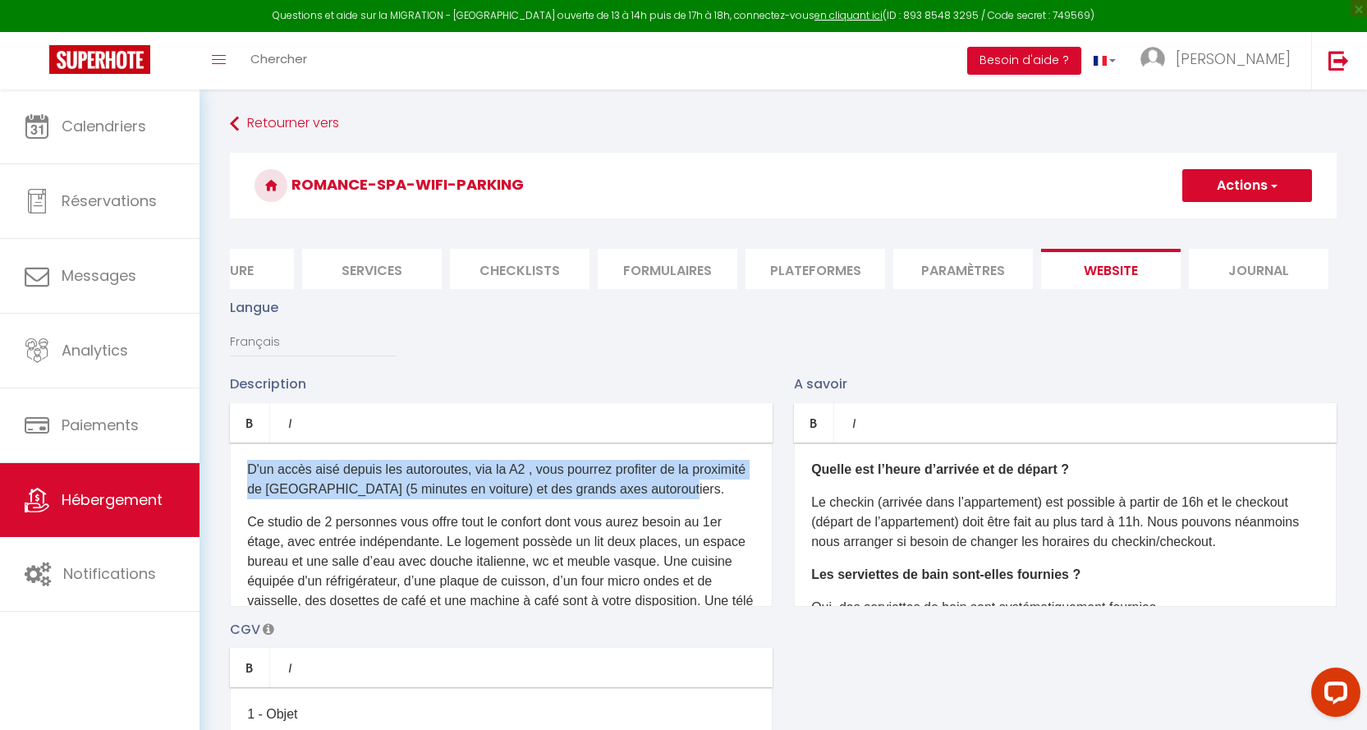
drag, startPoint x: 245, startPoint y: 479, endPoint x: 744, endPoint y: 494, distance: 499.3
click at [744, 494] on div "D'un accès aisé depuis les autoroutes, via la A2 , vous pourrez profiter de la …" at bounding box center [501, 524] width 543 height 164
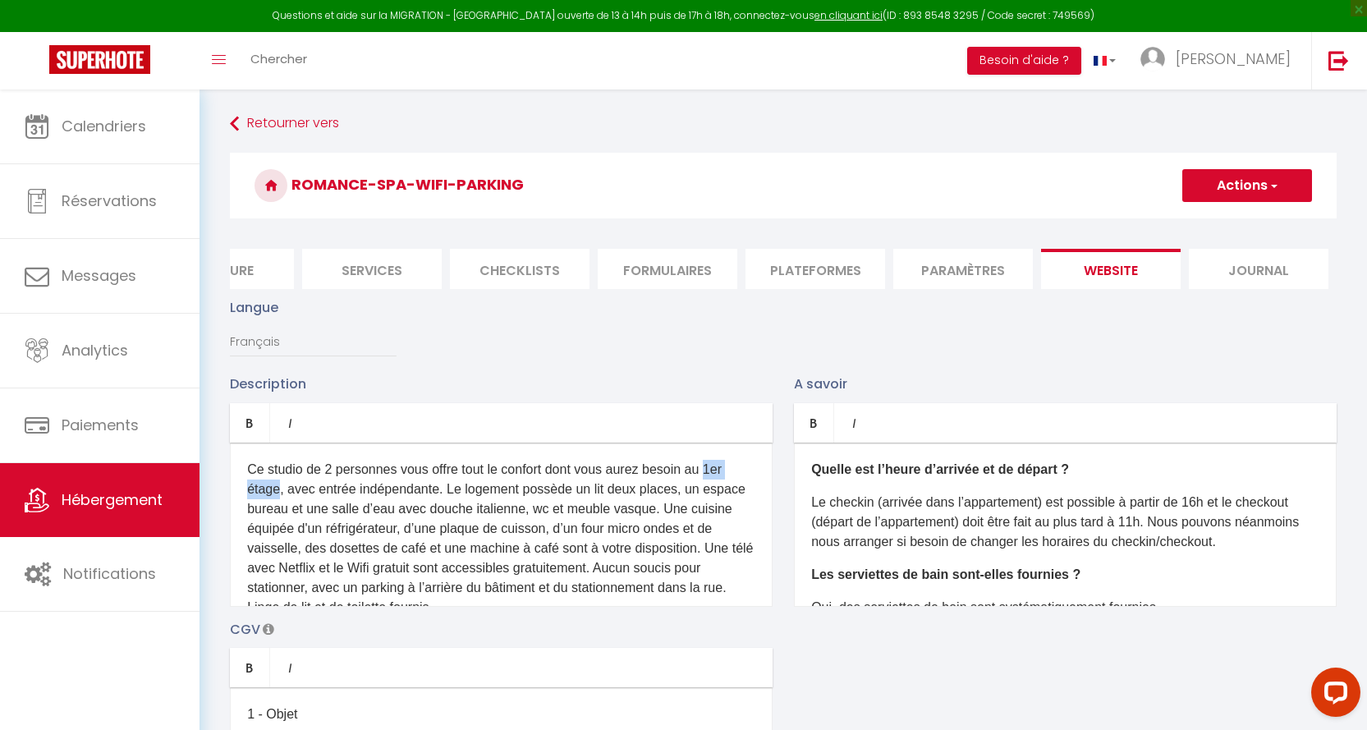
drag, startPoint x: 708, startPoint y: 481, endPoint x: 280, endPoint y: 507, distance: 429.3
click at [280, 507] on p "Ce studio de 2 personnes vous offre tout le confort dont vous aurez besoin au 1…" at bounding box center [501, 539] width 508 height 158
drag, startPoint x: 289, startPoint y: 520, endPoint x: 234, endPoint y: 522, distance: 55.0
click at [234, 522] on div "Ce studio de 2 personnes vous offre tout le confort dont vous aurez besoin au R…" at bounding box center [501, 524] width 543 height 164
drag, startPoint x: 437, startPoint y: 520, endPoint x: 484, endPoint y: 519, distance: 46.8
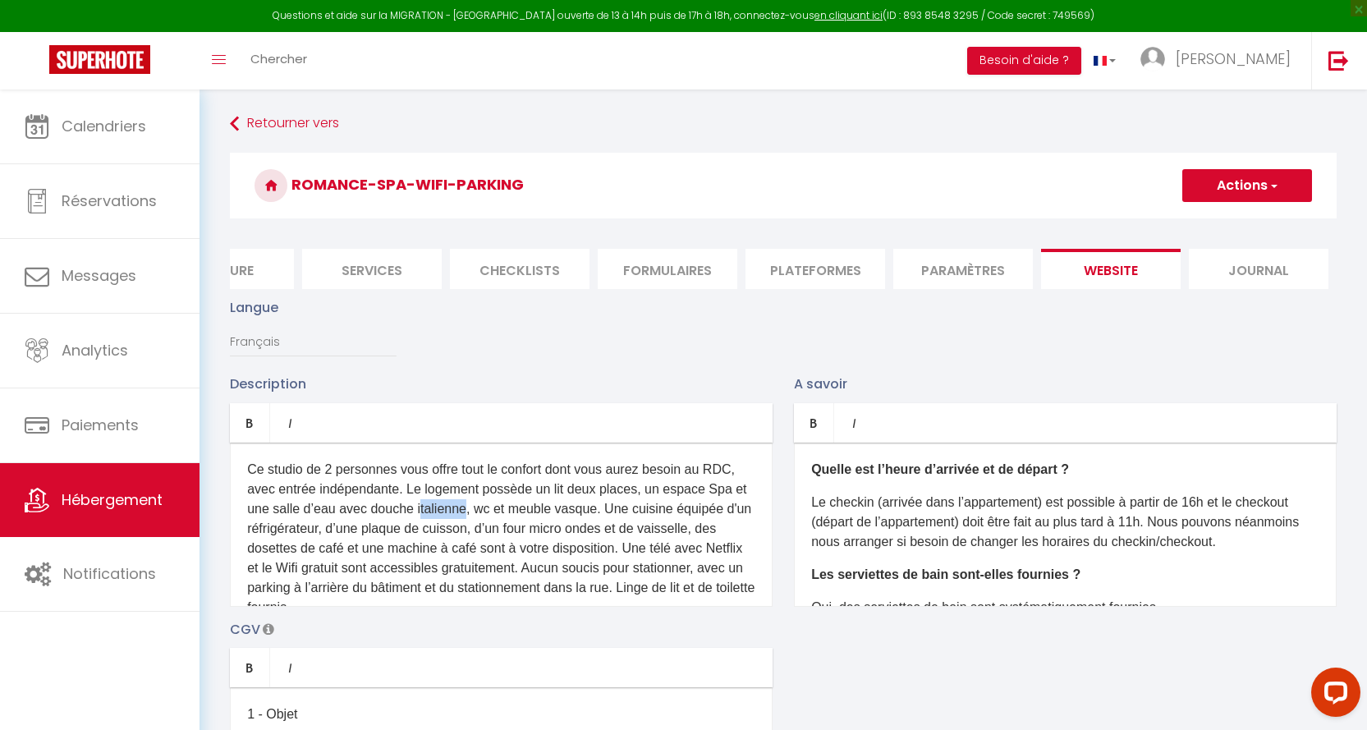
click at [484, 519] on p "Ce studio de 2 personnes vous offre tout le confort dont vous aurez besoin au R…" at bounding box center [501, 539] width 508 height 158
click at [357, 540] on p "Ce studio de 2 personnes vous offre tout le confort dont vous aurez besoin au R…" at bounding box center [501, 539] width 508 height 158
click at [511, 540] on p "Ce studio de 2 personnes vous offre tout le confort dont vous aurez besoin au R…" at bounding box center [501, 539] width 508 height 158
click at [539, 540] on p "Ce studio de 2 personnes vous offre tout le confort dont vous aurez besoin au R…" at bounding box center [501, 539] width 508 height 158
click at [557, 538] on p "Ce studio de 2 personnes vous offre tout le confort dont vous aurez besoin au R…" at bounding box center [501, 539] width 508 height 158
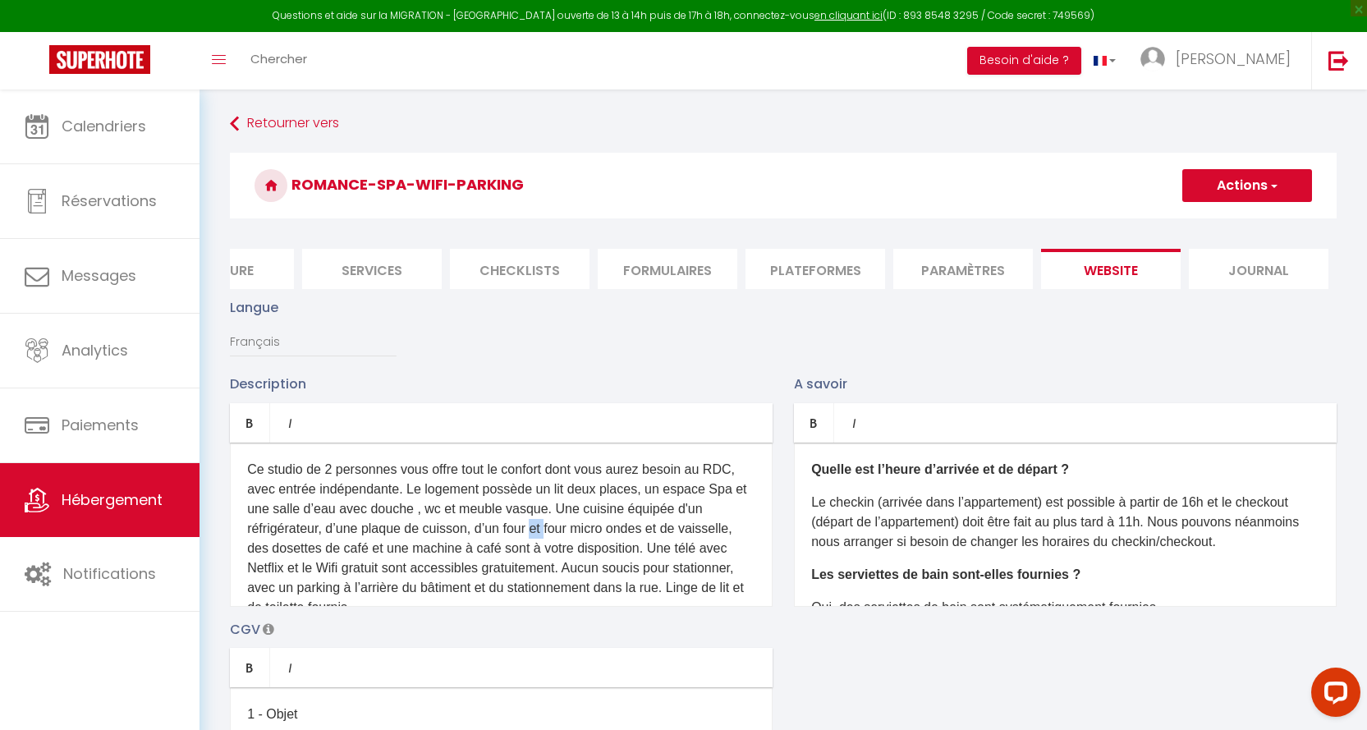
drag, startPoint x: 557, startPoint y: 538, endPoint x: 543, endPoint y: 538, distance: 13.2
click at [543, 538] on p "Ce studio de 2 personnes vous offre tout le confort dont vous aurez besoin au R…" at bounding box center [501, 539] width 508 height 158
drag, startPoint x: 672, startPoint y: 502, endPoint x: 734, endPoint y: 497, distance: 61.8
click at [734, 497] on p "Ce studio de 2 personnes vous offre tout le confort dont vous aurez besoin au R…" at bounding box center [501, 539] width 508 height 158
click at [249, 429] on icon "Bold" at bounding box center [249, 422] width 13 height 13
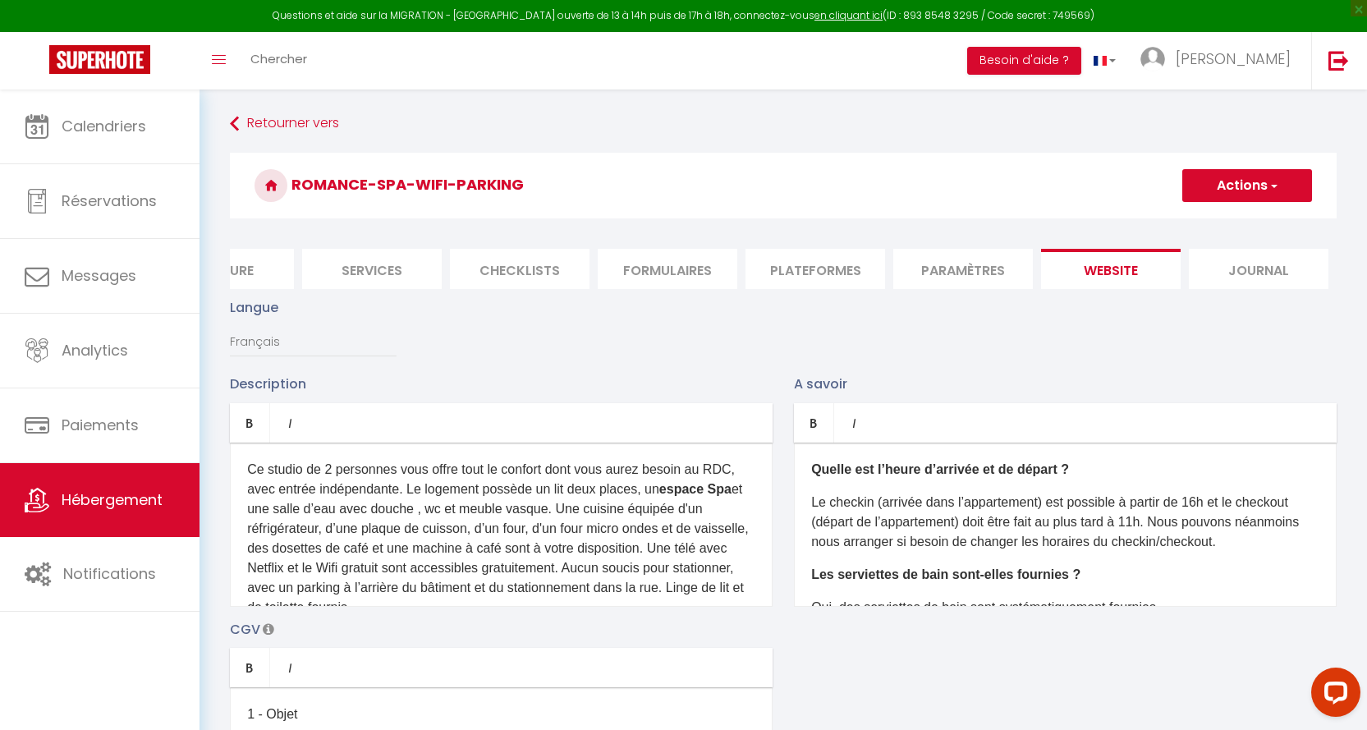
click at [511, 579] on p "Ce studio de 2 personnes vous offre tout le confort dont vous aurez besoin au R…" at bounding box center [501, 539] width 508 height 158
click at [295, 557] on p "Ce studio de 2 personnes vous offre tout le confort dont vous aurez besoin au R…" at bounding box center [501, 539] width 508 height 158
click at [490, 559] on p "Ce studio de 2 personnes vous offre tout le confort dont vous aurez besoin au R…" at bounding box center [501, 539] width 508 height 158
drag, startPoint x: 387, startPoint y: 561, endPoint x: 451, endPoint y: 589, distance: 70.9
click at [451, 589] on p "Ce studio de 2 personnes vous offre tout le confort dont vous aurez besoin au R…" at bounding box center [501, 539] width 508 height 158
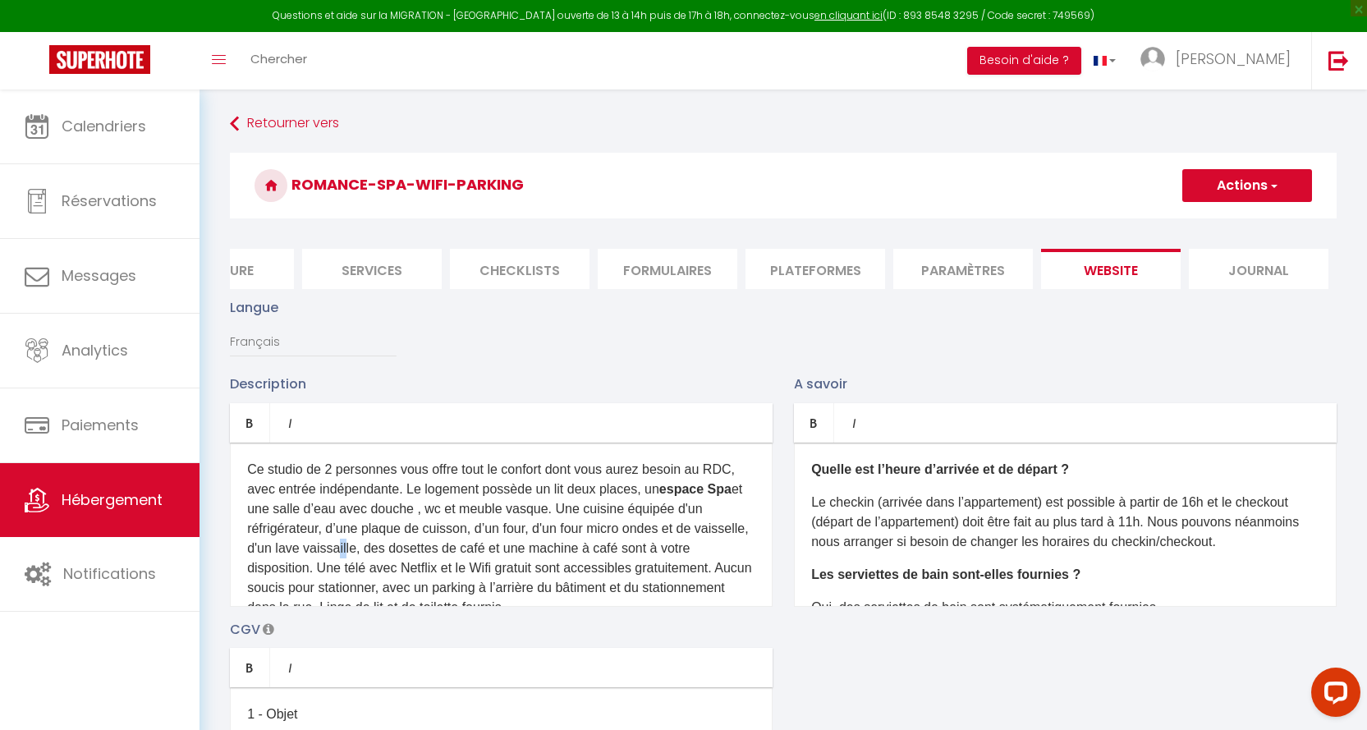
drag, startPoint x: 392, startPoint y: 561, endPoint x: 401, endPoint y: 561, distance: 9.0
click at [401, 561] on p "Ce studio de 2 personnes vous offre tout le confort dont vous aurez besoin au R…" at bounding box center [501, 539] width 508 height 158
drag, startPoint x: 420, startPoint y: 558, endPoint x: 560, endPoint y: 557, distance: 139.5
click at [560, 557] on p "Ce studio de 2 personnes vous offre tout le confort dont vous aurez besoin au R…" at bounding box center [501, 539] width 508 height 158
click at [536, 559] on p "Ce studio de 2 personnes vous offre tout le confort dont vous aurez besoin au R…" at bounding box center [501, 539] width 508 height 158
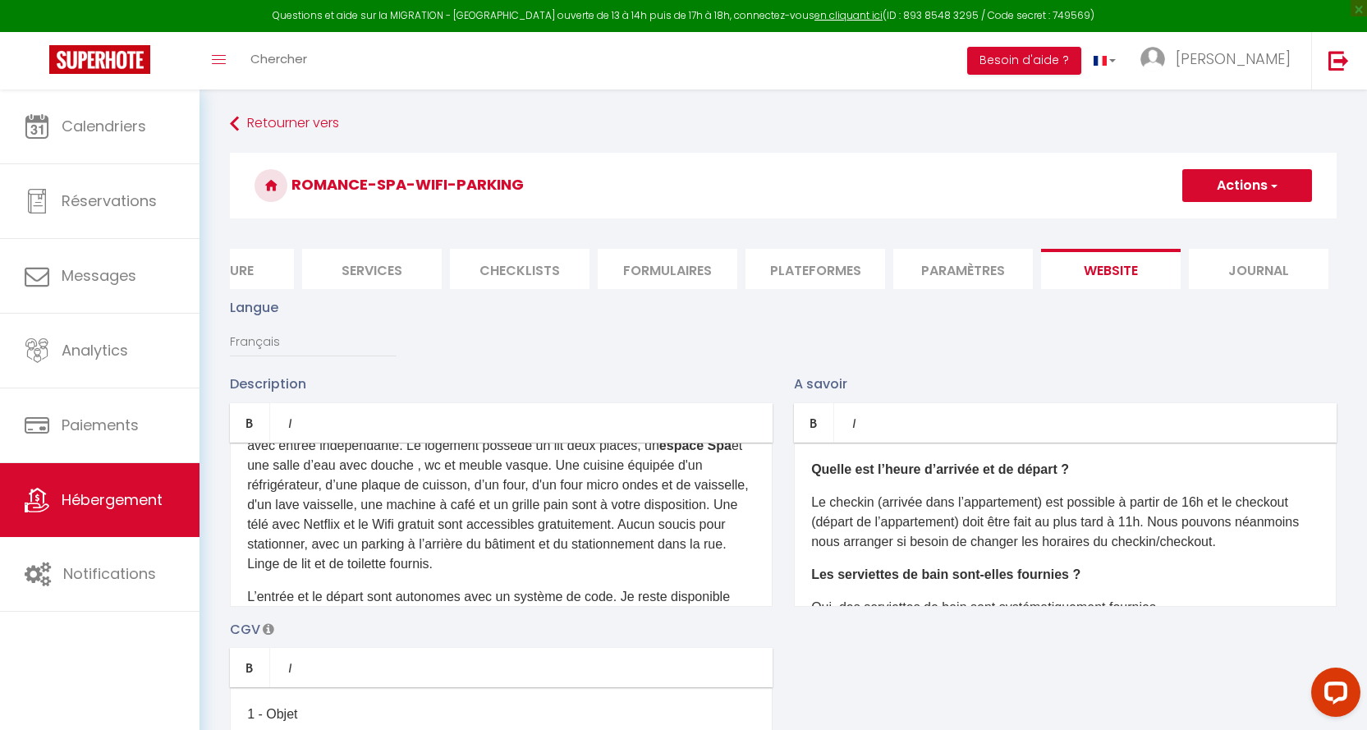
scroll to position [82, 0]
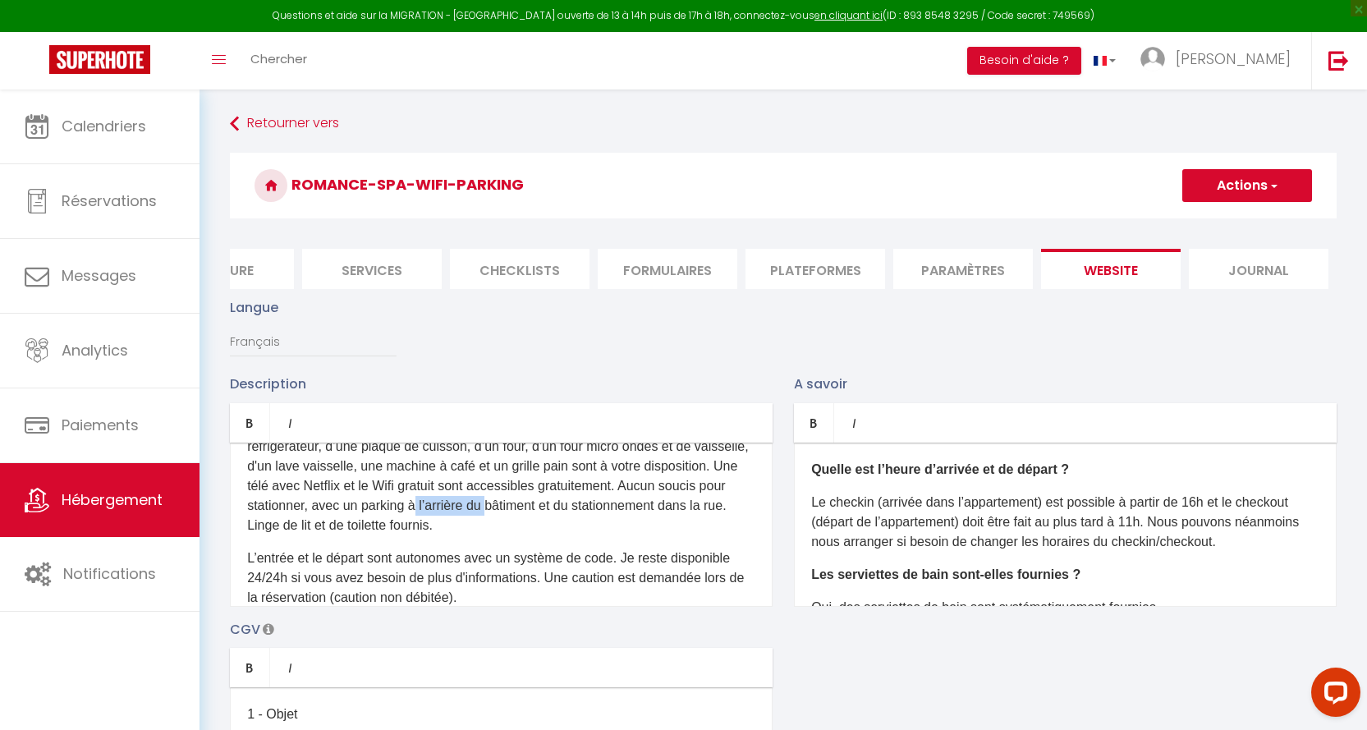
drag, startPoint x: 522, startPoint y: 517, endPoint x: 598, endPoint y: 515, distance: 75.6
click at [598, 515] on p "Ce studio de 2 personnes vous offre tout le confort dont vous aurez besoin au R…" at bounding box center [501, 457] width 508 height 158
click at [517, 517] on p "Ce studio de 2 personnes vous offre tout le confort dont vous aurez besoin au R…" at bounding box center [501, 457] width 508 height 158
click at [626, 535] on p "Ce studio de 2 personnes vous offre tout le confort dont vous aurez besoin au R…" at bounding box center [501, 457] width 508 height 158
drag, startPoint x: 401, startPoint y: 538, endPoint x: 676, endPoint y: 514, distance: 276.0
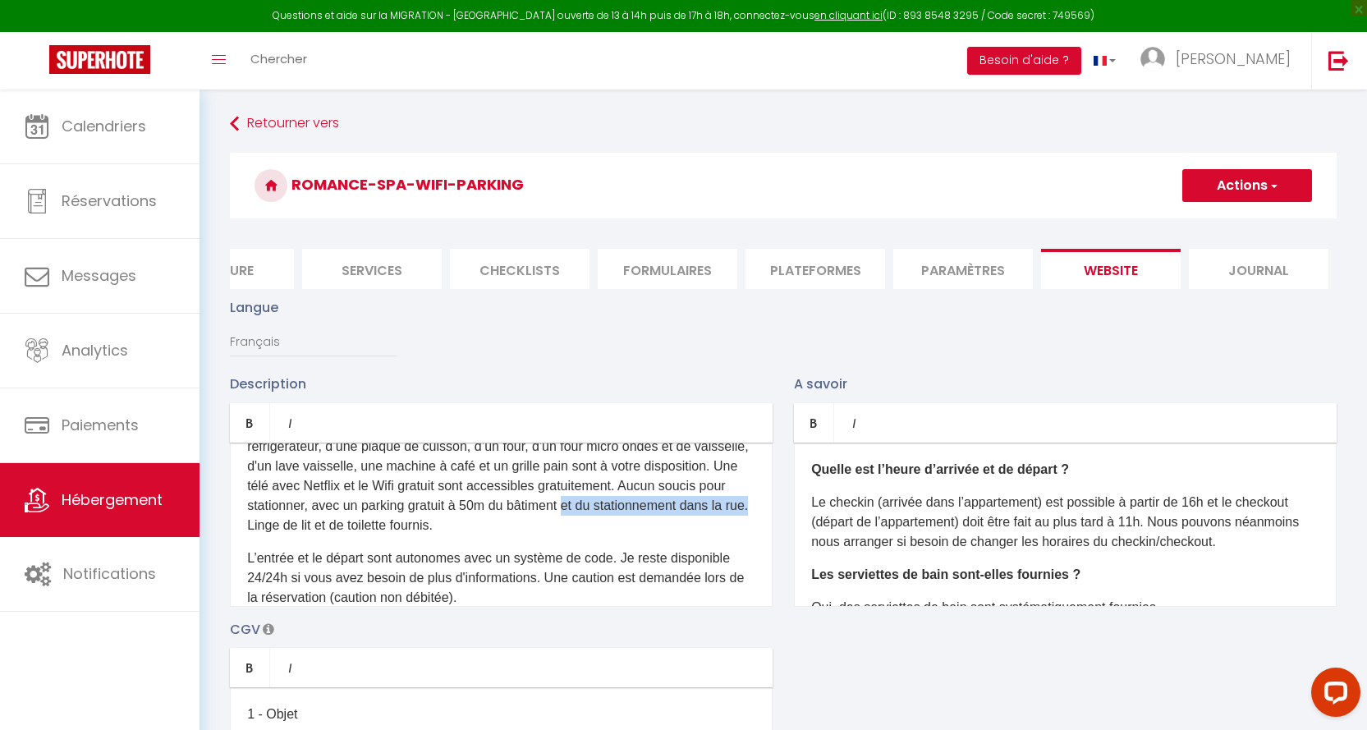
click at [676, 515] on p "Ce studio de 2 personnes vous offre tout le confort dont vous aurez besoin au R…" at bounding box center [501, 457] width 508 height 158
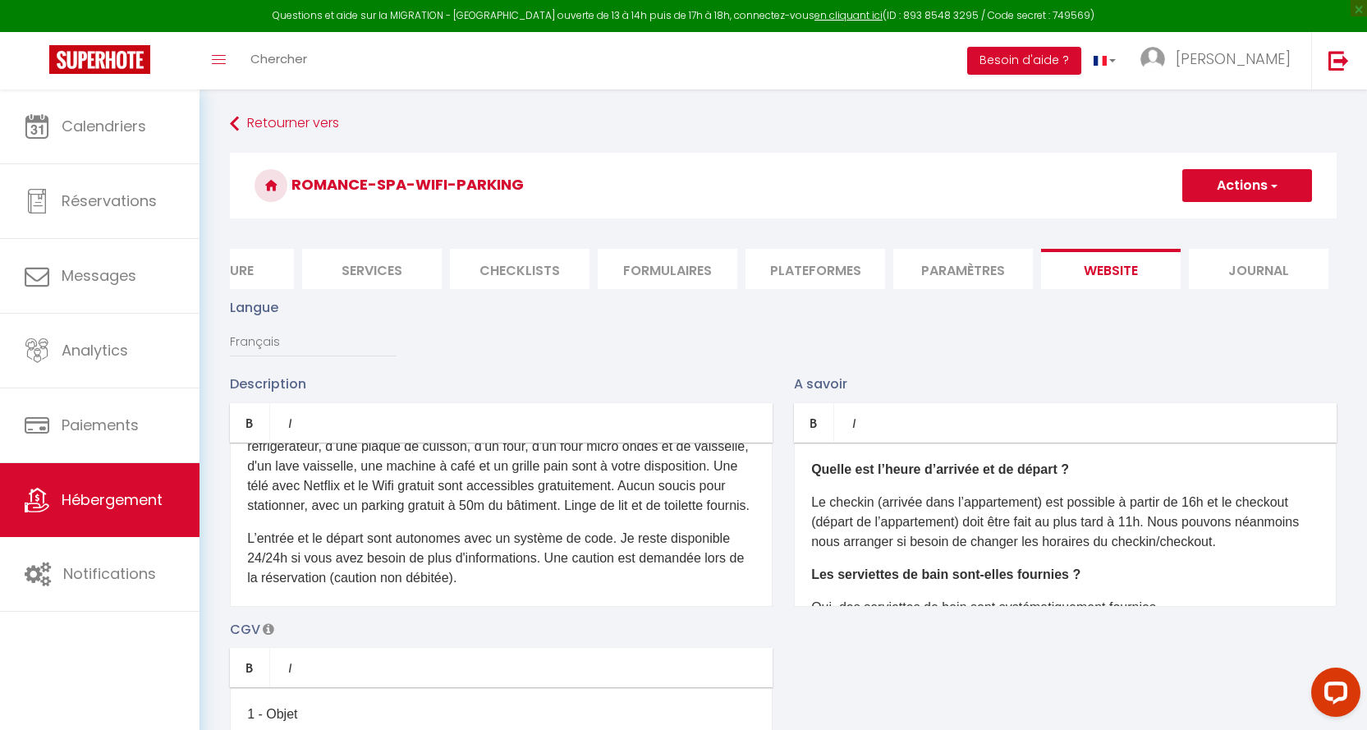
click at [419, 515] on p "Ce studio de 2 personnes vous offre tout le confort dont vous aurez besoin au R…" at bounding box center [501, 447] width 508 height 138
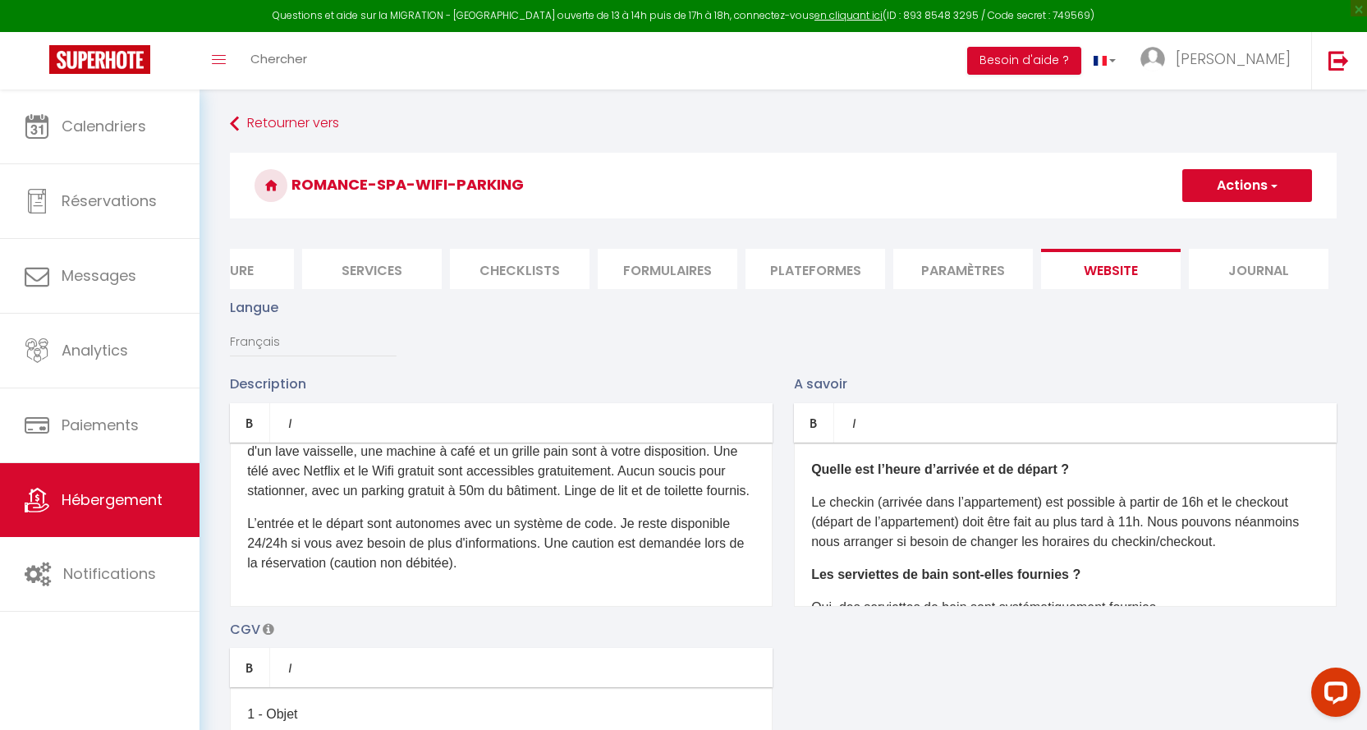
scroll to position [117, 0]
drag, startPoint x: 291, startPoint y: 553, endPoint x: 234, endPoint y: 552, distance: 57.5
click at [234, 552] on div "Ce studio de 2 personnes vous offre tout le confort dont vous aurez besoin au R…" at bounding box center [501, 524] width 543 height 164
click at [528, 591] on div "Ce studio de 2 personnes vous offre tout le confort dont vous aurez besoin au R…" at bounding box center [501, 524] width 543 height 164
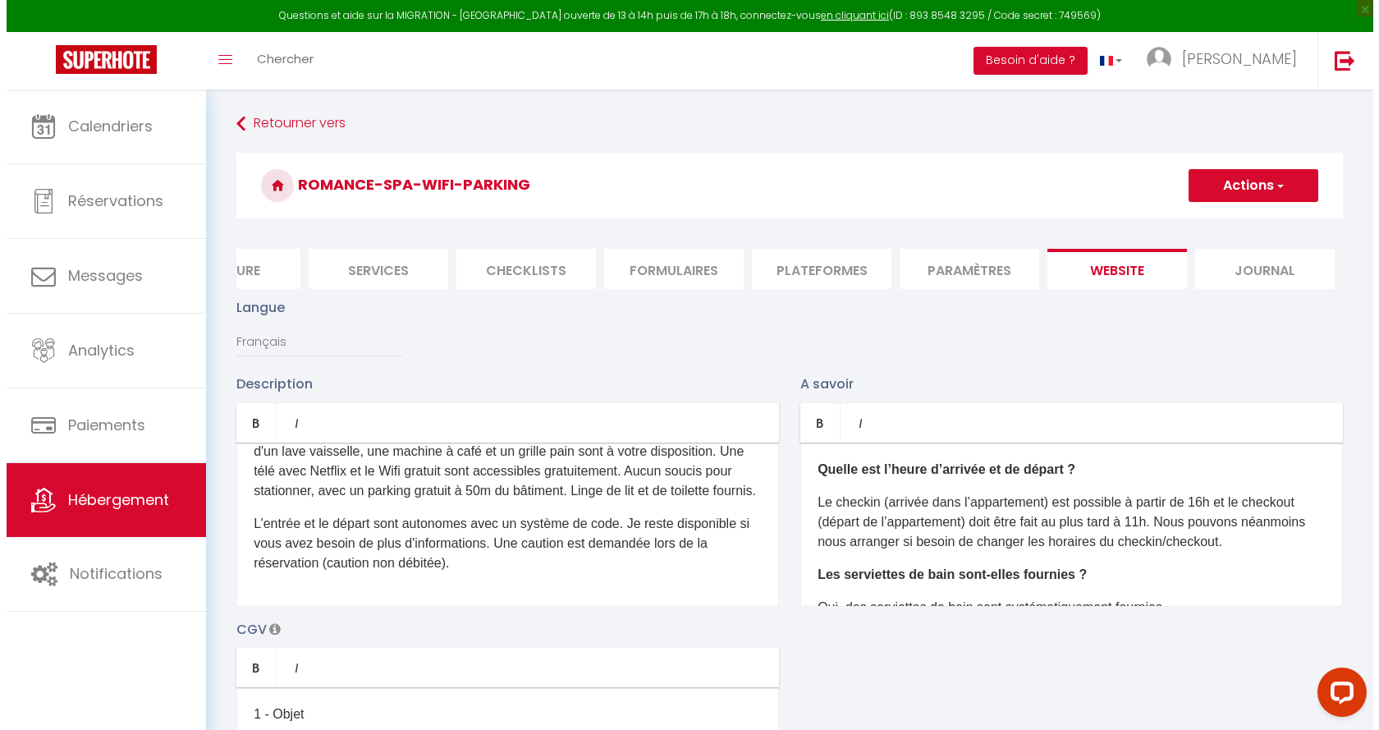
scroll to position [0, 0]
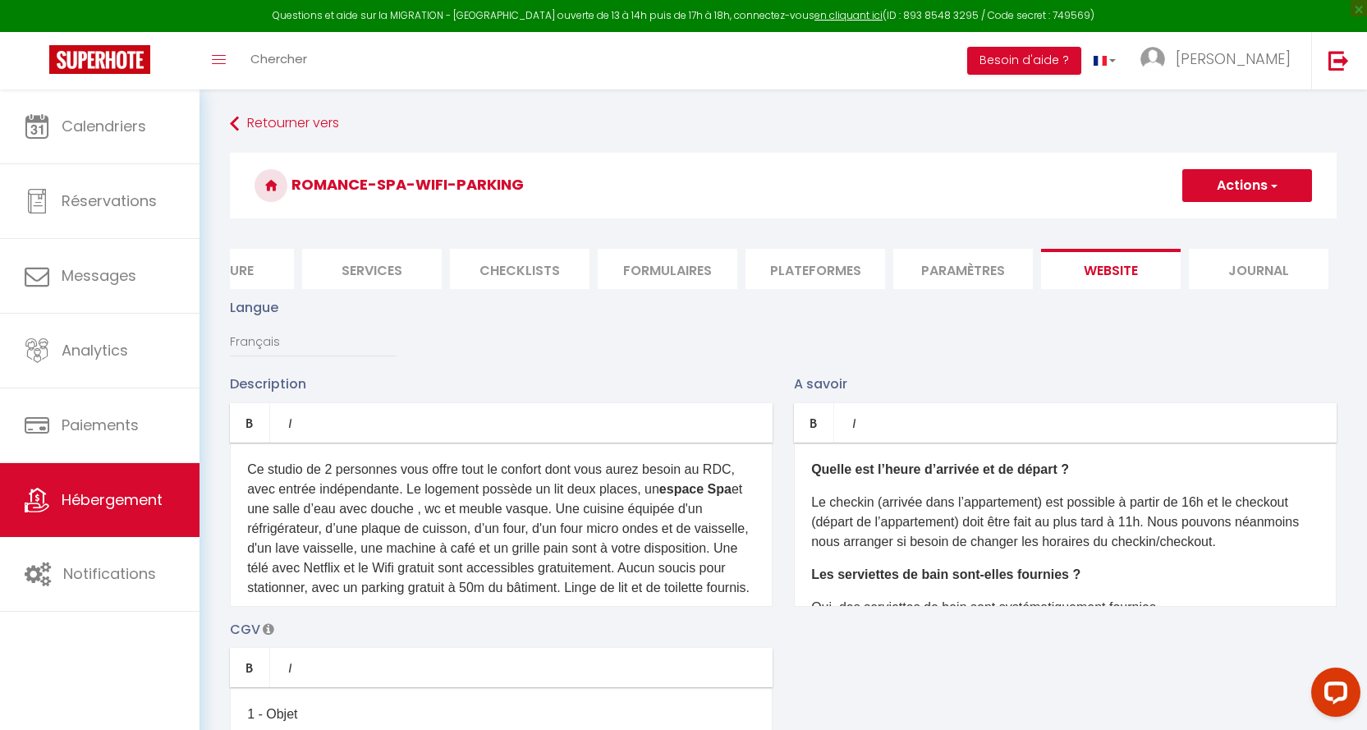
click at [997, 373] on div "Langue Français Anglais Portugais Espagnol [GEOGRAPHIC_DATA]" at bounding box center [783, 335] width 1128 height 76
click at [1273, 181] on span "button" at bounding box center [1272, 185] width 11 height 16
click at [1228, 224] on input "Enregistrer" at bounding box center [1228, 221] width 61 height 16
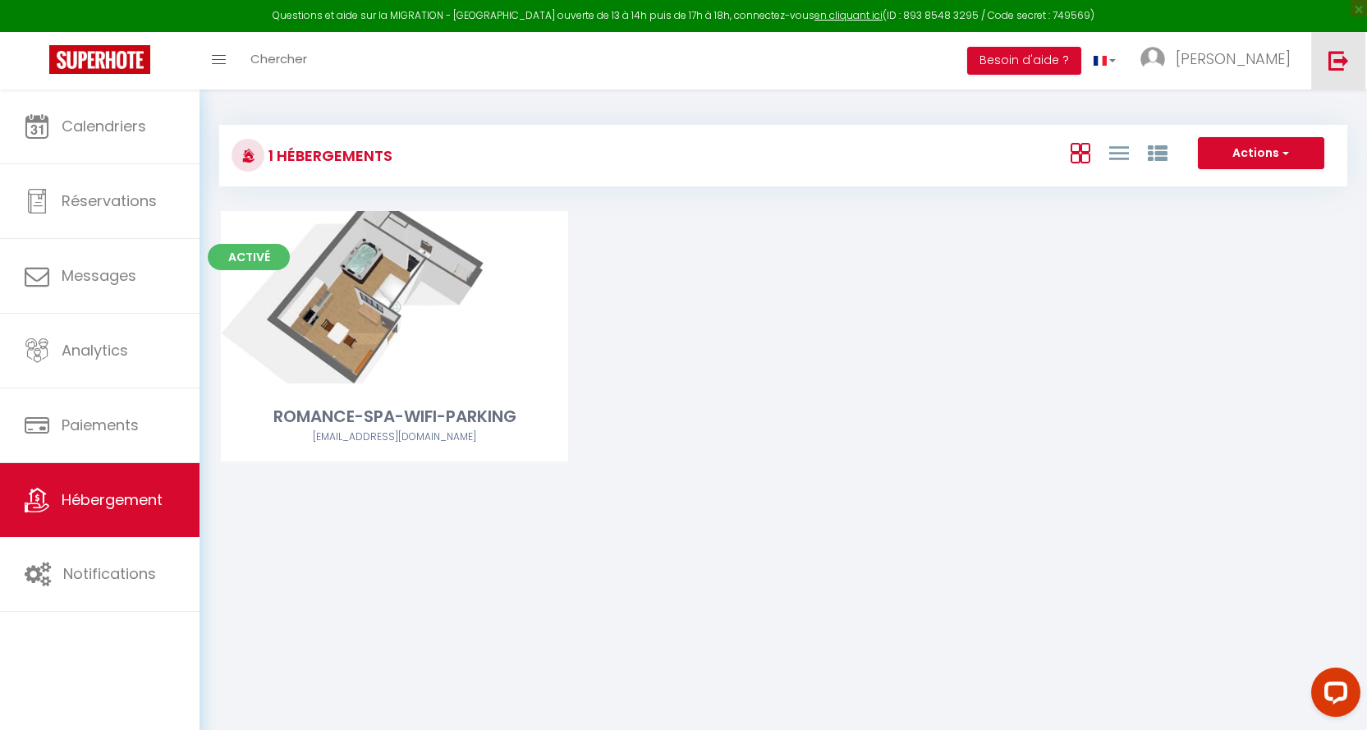
click at [1339, 58] on img at bounding box center [1338, 60] width 21 height 21
